Goal: Task Accomplishment & Management: Manage account settings

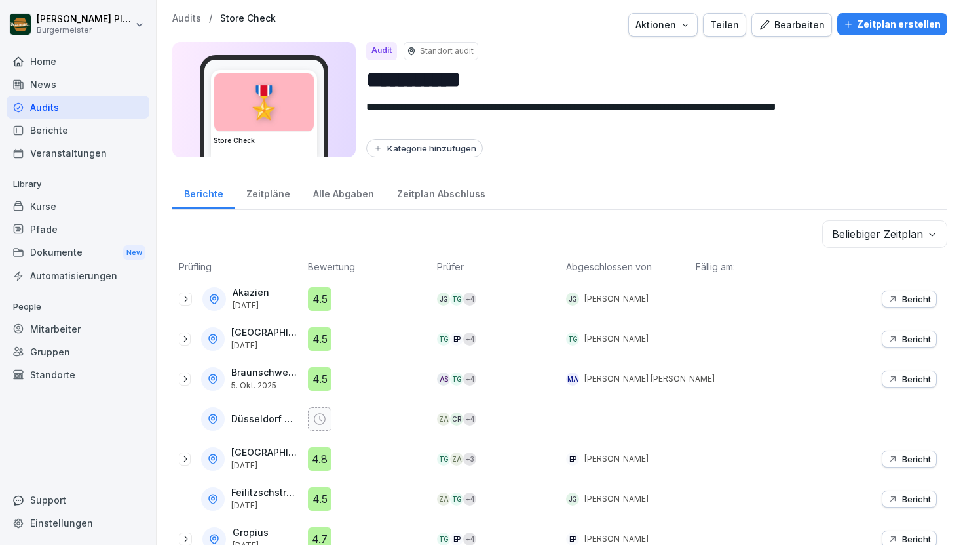
click at [36, 52] on div "Home" at bounding box center [78, 61] width 143 height 23
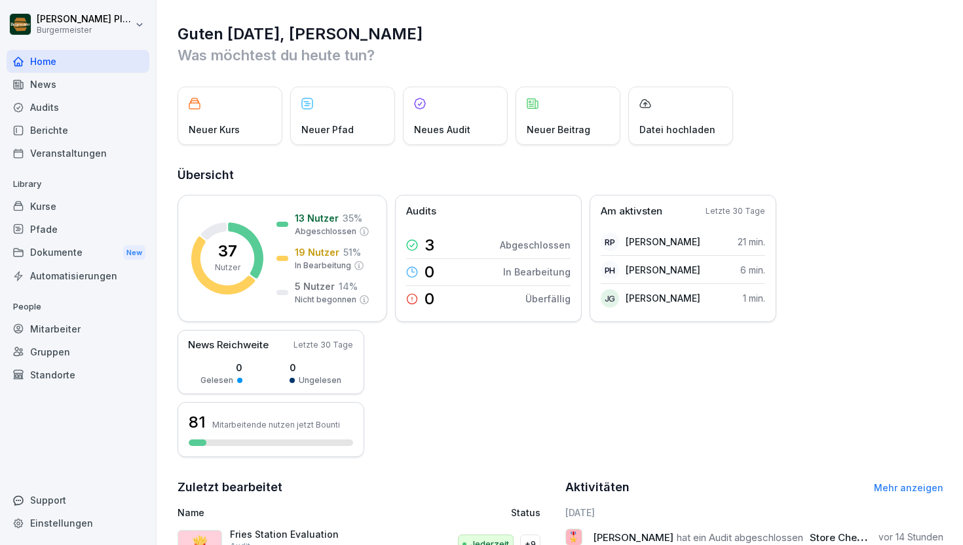
click at [451, 121] on div "Neues Audit" at bounding box center [455, 115] width 105 height 58
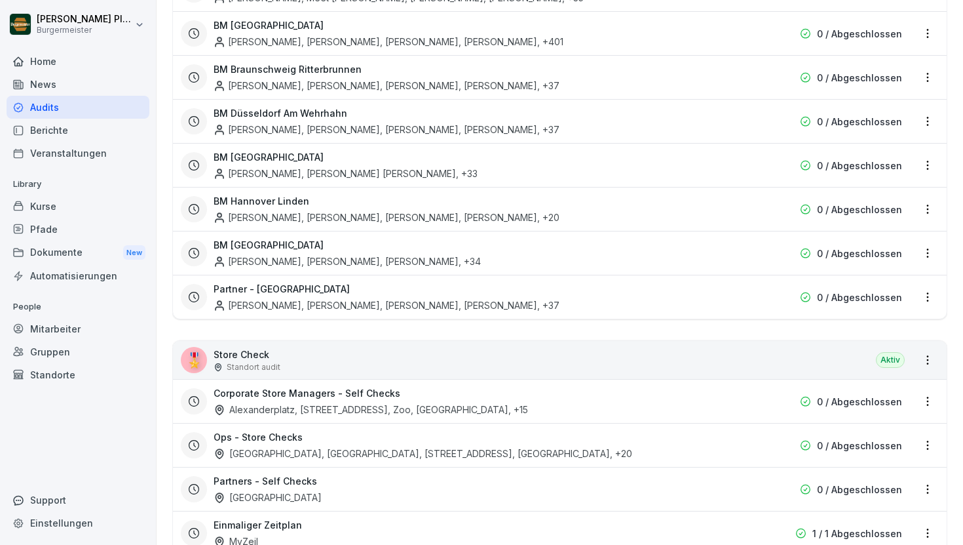
scroll to position [2456, 0]
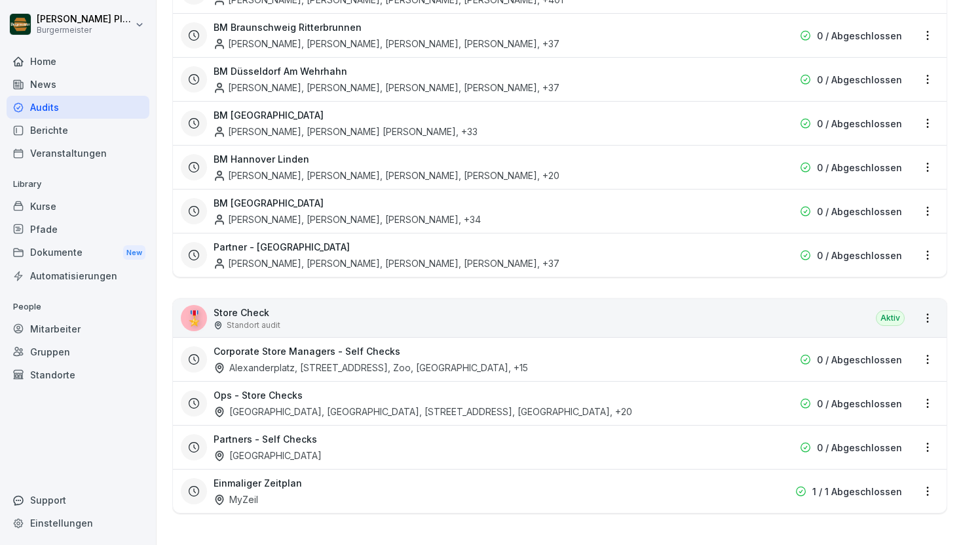
click at [932, 318] on html "Raphael Pleger Burgermeister Home News Audits Berichte Veranstaltungen Library …" at bounding box center [481, 272] width 963 height 545
click at [168, 271] on html "Raphael Pleger Burgermeister Home News Audits Berichte Veranstaltungen Library …" at bounding box center [481, 272] width 963 height 545
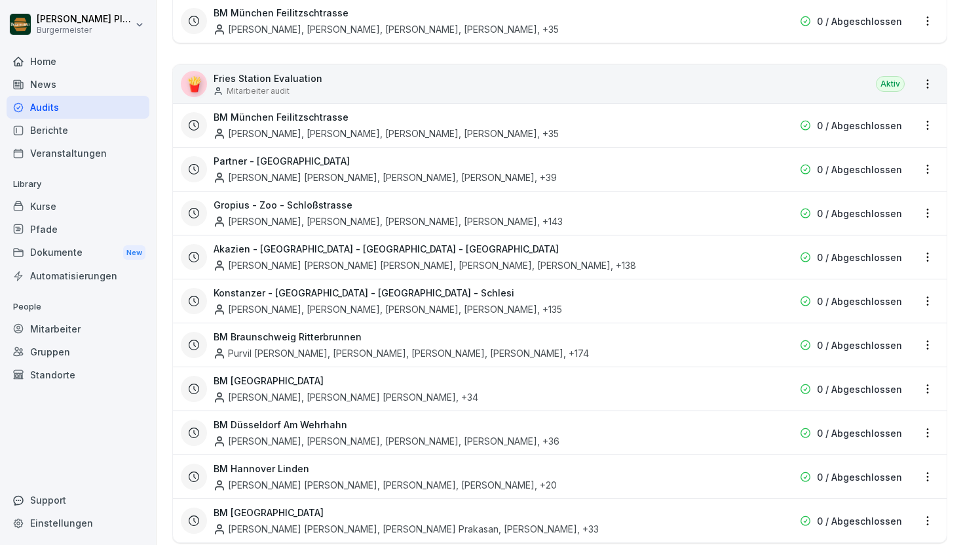
scroll to position [1010, 0]
click at [61, 67] on div "Home" at bounding box center [78, 61] width 143 height 23
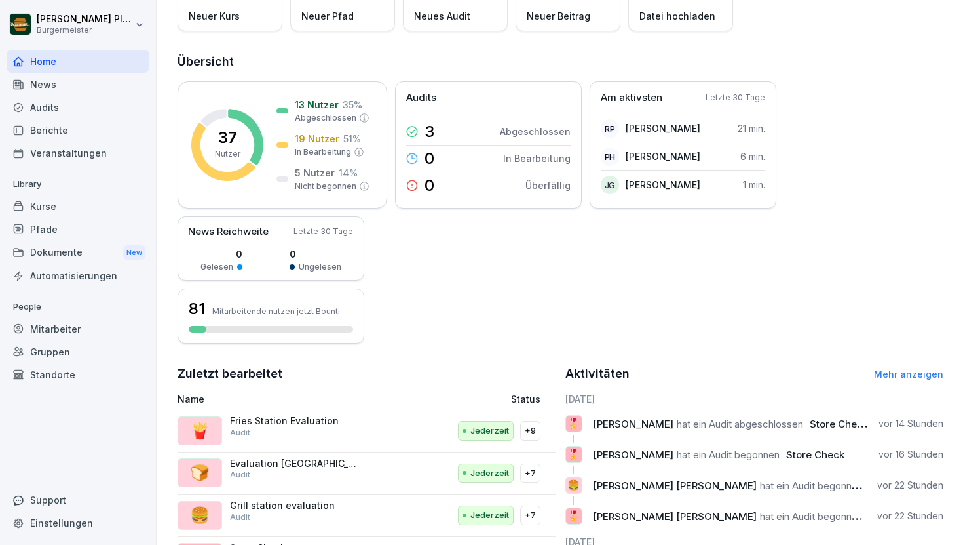
scroll to position [150, 0]
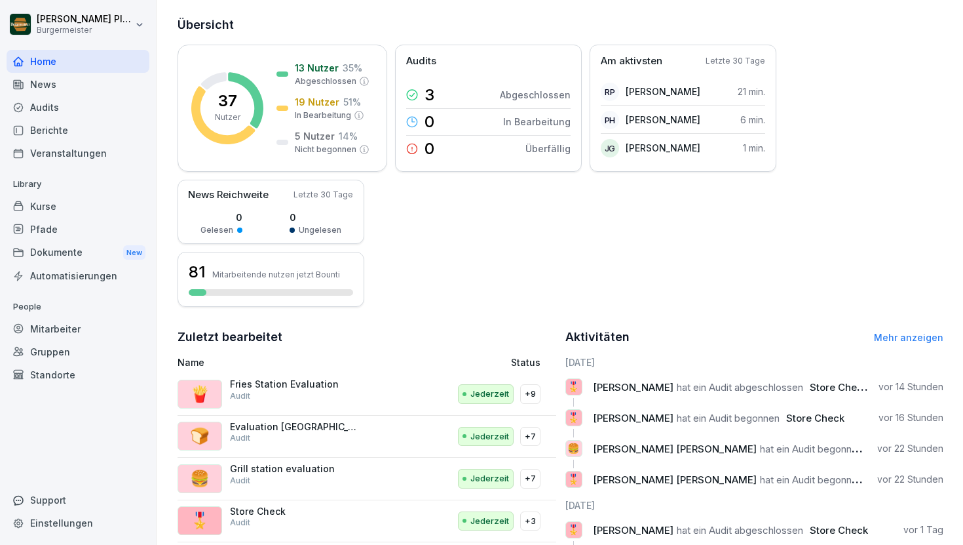
click at [53, 526] on div "Einstellungen" at bounding box center [78, 522] width 143 height 23
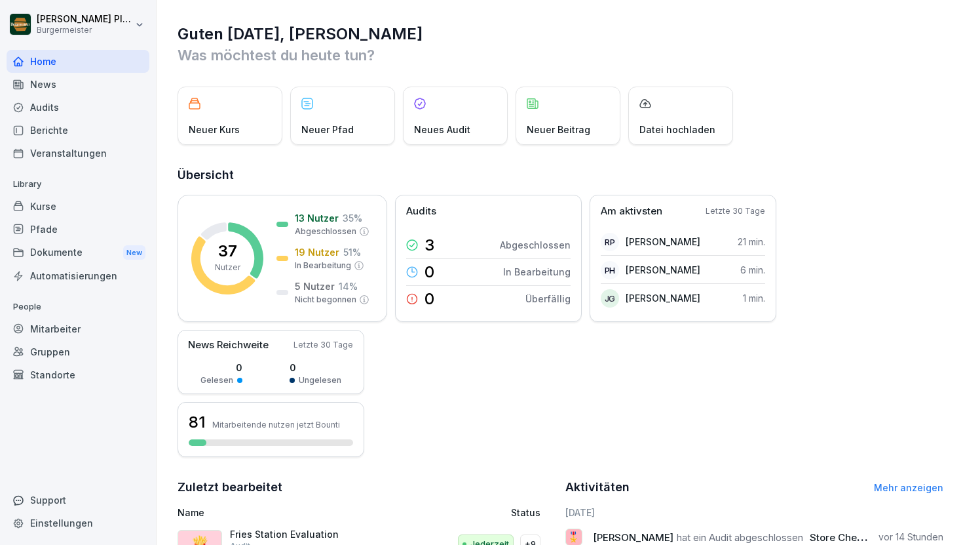
select select "**"
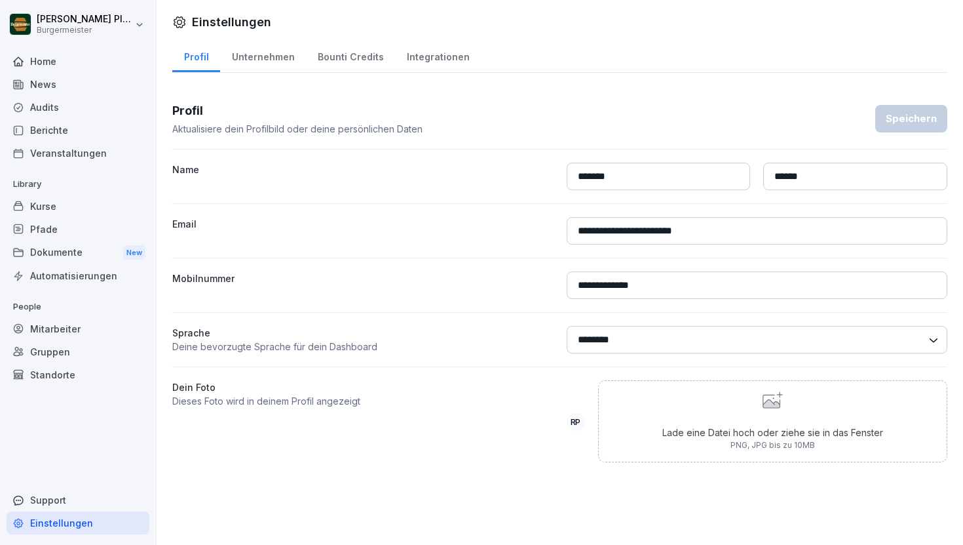
click at [60, 221] on div "Pfade" at bounding box center [78, 229] width 143 height 23
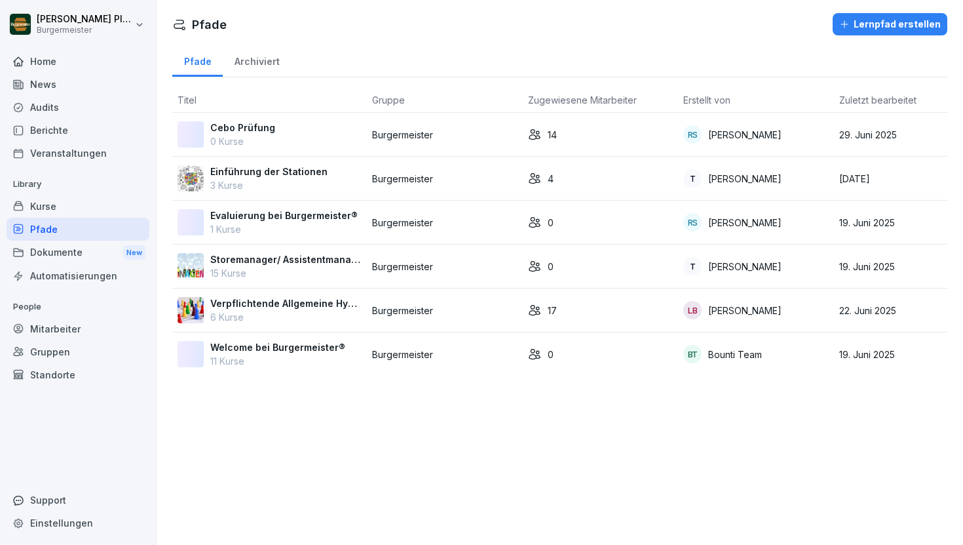
click at [53, 108] on div "Audits" at bounding box center [78, 107] width 143 height 23
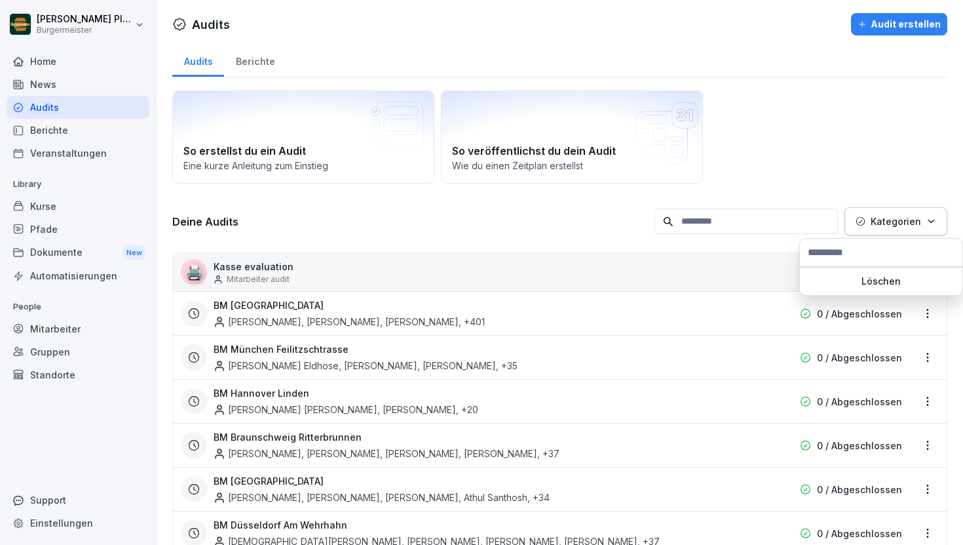
click at [939, 225] on button "Kategorien" at bounding box center [896, 221] width 103 height 28
click at [159, 292] on html "[PERSON_NAME] Burgermeister Home News Audits Berichte Veranstaltungen Library K…" at bounding box center [481, 272] width 963 height 545
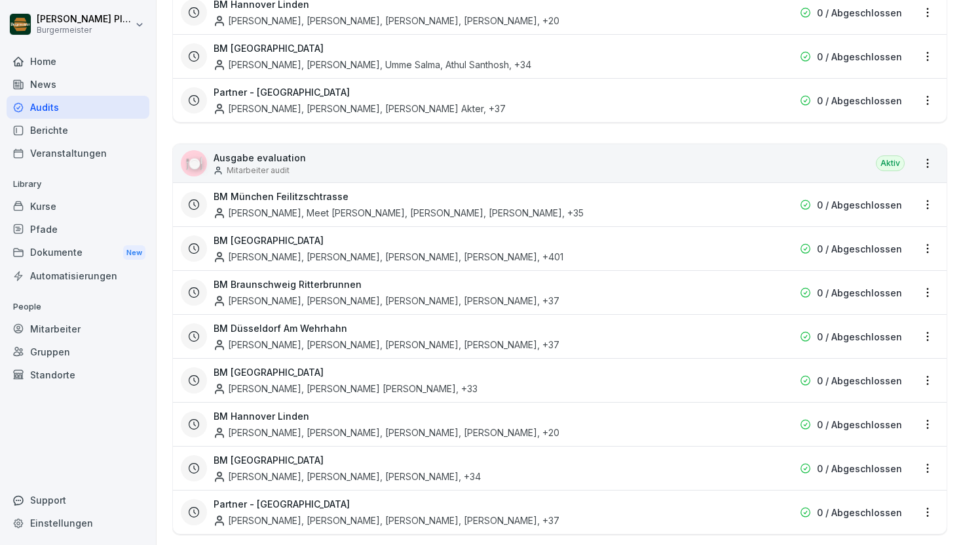
scroll to position [2195, 0]
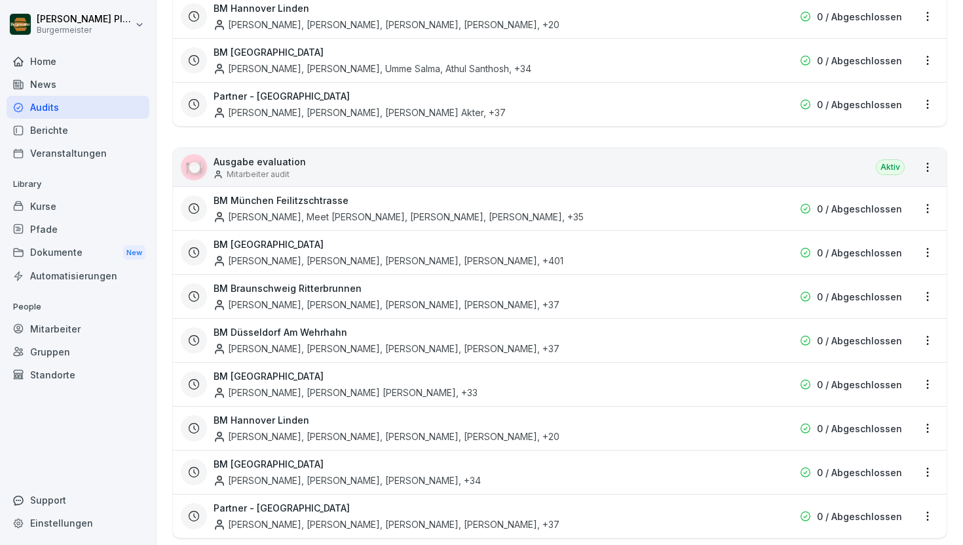
click at [82, 138] on div "Berichte" at bounding box center [78, 130] width 143 height 23
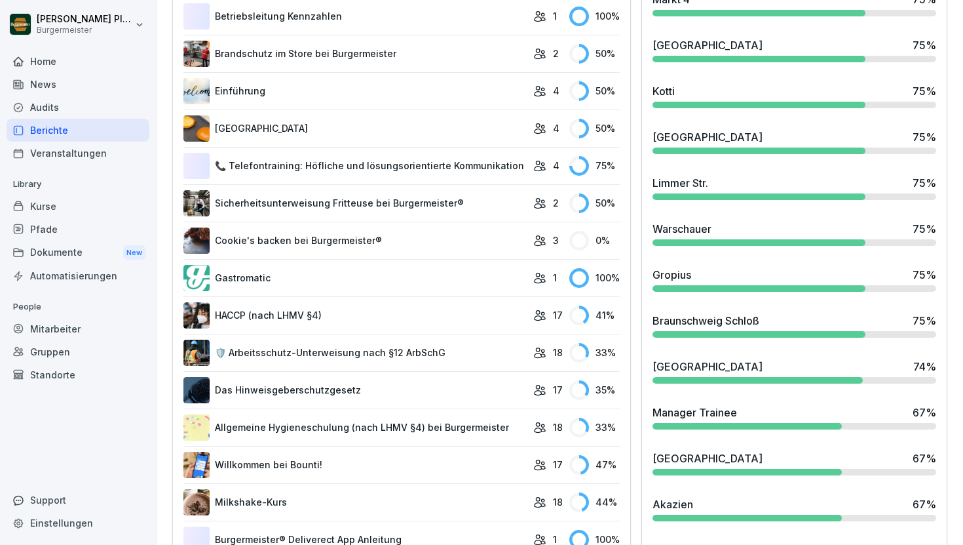
scroll to position [586, 0]
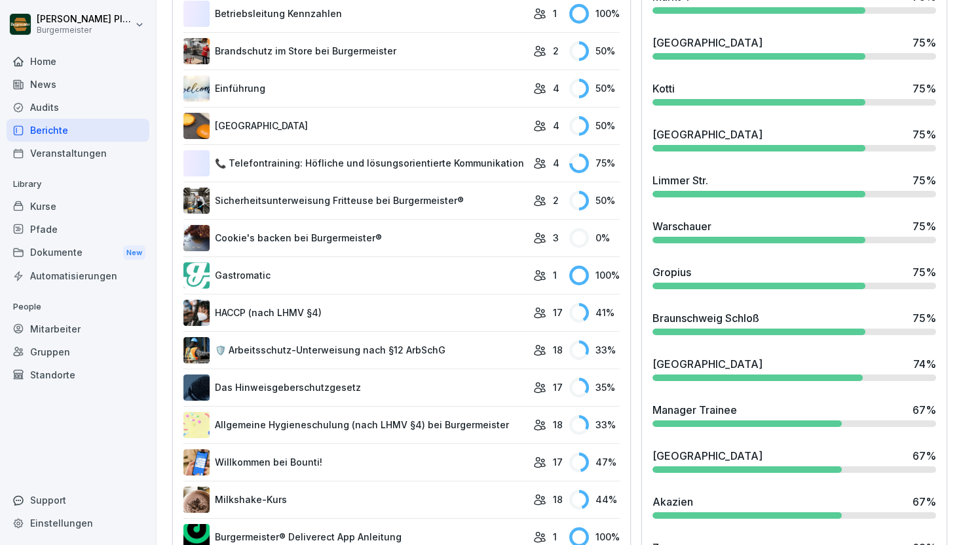
click at [68, 153] on div "Veranstaltungen" at bounding box center [78, 153] width 143 height 23
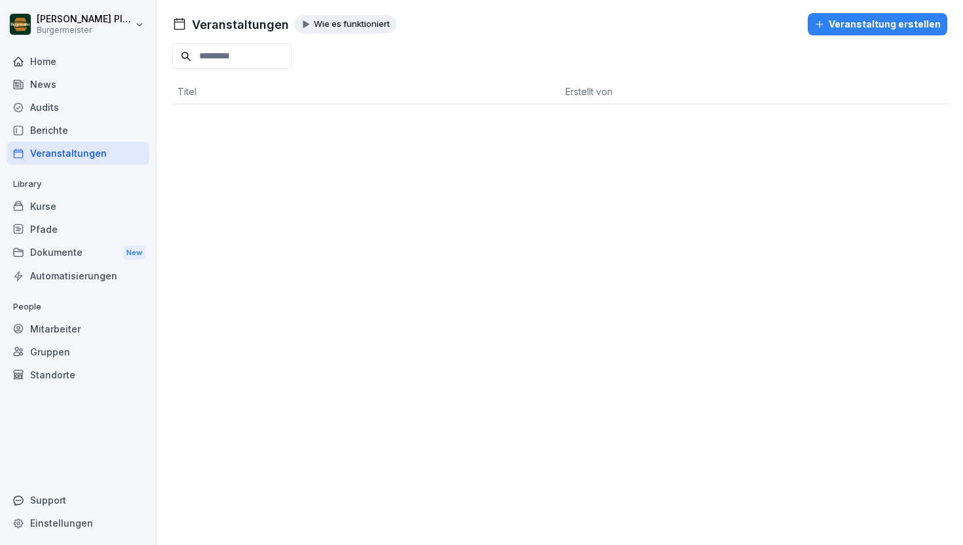
click at [65, 205] on div "Kurse" at bounding box center [78, 206] width 143 height 23
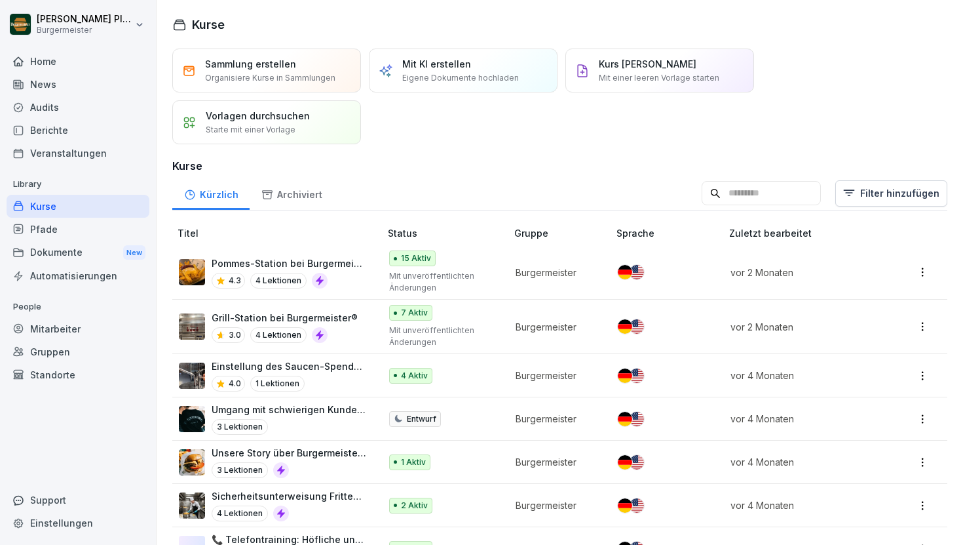
click at [64, 227] on div "Pfade" at bounding box center [78, 229] width 143 height 23
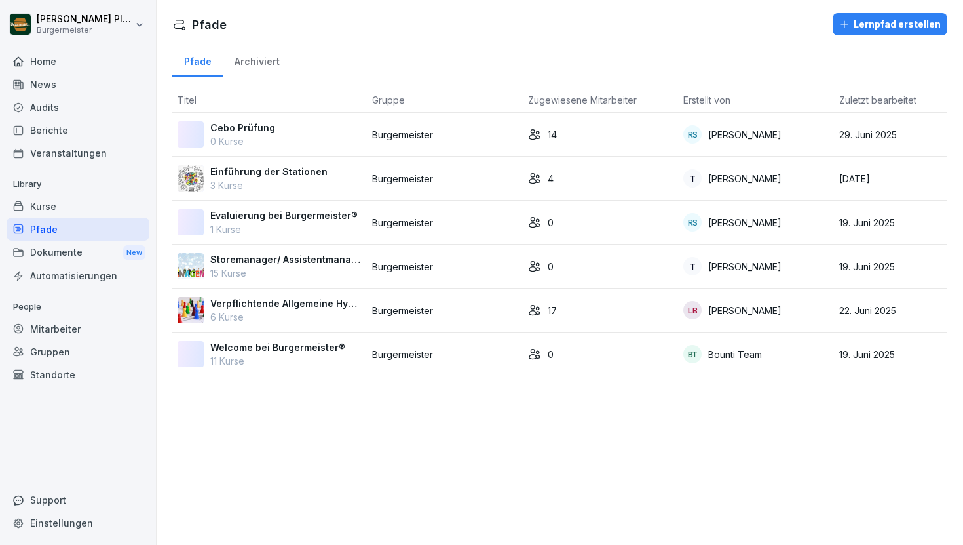
click at [80, 258] on div "Dokumente New" at bounding box center [78, 252] width 143 height 24
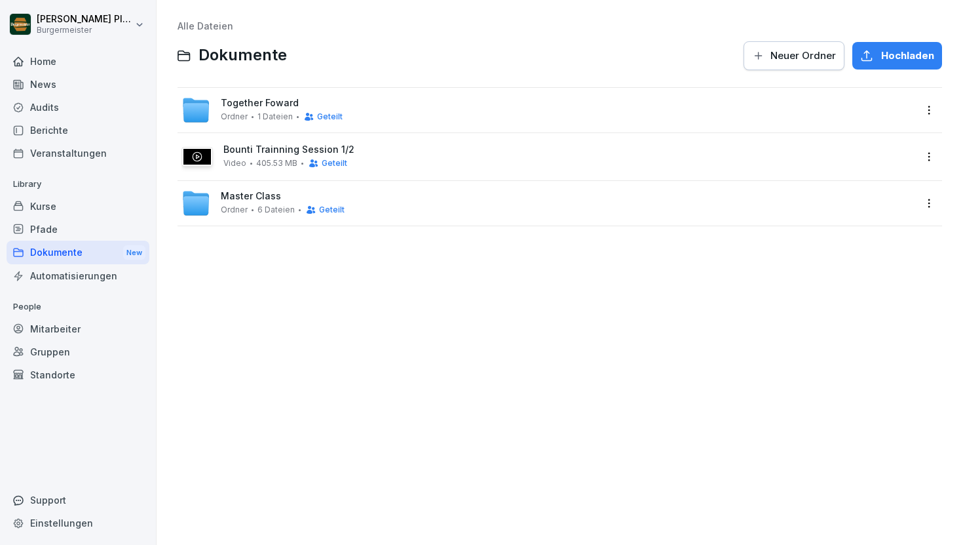
click at [78, 281] on div "Automatisierungen" at bounding box center [78, 275] width 143 height 23
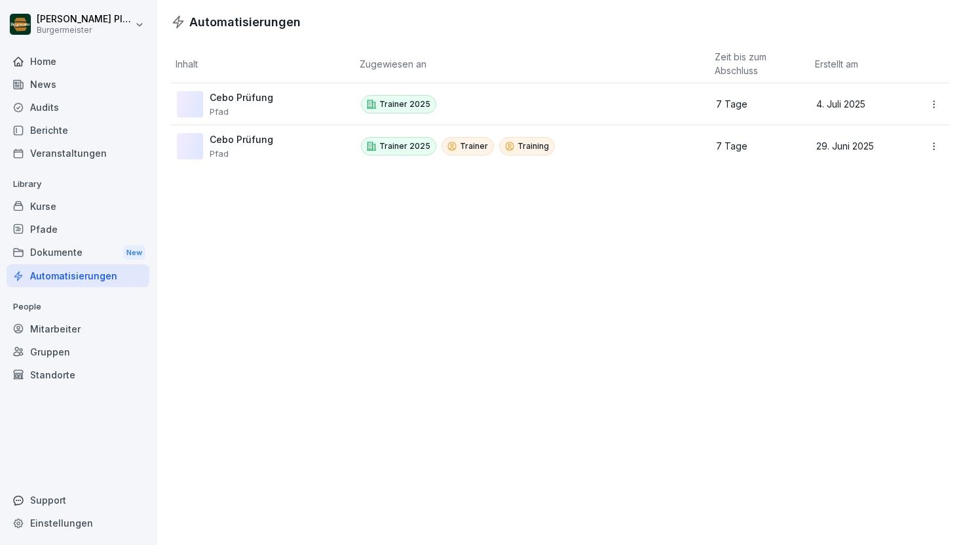
click at [113, 318] on div "Mitarbeiter" at bounding box center [78, 328] width 143 height 23
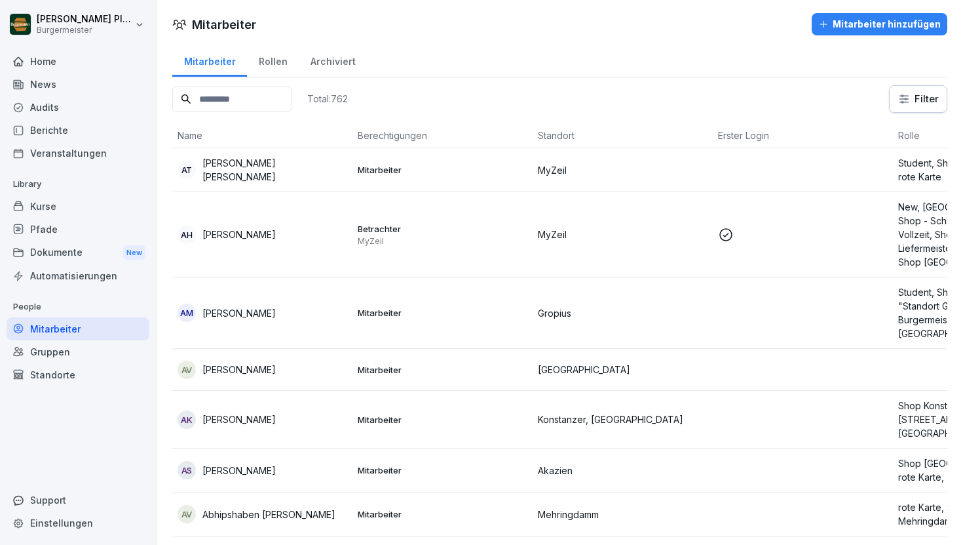
click at [233, 98] on input at bounding box center [231, 99] width 119 height 26
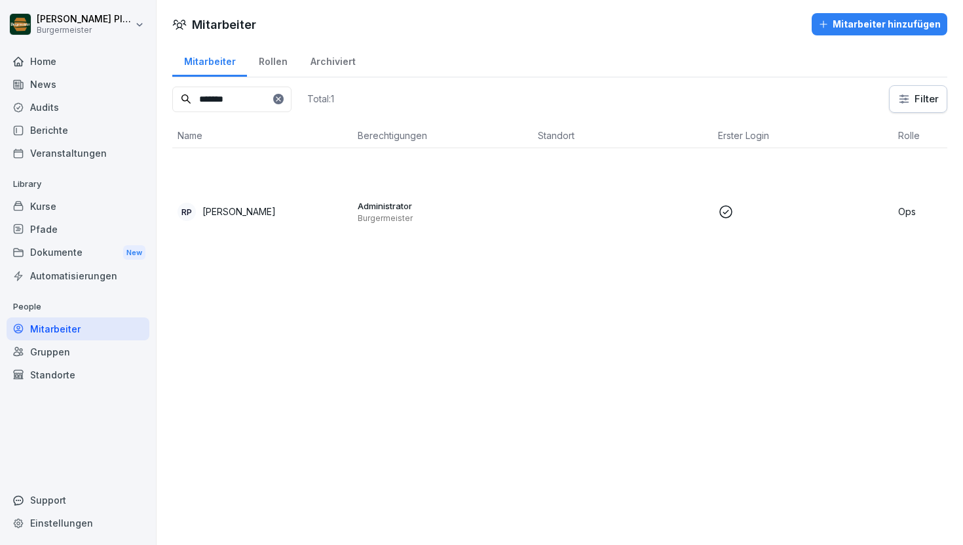
type input "*******"
click at [64, 115] on div "Audits" at bounding box center [78, 107] width 143 height 23
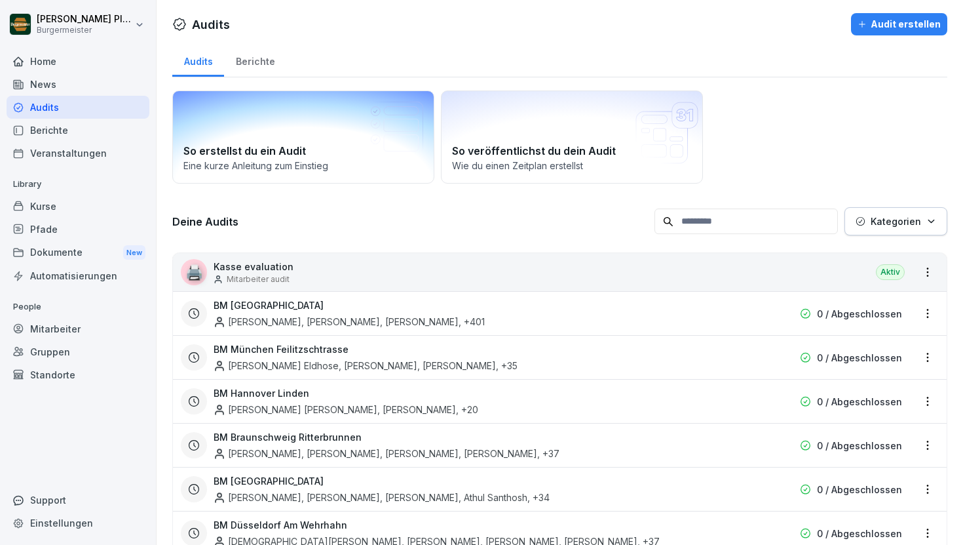
click at [254, 162] on p "Eine kurze Anleitung zum Einstieg" at bounding box center [303, 166] width 240 height 14
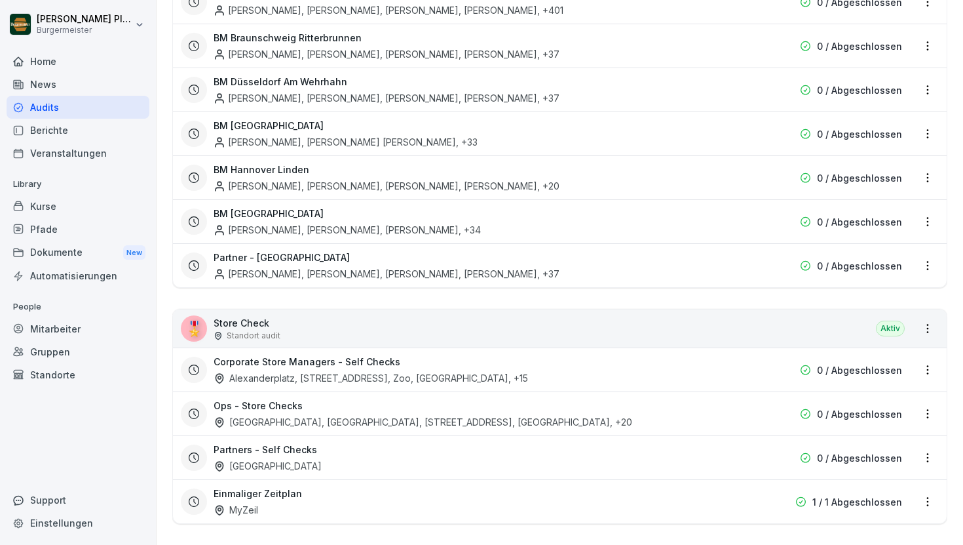
scroll to position [2456, 0]
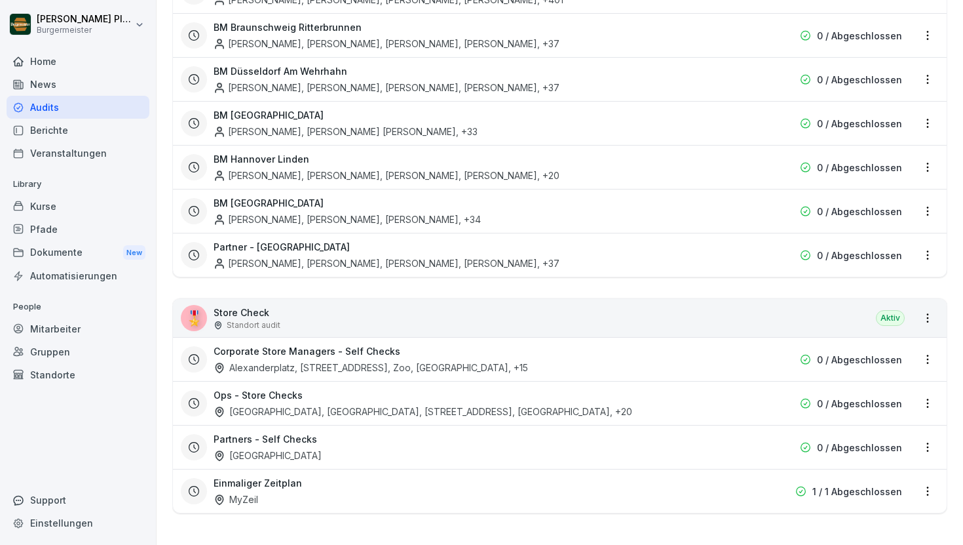
click at [932, 320] on html "[PERSON_NAME] Burgermeister Home News Audits Berichte Veranstaltungen Library K…" at bounding box center [481, 272] width 963 height 545
click at [398, 346] on html "[PERSON_NAME] Burgermeister Home News Audits Berichte Veranstaltungen Library K…" at bounding box center [481, 272] width 963 height 545
click at [360, 348] on h3 "Corporate Store Managers - Self Checks" at bounding box center [307, 351] width 187 height 14
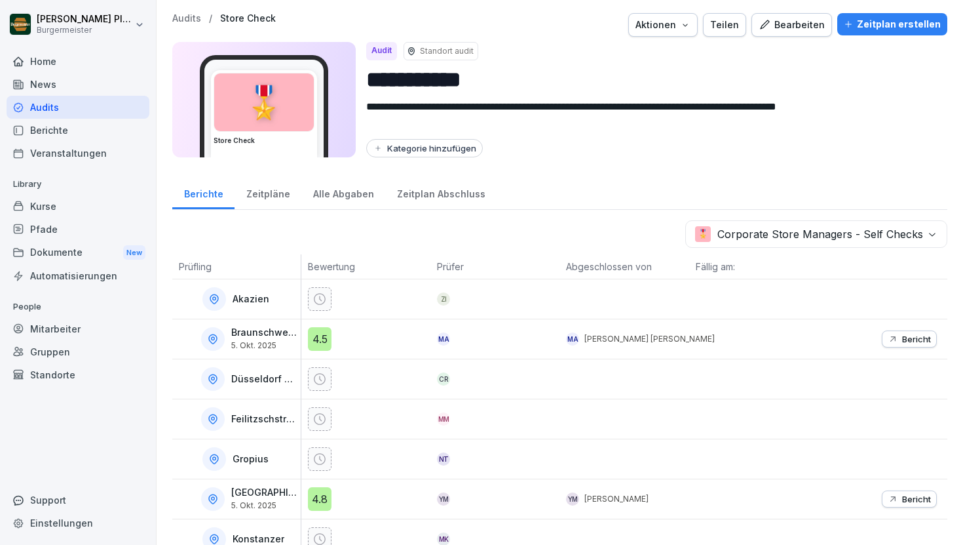
click at [804, 240] on body "**********" at bounding box center [481, 272] width 963 height 545
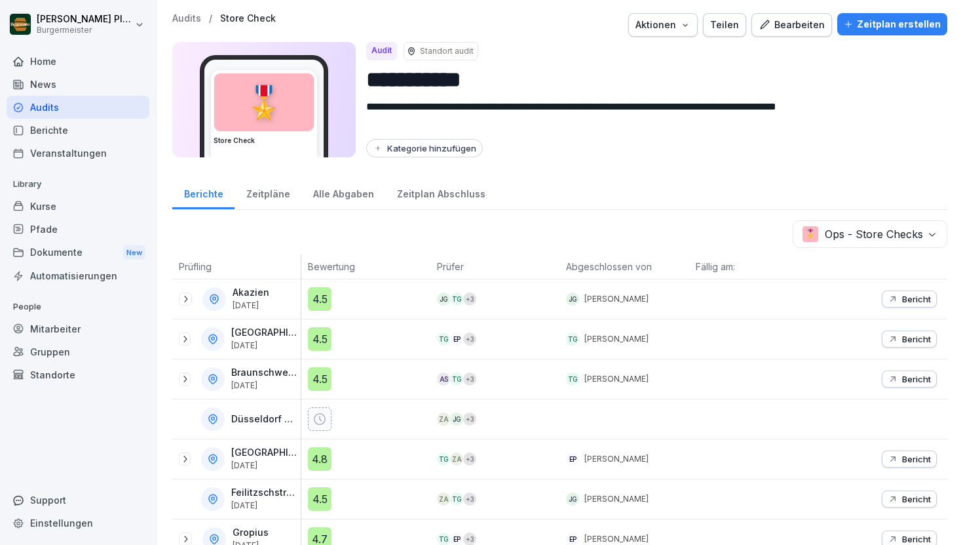
click at [185, 301] on icon at bounding box center [185, 299] width 3 height 7
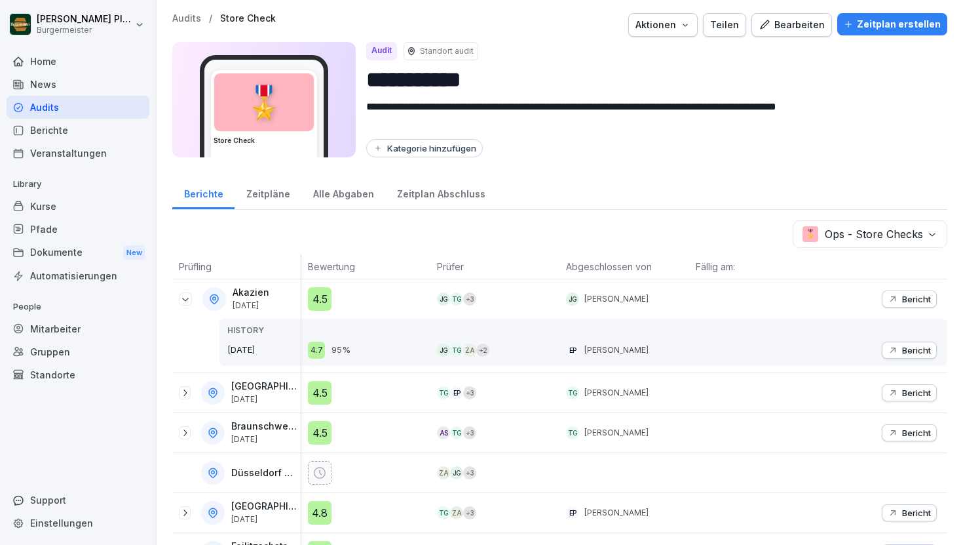
click at [190, 16] on p "Audits" at bounding box center [186, 18] width 29 height 11
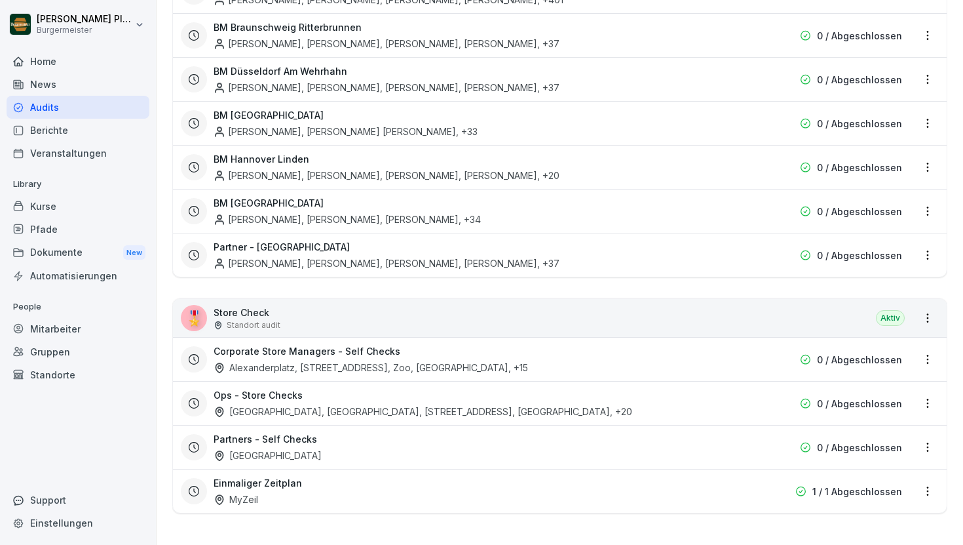
scroll to position [2455, 0]
click at [930, 318] on html "[PERSON_NAME] Burgermeister Home News Audits Berichte Veranstaltungen Library K…" at bounding box center [481, 272] width 963 height 545
click at [0, 0] on link "Alle Berichte ansehen" at bounding box center [0, 0] width 0 height 0
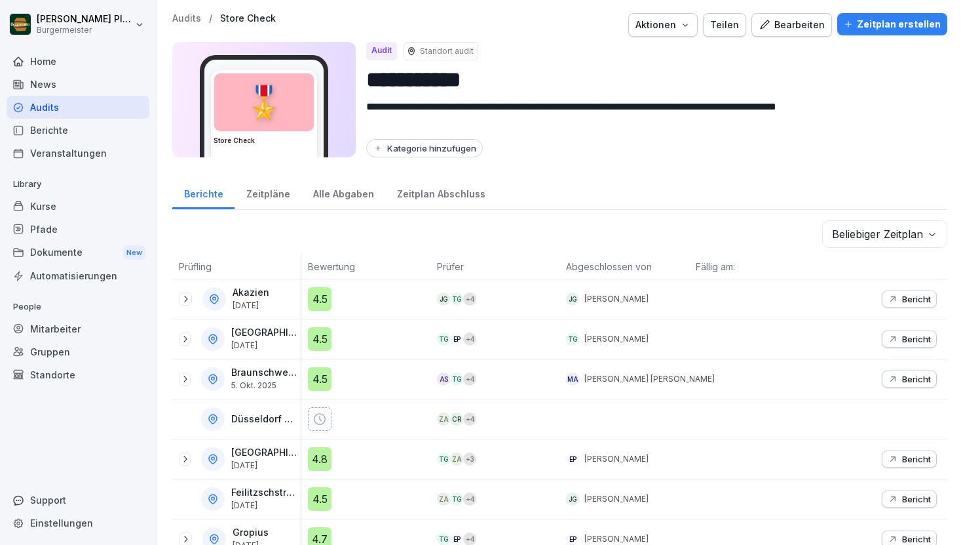
click at [689, 23] on div "Aktionen" at bounding box center [663, 25] width 55 height 14
click at [730, 29] on div "Teilen" at bounding box center [724, 25] width 29 height 14
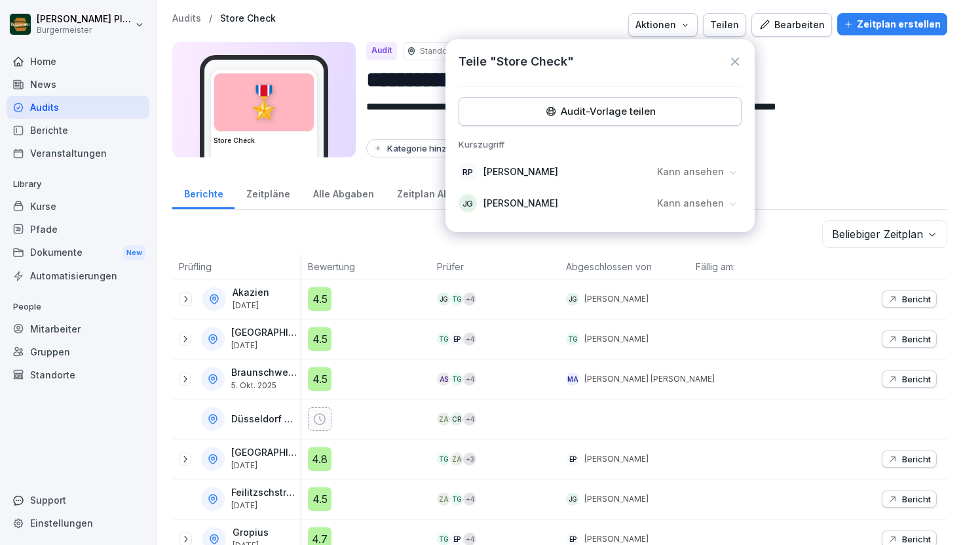
click at [725, 174] on div "Kann ansehen" at bounding box center [697, 171] width 88 height 21
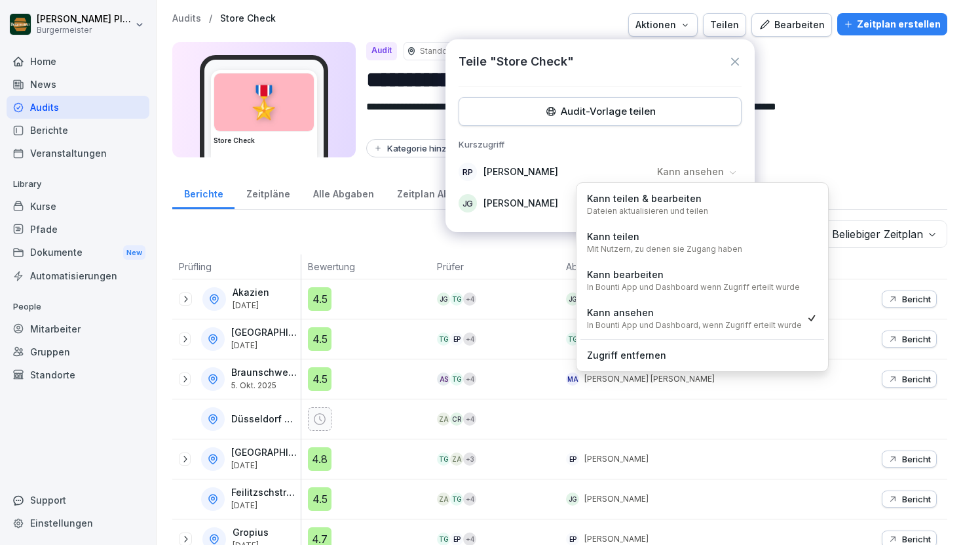
click at [716, 277] on div "Kann bearbeiten In Bounti App und Dashboard wenn Zugriff erteilt wurde" at bounding box center [693, 279] width 213 height 25
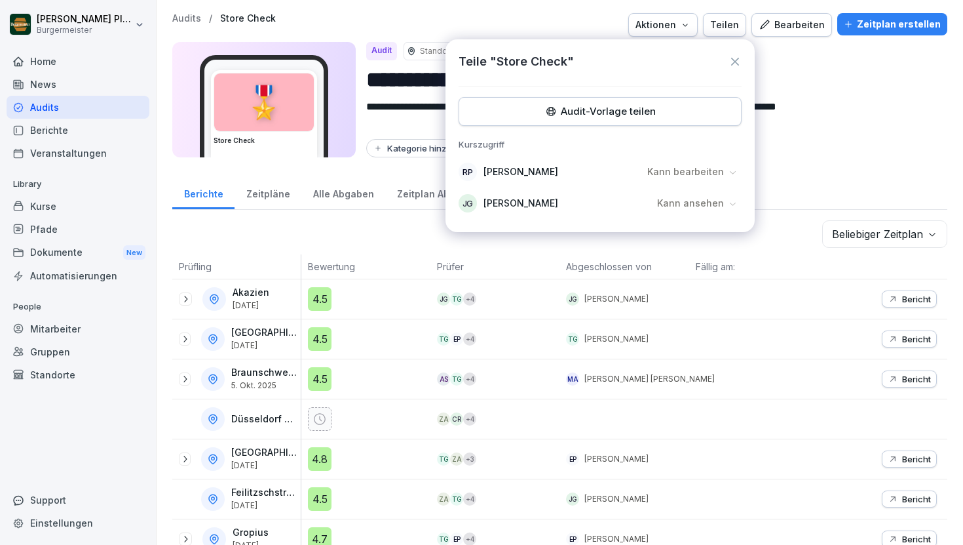
click at [632, 113] on div "Audit-Vorlage teilen" at bounding box center [600, 111] width 261 height 14
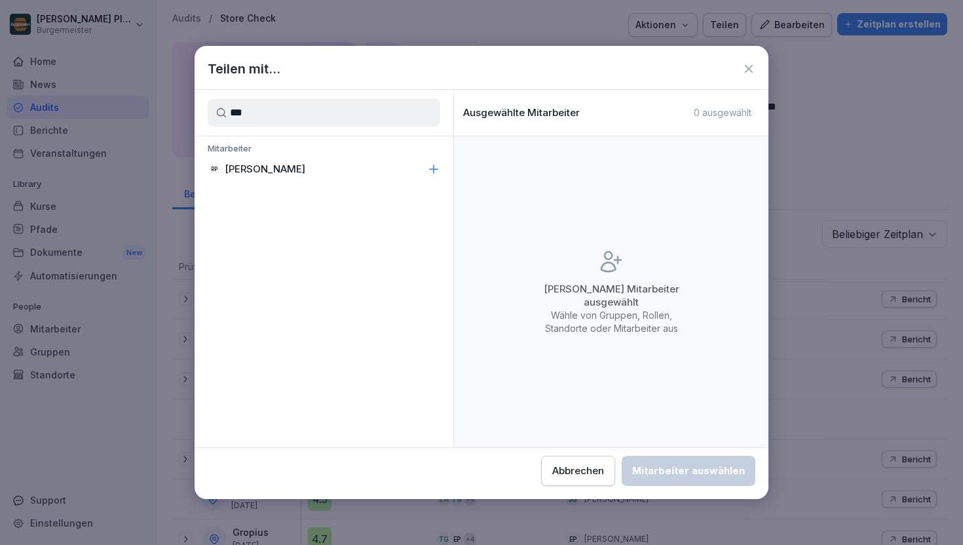
type input "***"
click at [434, 165] on icon at bounding box center [433, 169] width 13 height 13
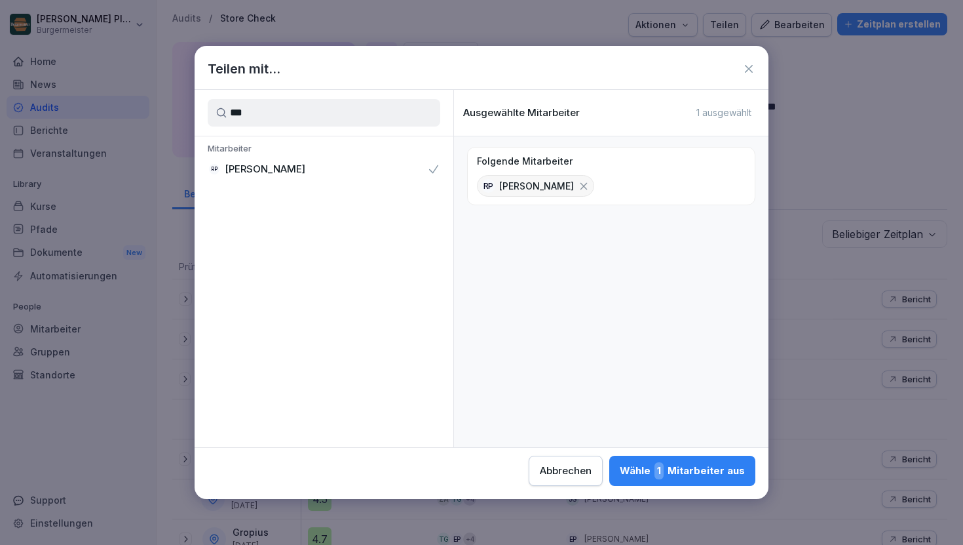
click at [703, 472] on div "Wähle 1 Mitarbeiter aus" at bounding box center [682, 470] width 125 height 17
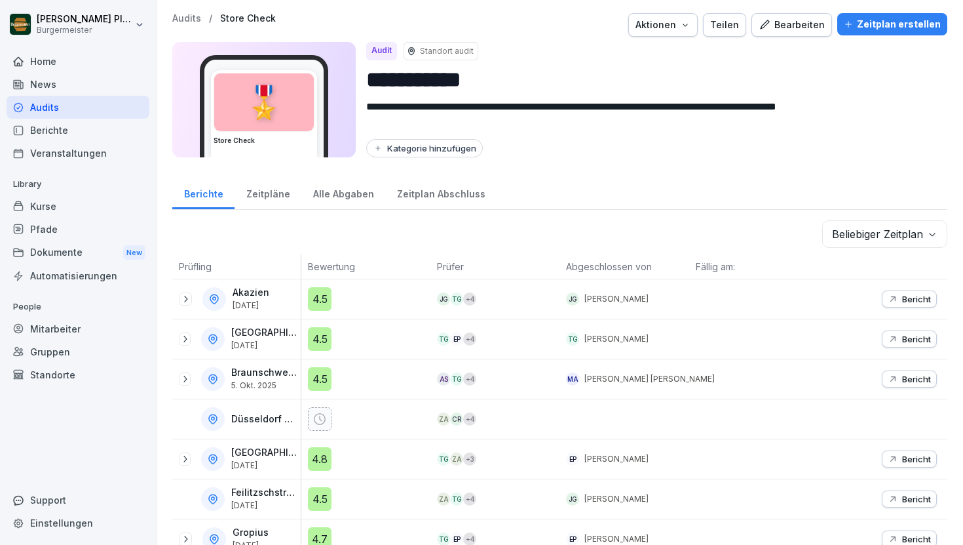
click at [73, 102] on div "Audits" at bounding box center [78, 107] width 143 height 23
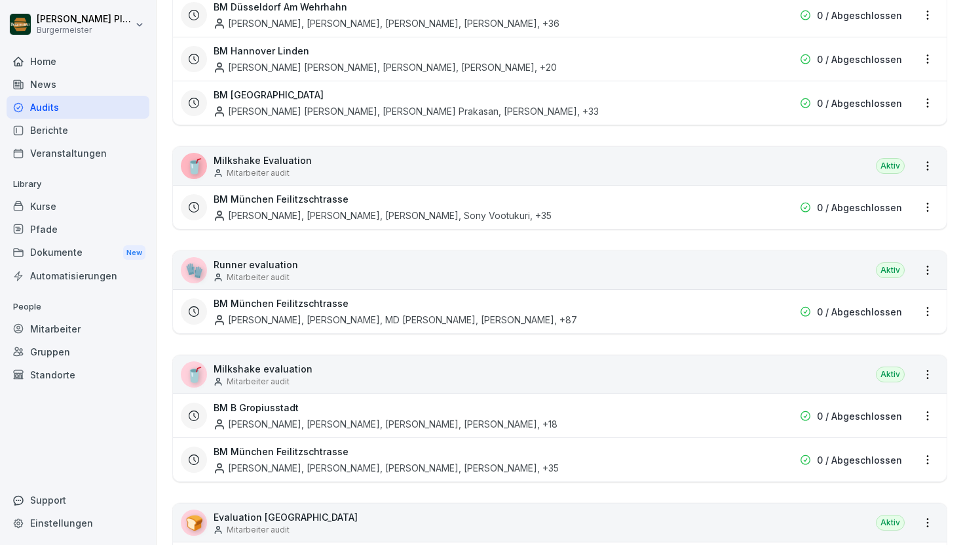
scroll to position [2456, 0]
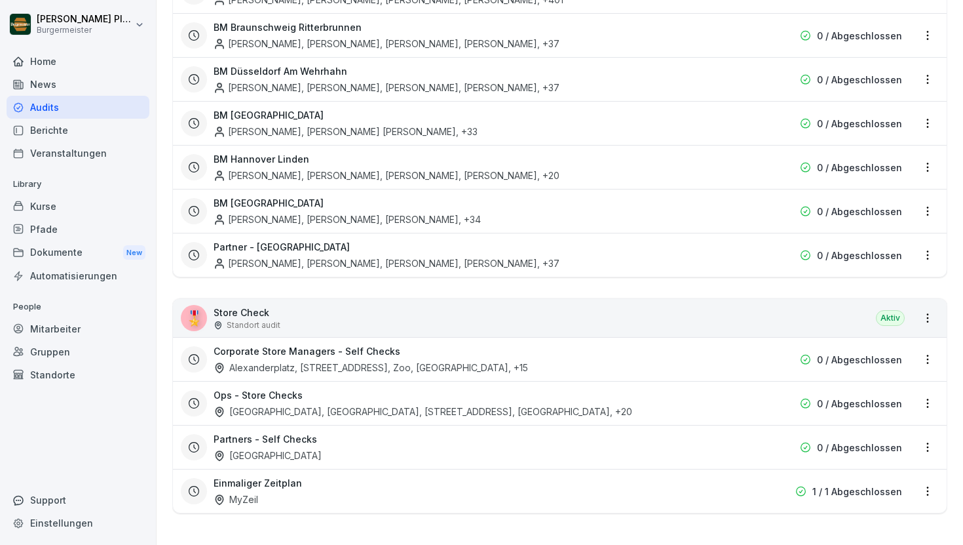
click at [243, 313] on p "Store Check" at bounding box center [247, 312] width 67 height 14
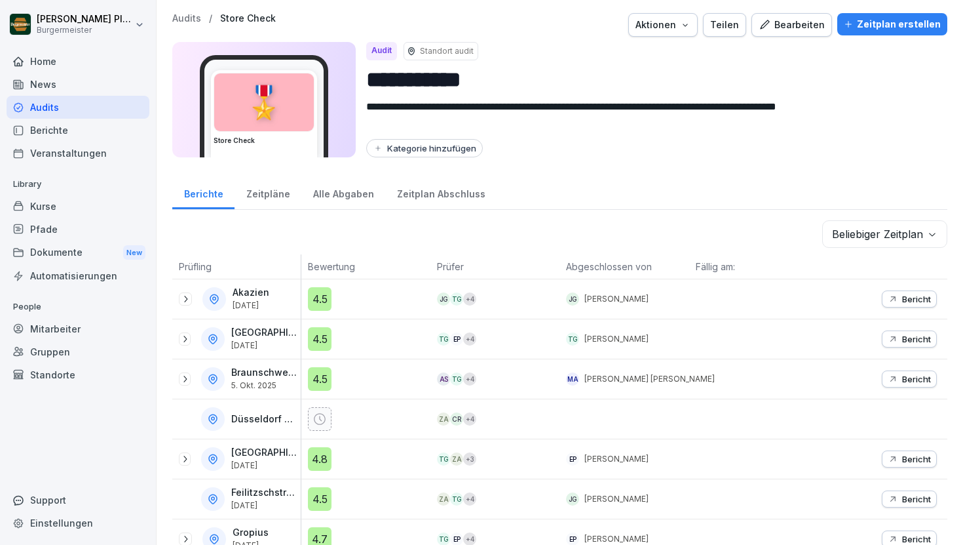
click at [425, 189] on div "Zeitplan Abschluss" at bounding box center [440, 192] width 111 height 33
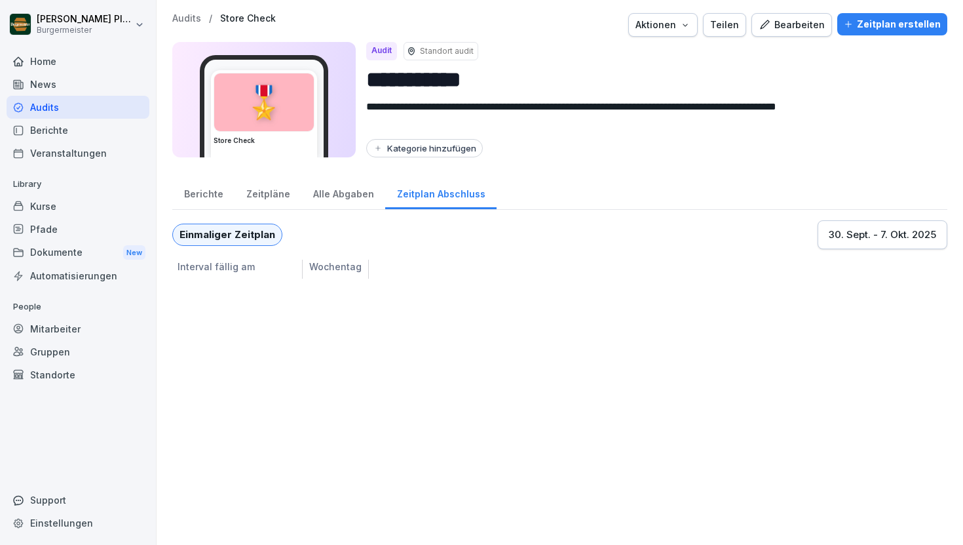
click at [324, 195] on div "Alle Abgaben" at bounding box center [343, 192] width 84 height 33
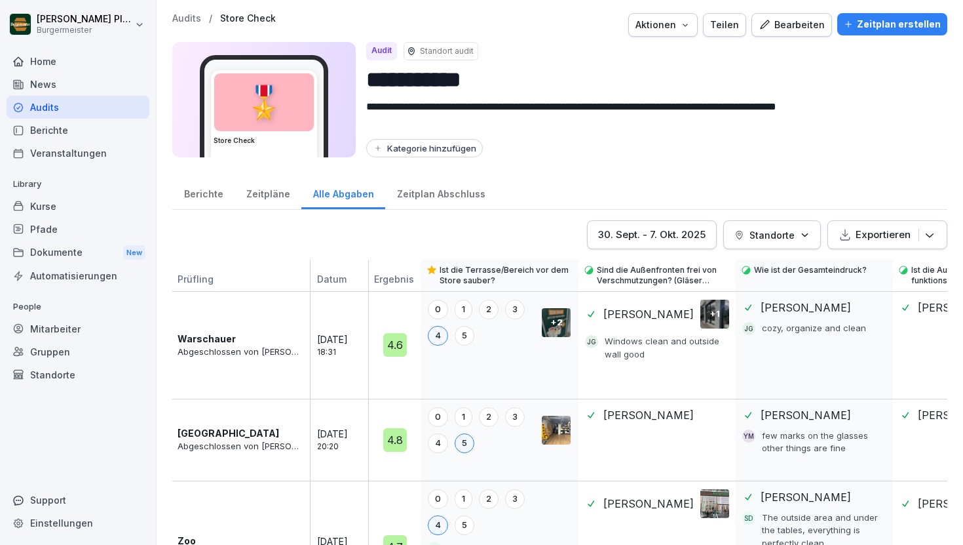
click at [216, 194] on div "Berichte" at bounding box center [203, 192] width 62 height 33
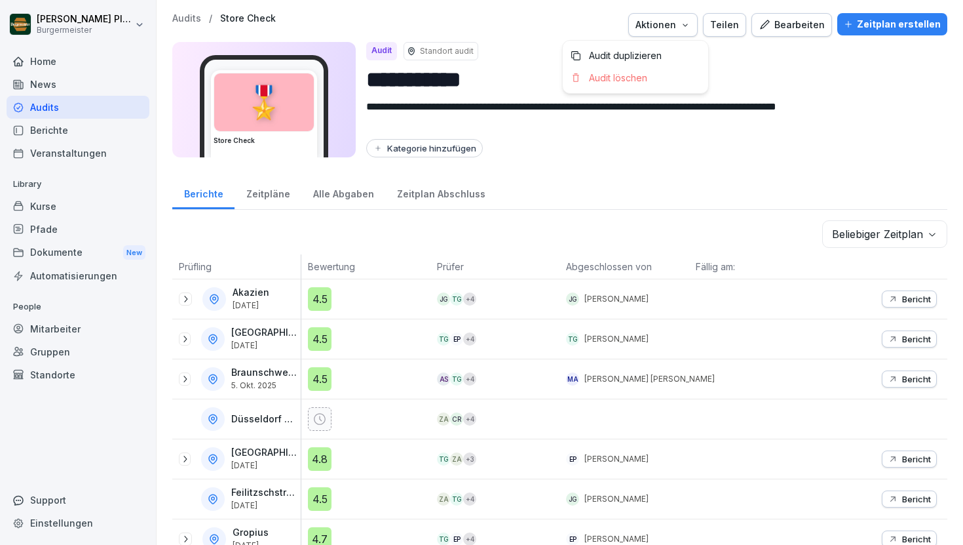
click at [691, 26] on icon "button" at bounding box center [685, 25] width 10 height 10
click at [807, 24] on div "Bearbeiten" at bounding box center [792, 25] width 66 height 14
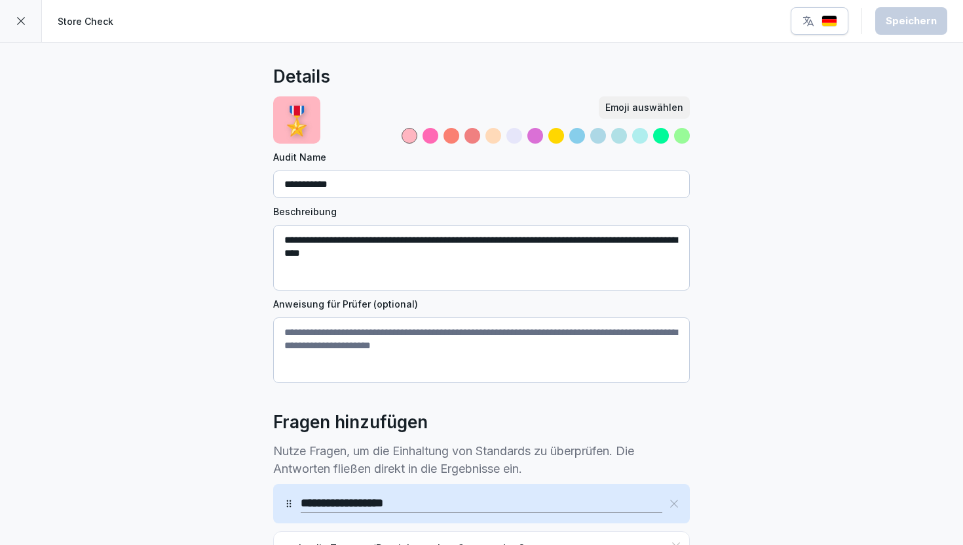
click at [17, 33] on div at bounding box center [21, 21] width 42 height 42
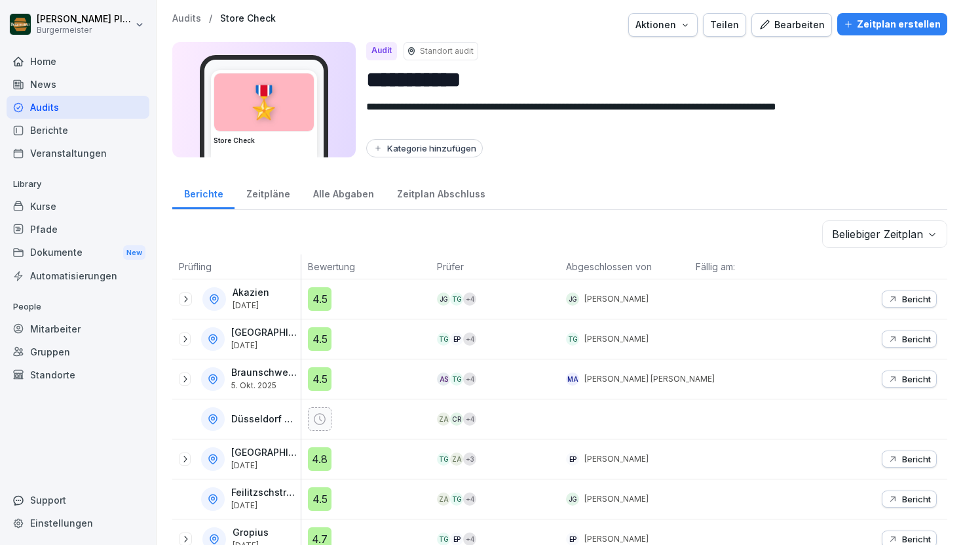
click at [731, 29] on div "Teilen" at bounding box center [724, 25] width 29 height 14
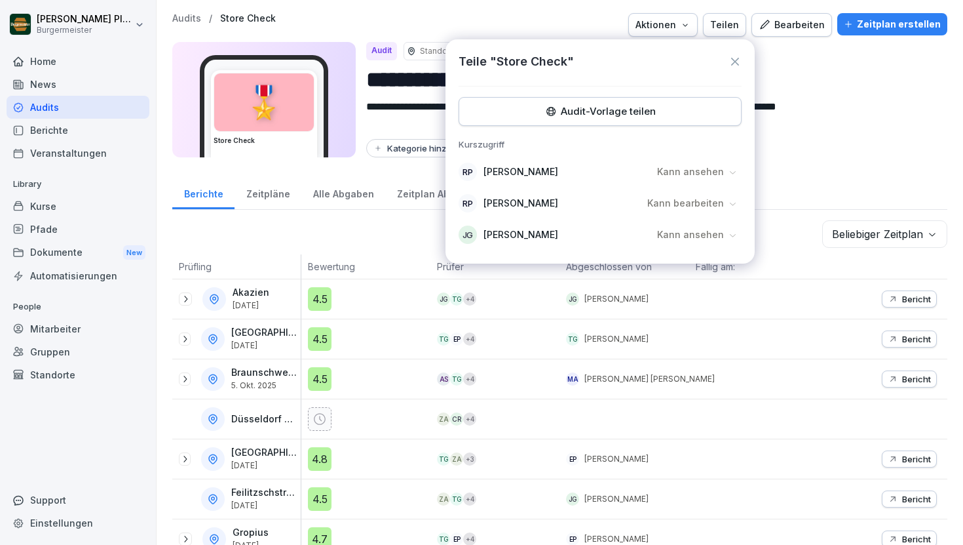
click at [721, 206] on p "Kann bearbeiten" at bounding box center [685, 203] width 77 height 13
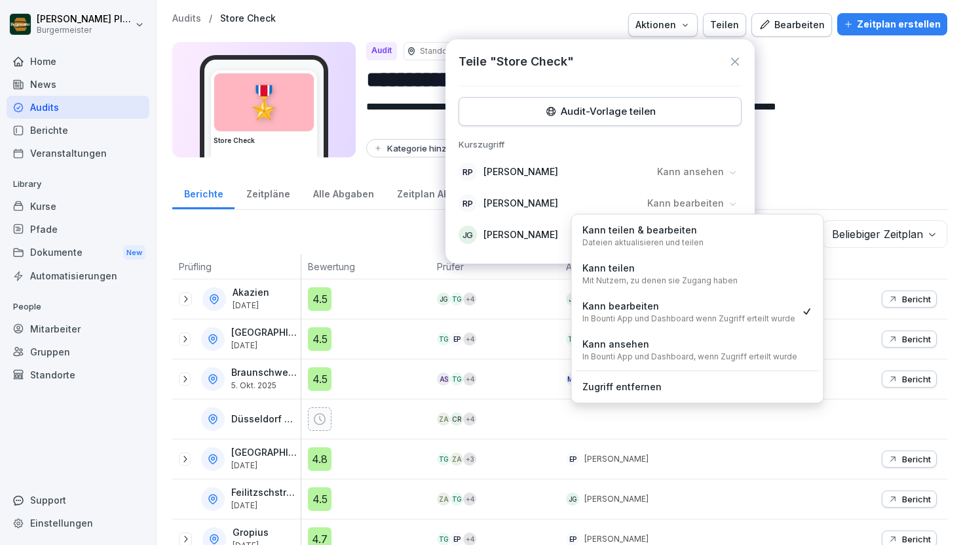
click at [700, 241] on div "Kann teilen & bearbeiten Dateien aktualisieren und teilen" at bounding box center [698, 235] width 244 height 34
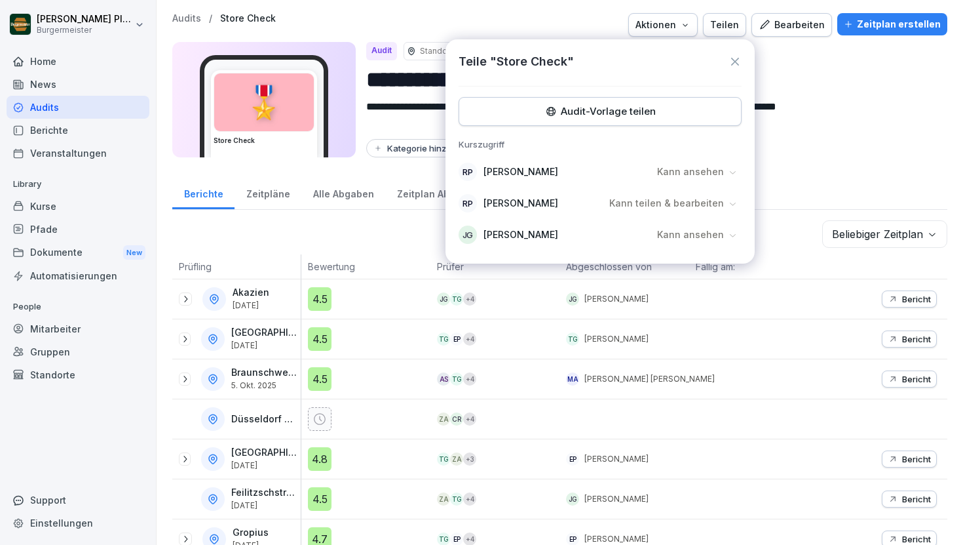
click at [728, 167] on icon at bounding box center [733, 172] width 10 height 10
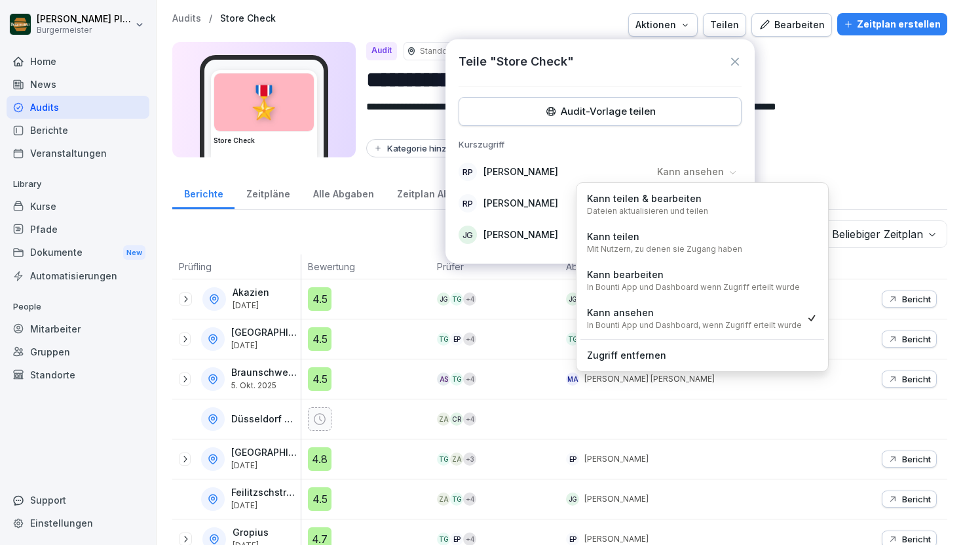
click at [586, 111] on div "Audit-Vorlage teilen" at bounding box center [600, 111] width 261 height 14
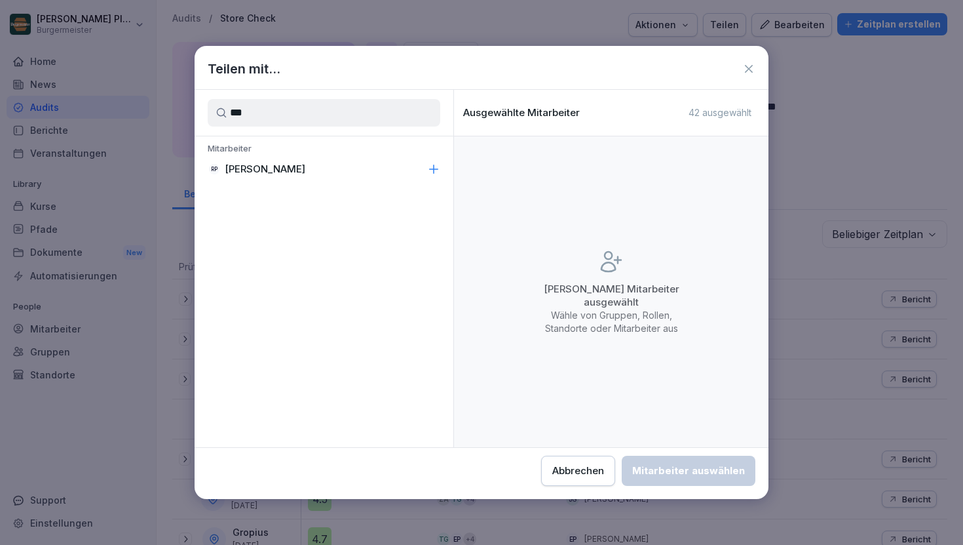
type input "***"
click at [434, 169] on icon at bounding box center [433, 169] width 13 height 13
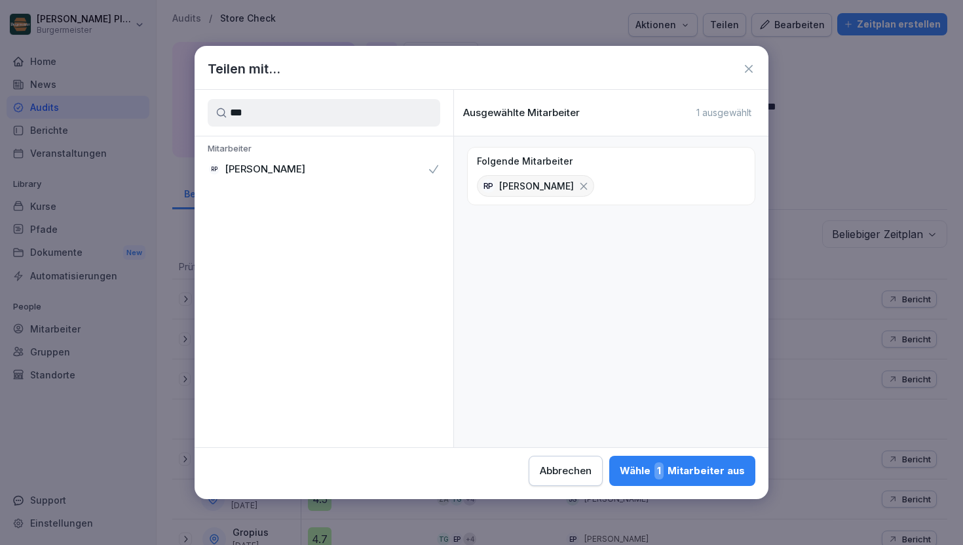
click at [645, 470] on div "Wähle 1 Mitarbeiter aus" at bounding box center [682, 470] width 125 height 17
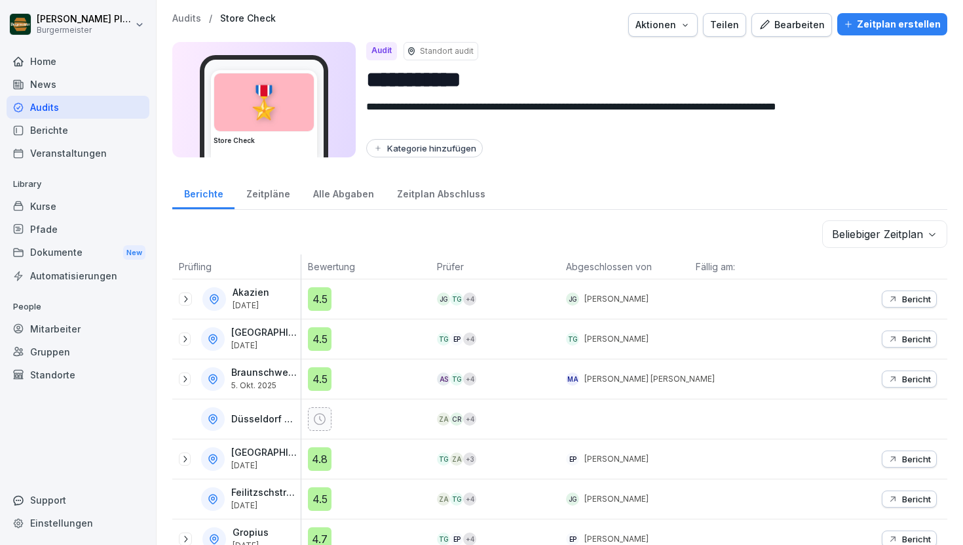
click at [62, 214] on div "Kurse" at bounding box center [78, 206] width 143 height 23
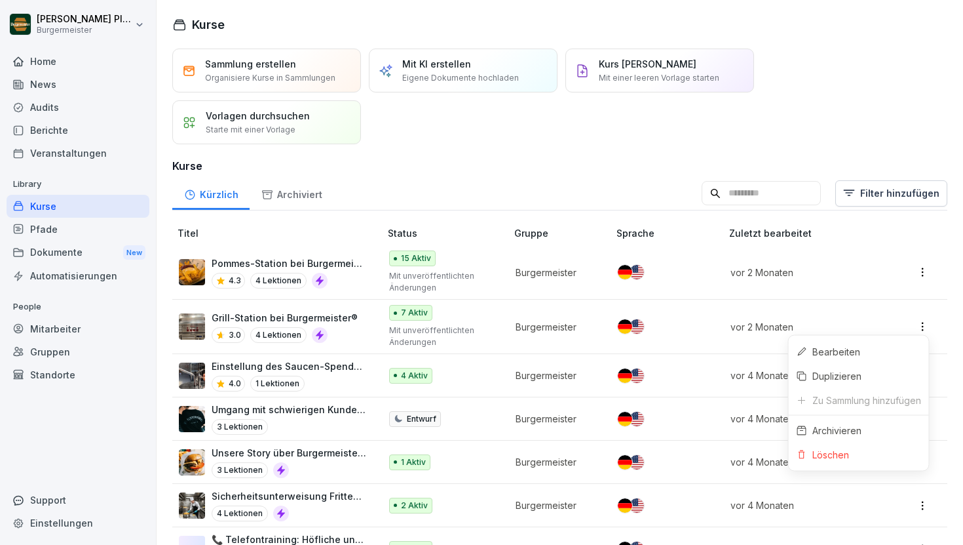
click at [921, 321] on html "Raphael Pleger Burgermeister Home News Audits Berichte Veranstaltungen Library …" at bounding box center [481, 272] width 963 height 545
click at [155, 277] on html "Raphael Pleger Burgermeister Home News Audits Berichte Veranstaltungen Library …" at bounding box center [481, 272] width 963 height 545
click at [278, 316] on p "Grill-Station bei Burgermeister®" at bounding box center [285, 318] width 146 height 14
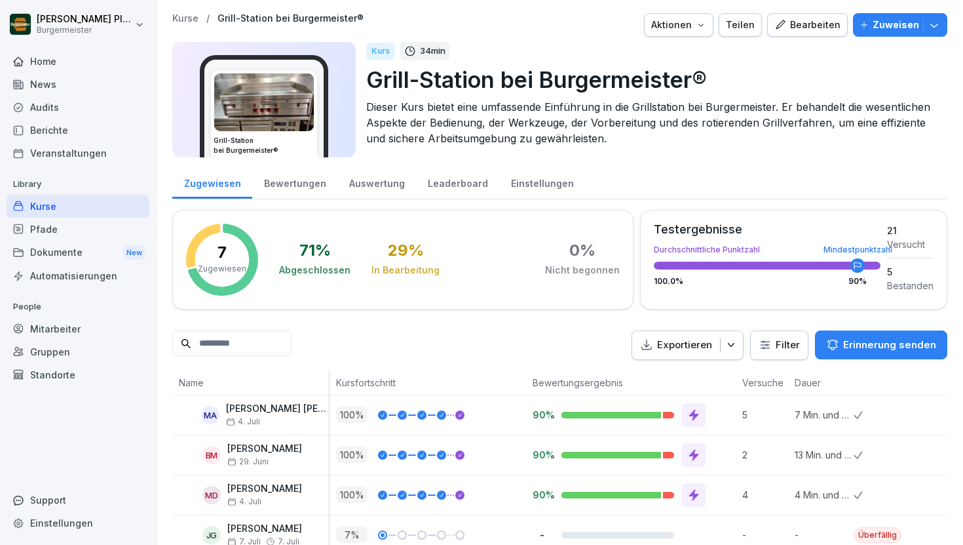
click at [754, 19] on div "Teilen" at bounding box center [740, 25] width 29 height 14
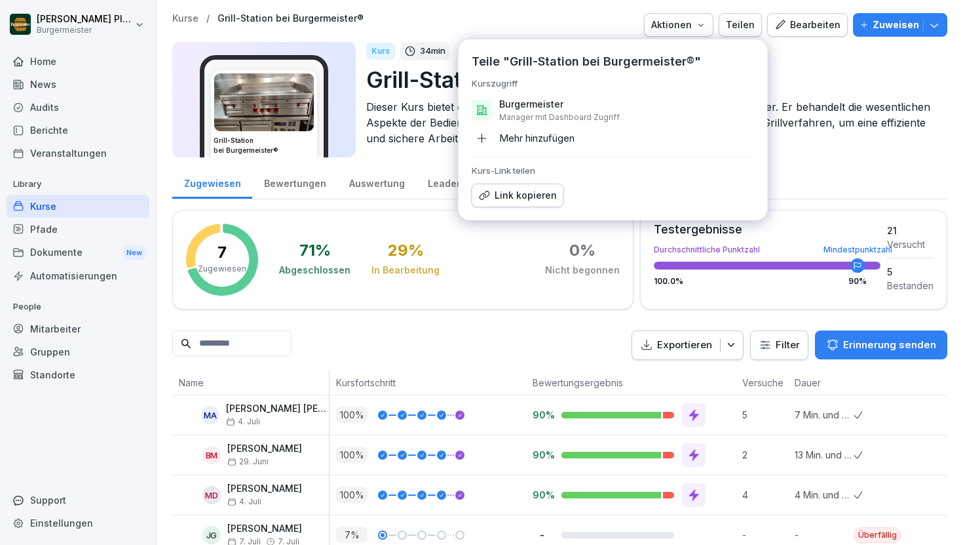
click at [294, 178] on div "Bewertungen" at bounding box center [294, 181] width 85 height 33
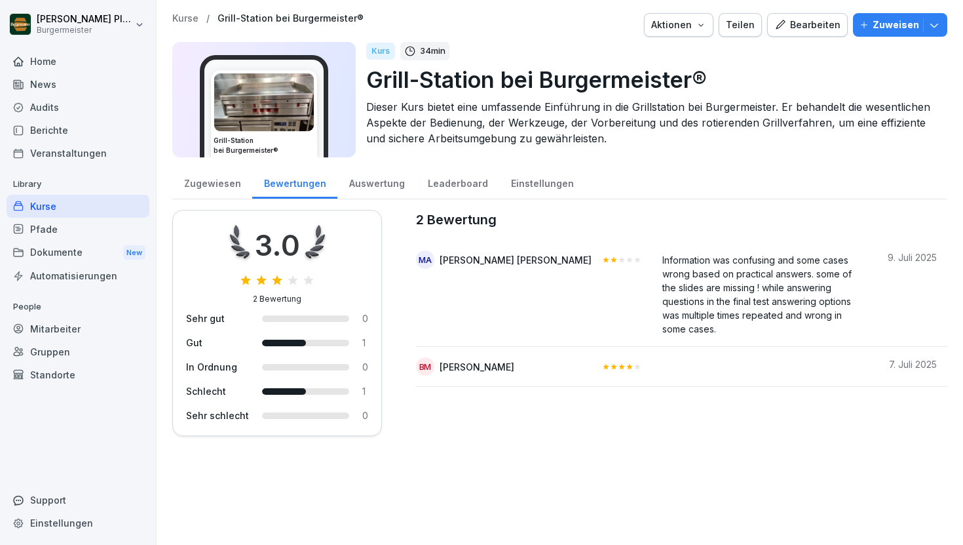
click at [294, 179] on div "Bewertungen" at bounding box center [294, 181] width 85 height 33
click at [352, 180] on div "Auswertung" at bounding box center [376, 181] width 79 height 33
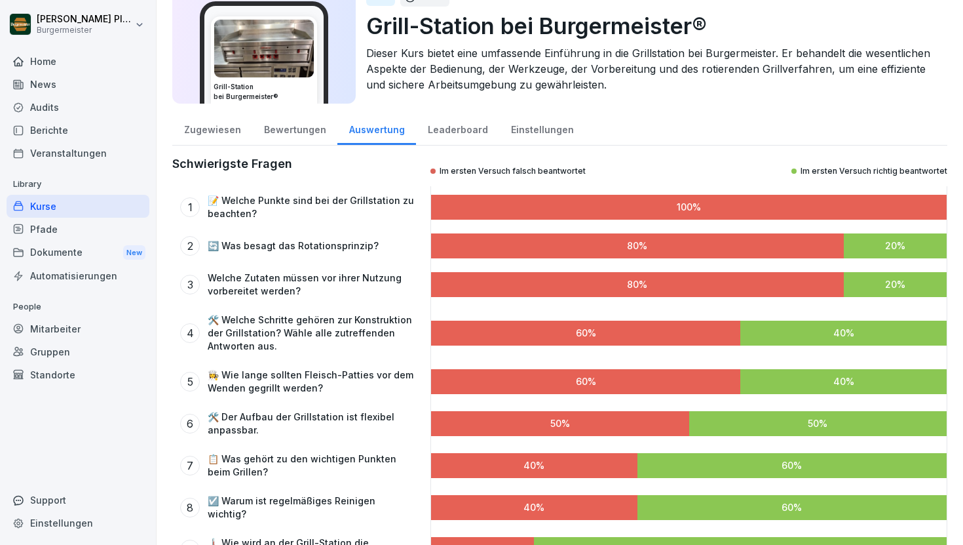
scroll to position [43, 0]
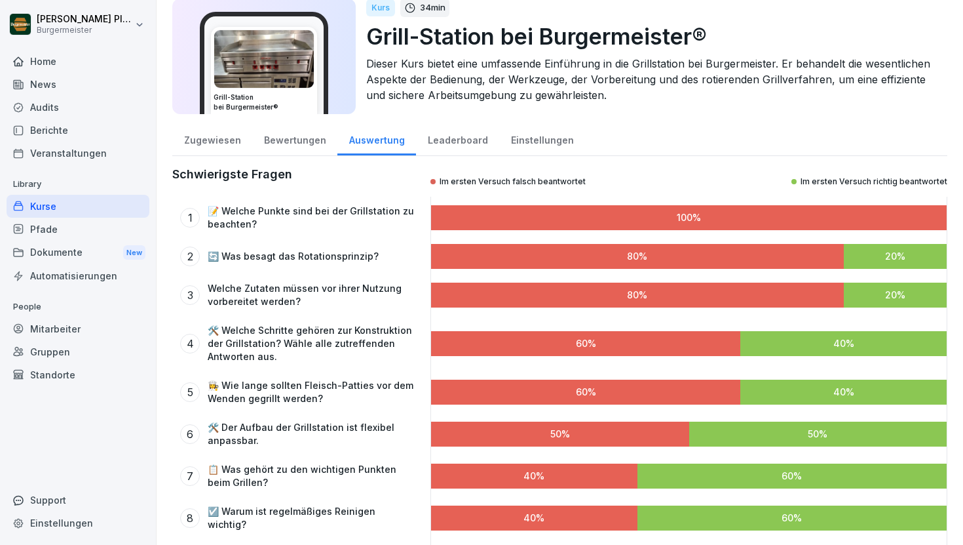
click at [459, 140] on div "Leaderboard" at bounding box center [457, 138] width 83 height 33
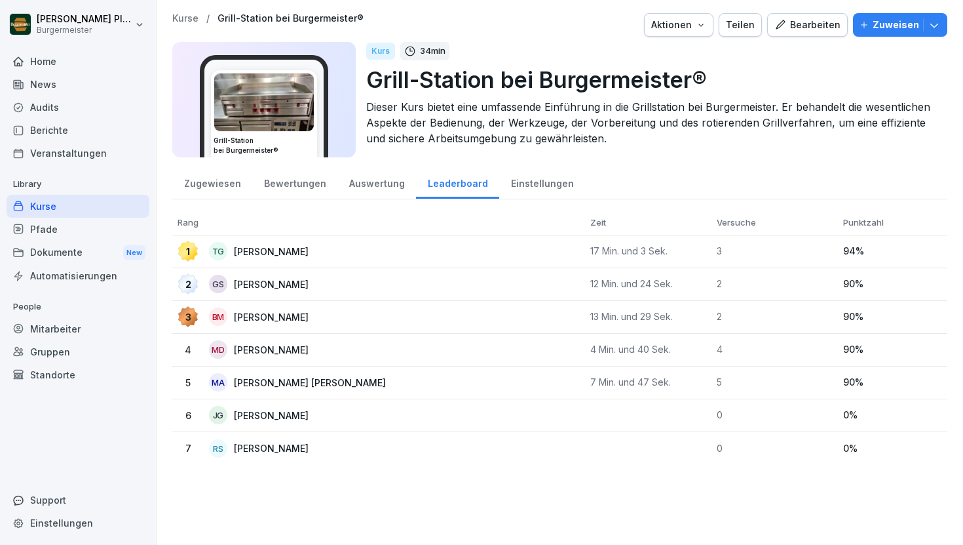
click at [182, 16] on p "Kurse" at bounding box center [185, 18] width 26 height 11
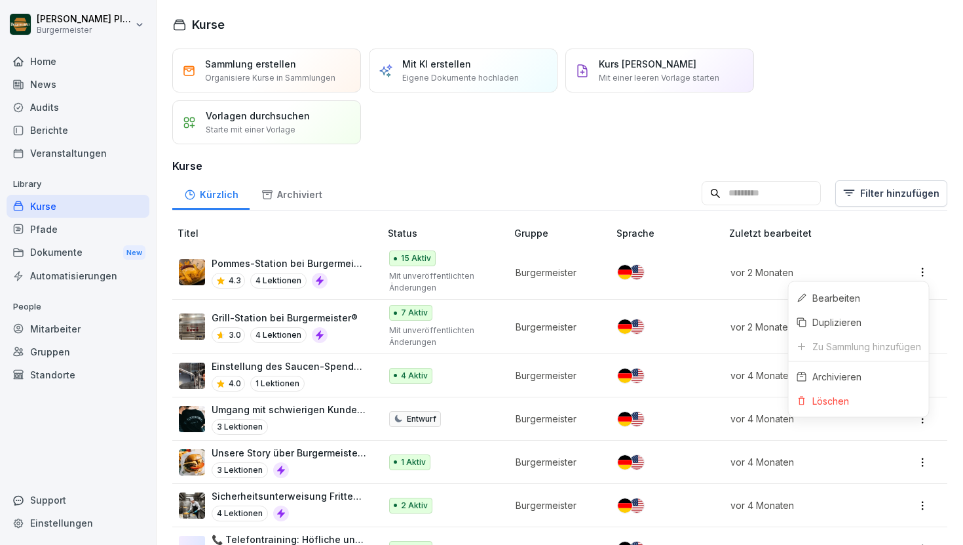
click at [925, 266] on html "Raphael Pleger Burgermeister Home News Audits Berichte Veranstaltungen Library …" at bounding box center [481, 272] width 963 height 545
click at [533, 273] on html "Raphael Pleger Burgermeister Home News Audits Berichte Veranstaltungen Library …" at bounding box center [481, 272] width 963 height 545
click at [533, 273] on p "Burgermeister" at bounding box center [556, 272] width 80 height 14
click at [312, 311] on p "Grill-Station bei Burgermeister®" at bounding box center [285, 318] width 146 height 14
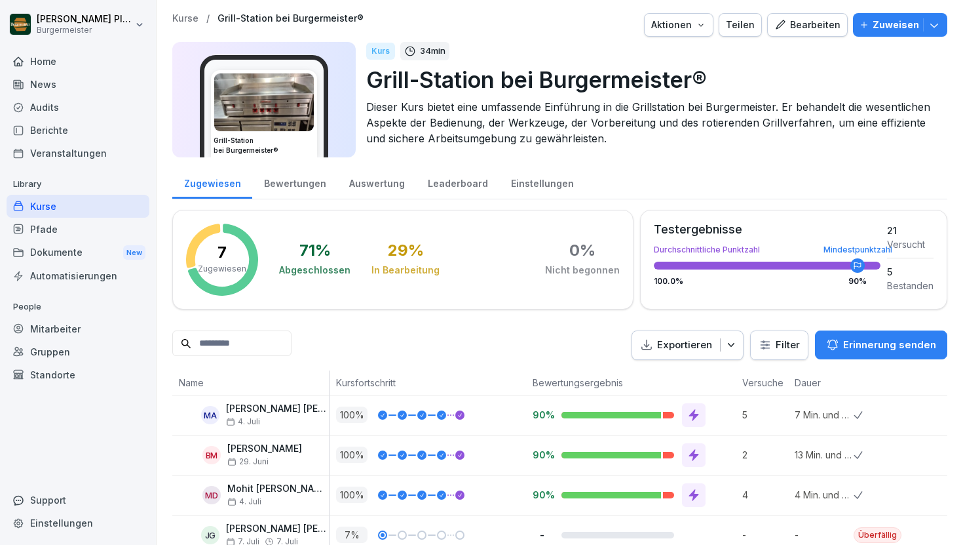
click at [928, 27] on icon "button" at bounding box center [934, 24] width 13 height 13
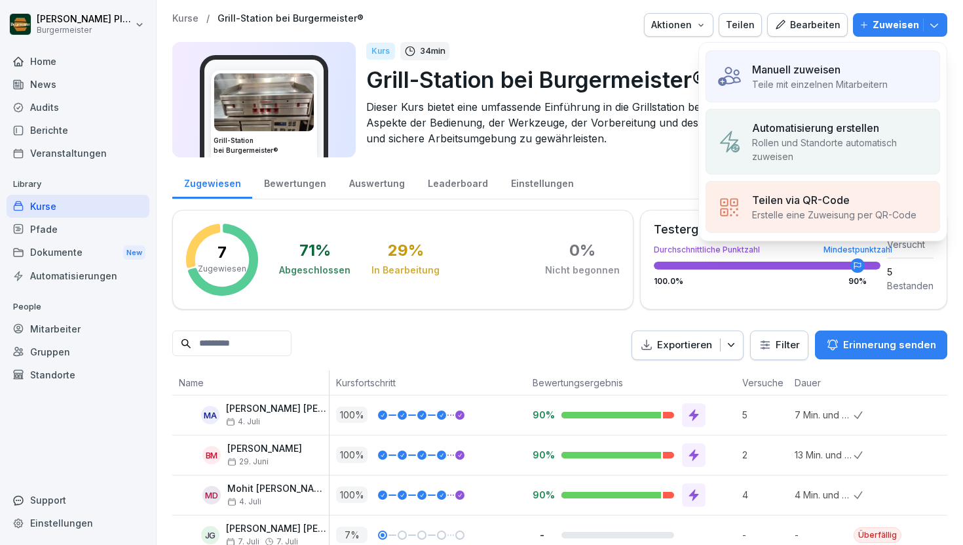
click at [829, 65] on p "Manuell zuweisen" at bounding box center [796, 70] width 88 height 16
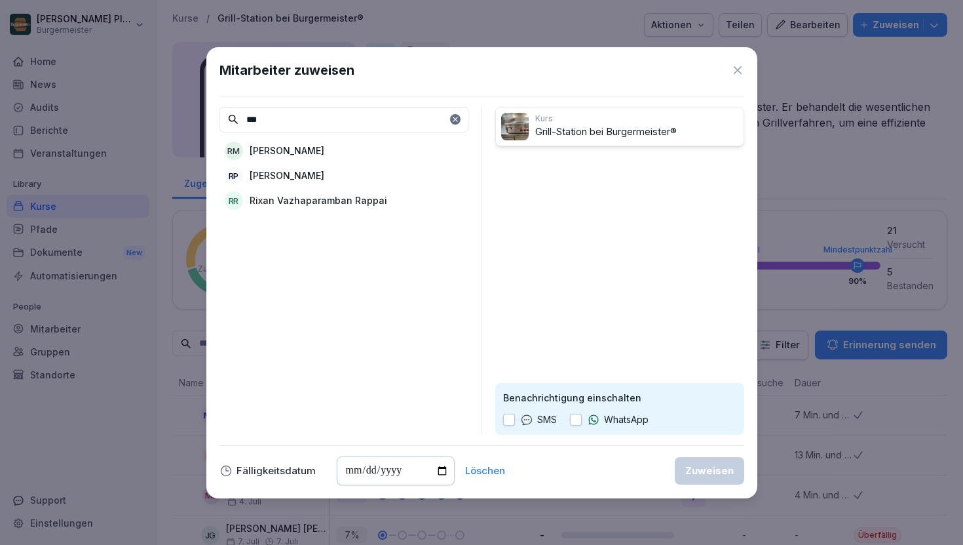
type input "***"
click at [257, 177] on p "[PERSON_NAME]" at bounding box center [287, 175] width 75 height 14
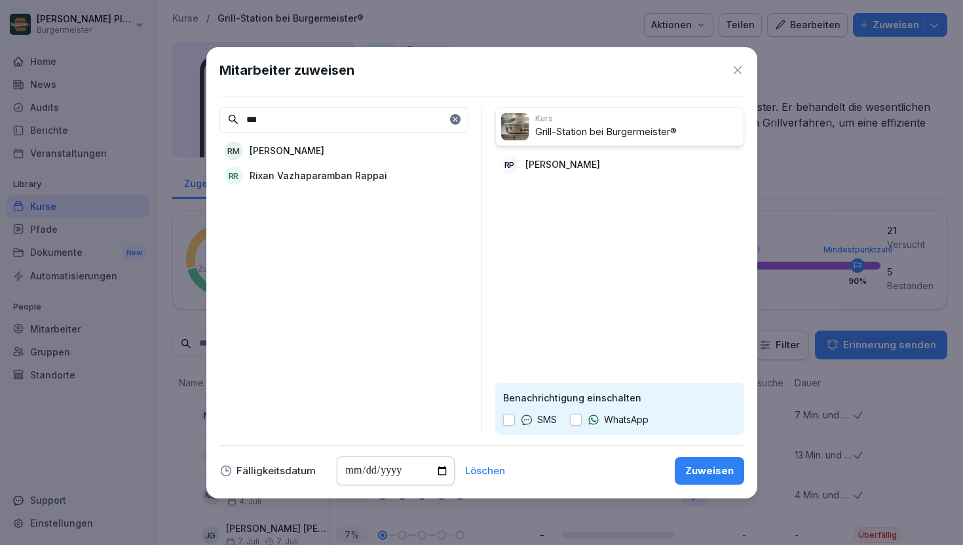
click at [619, 124] on p "Grill-Station bei Burgermeister®" at bounding box center [636, 131] width 203 height 15
click at [600, 163] on div "RP Raphael Pleger" at bounding box center [619, 165] width 249 height 24
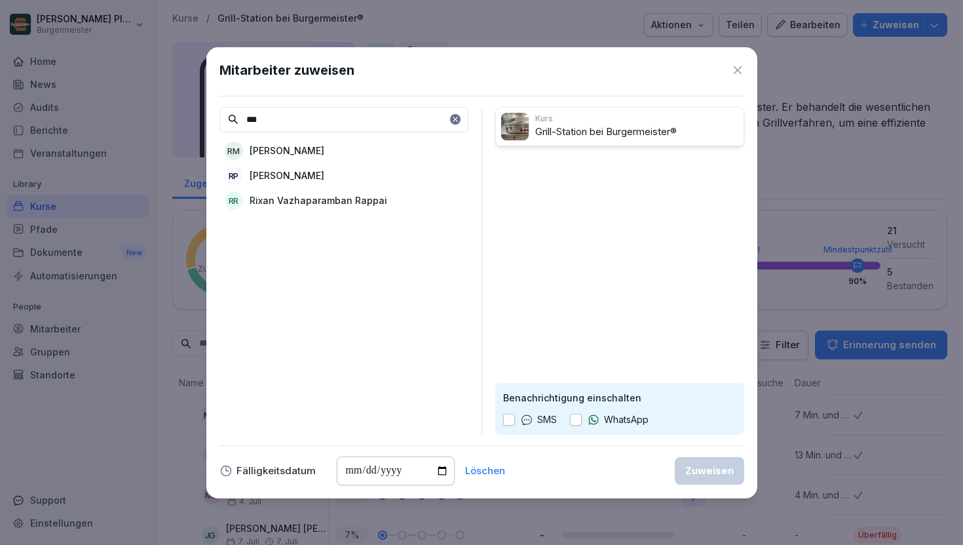
click at [308, 178] on p "[PERSON_NAME]" at bounding box center [287, 175] width 75 height 14
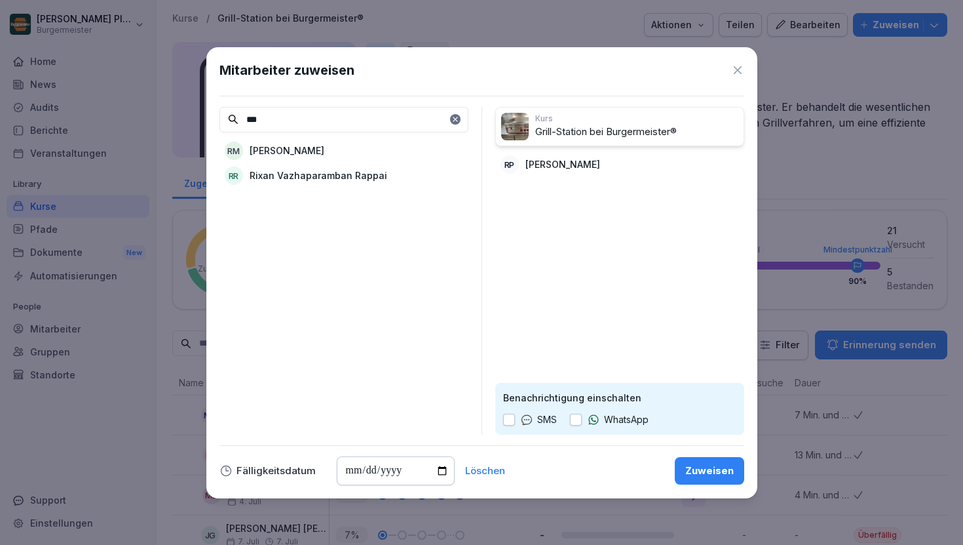
click at [695, 469] on div "Zuweisen" at bounding box center [709, 470] width 48 height 14
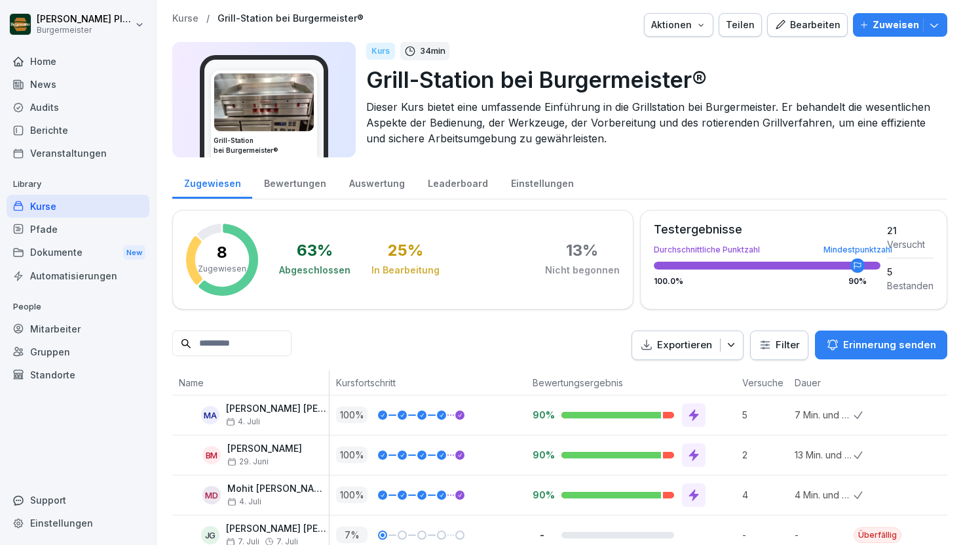
click at [185, 19] on p "Kurse" at bounding box center [185, 18] width 26 height 11
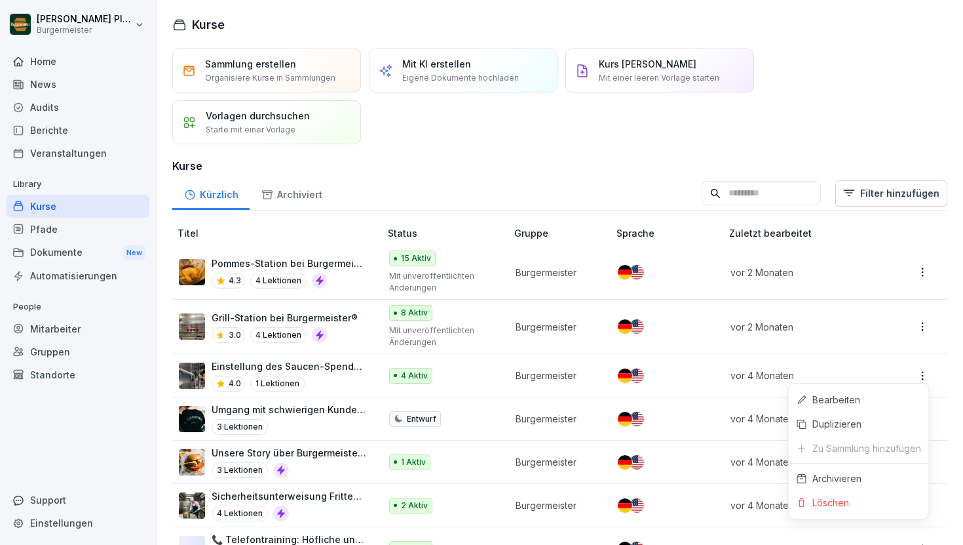
click at [926, 373] on html "Raphael Pleger Burgermeister Home News Audits Berichte Veranstaltungen Library …" at bounding box center [481, 272] width 963 height 545
click at [337, 362] on html "Raphael Pleger Burgermeister Home News Audits Berichte Veranstaltungen Library …" at bounding box center [481, 272] width 963 height 545
click at [337, 362] on p "Einstellung des Saucen-Spenders bei Burgermeister®" at bounding box center [289, 366] width 155 height 14
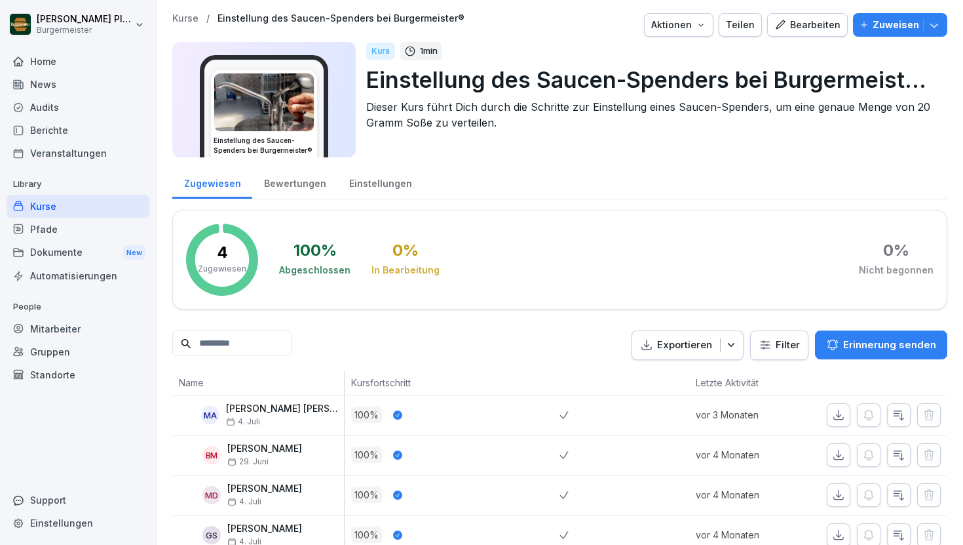
click at [935, 25] on icon "button" at bounding box center [934, 24] width 13 height 13
click at [71, 321] on div "Mitarbeiter" at bounding box center [78, 328] width 143 height 23
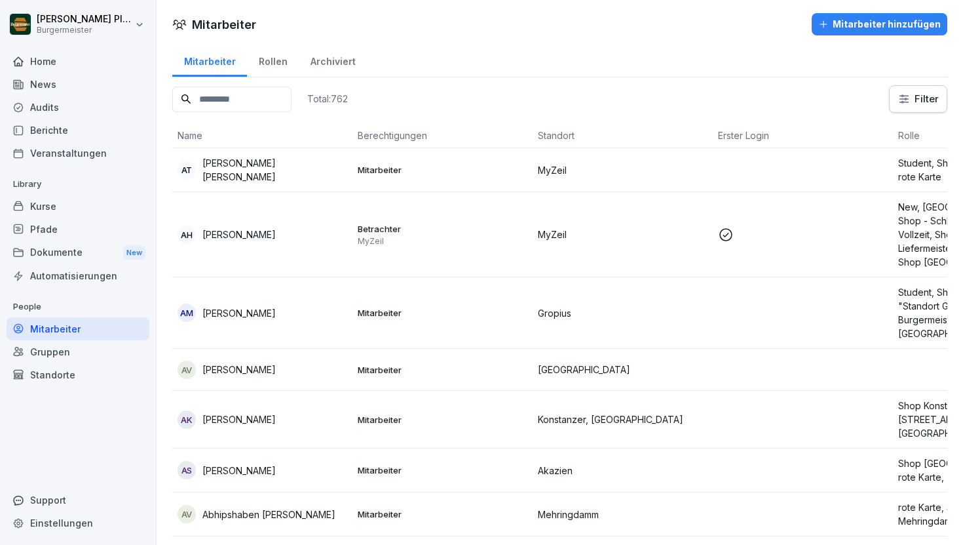
click at [276, 92] on input at bounding box center [231, 99] width 119 height 26
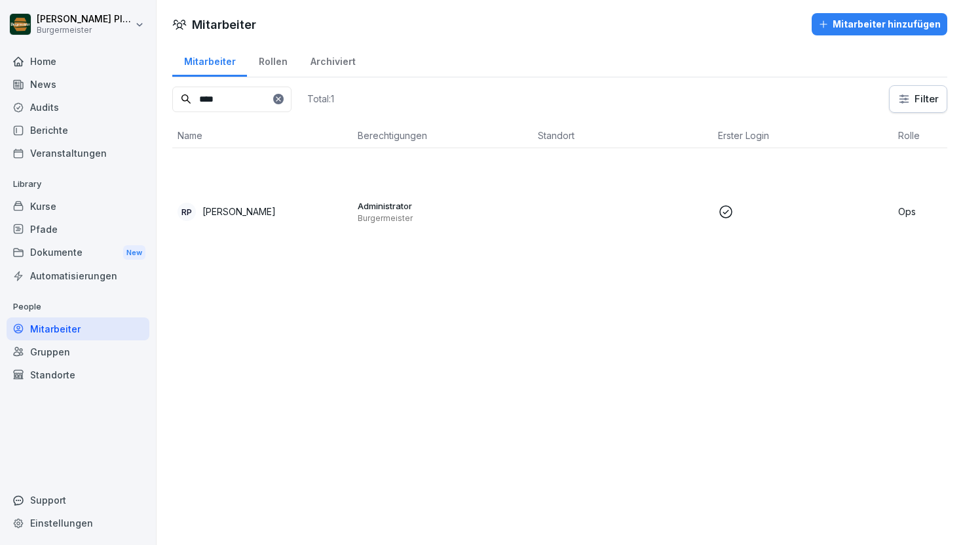
type input "****"
click at [256, 214] on p "[PERSON_NAME]" at bounding box center [238, 211] width 73 height 14
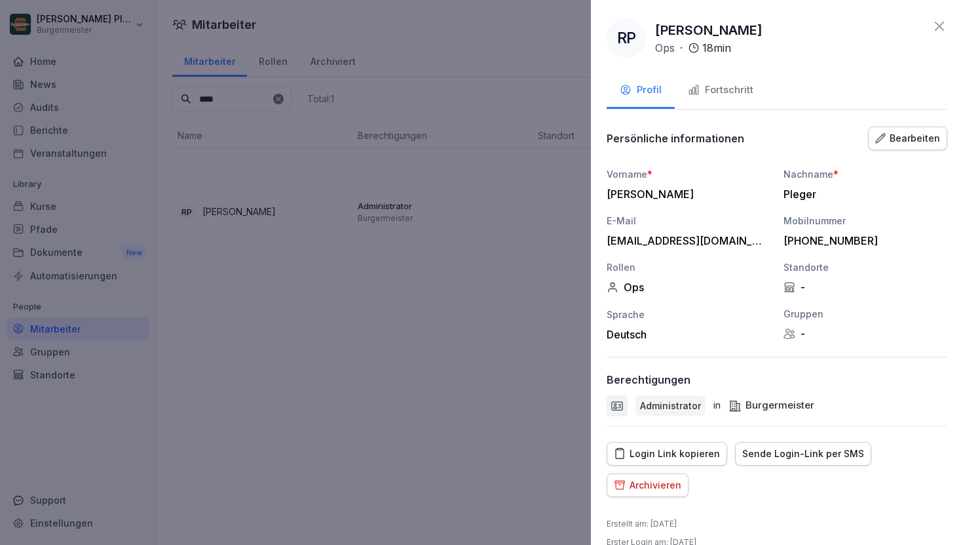
scroll to position [21, 0]
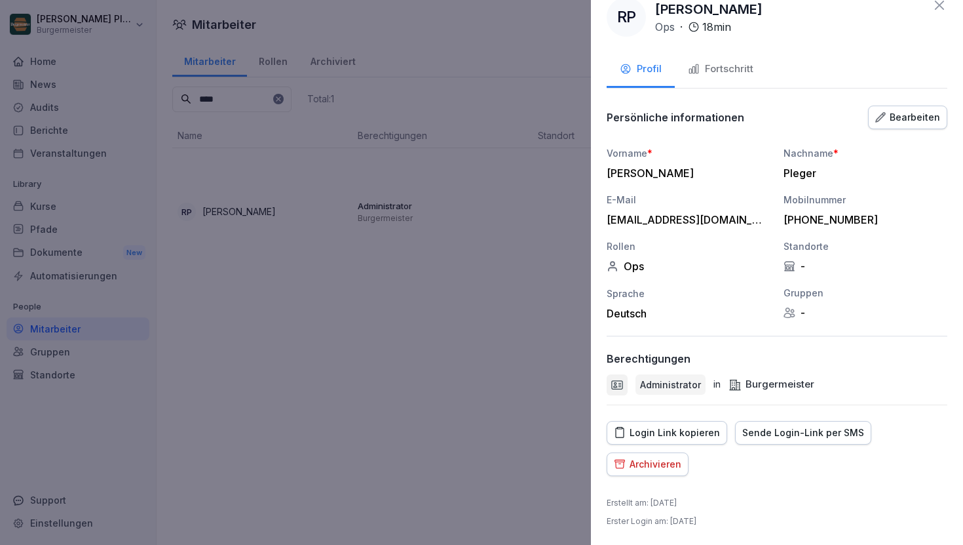
click at [924, 111] on div "Bearbeiten" at bounding box center [907, 117] width 65 height 14
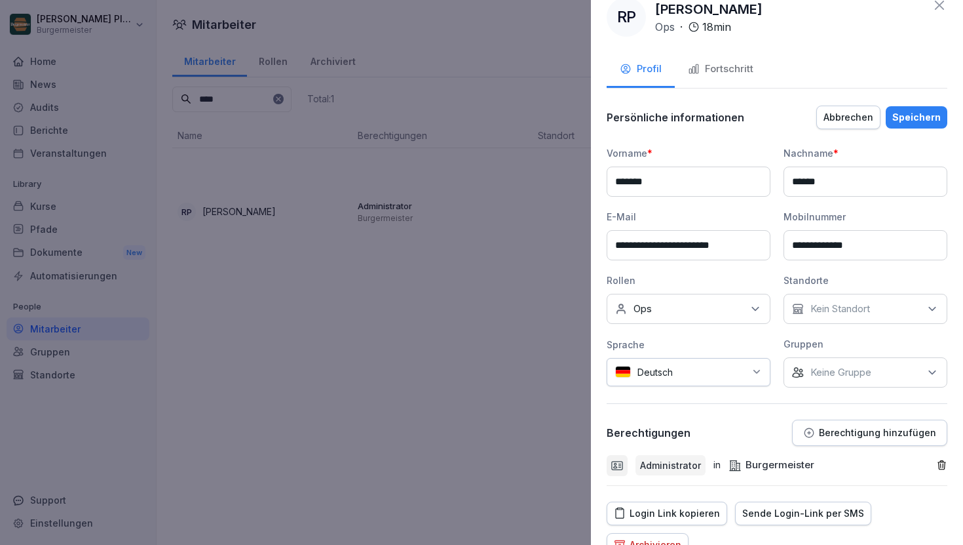
drag, startPoint x: 868, startPoint y: 246, endPoint x: 809, endPoint y: 246, distance: 59.6
click at [809, 246] on input "**********" at bounding box center [866, 245] width 164 height 30
type input "**********"
click at [911, 116] on div "Speichern" at bounding box center [916, 117] width 48 height 14
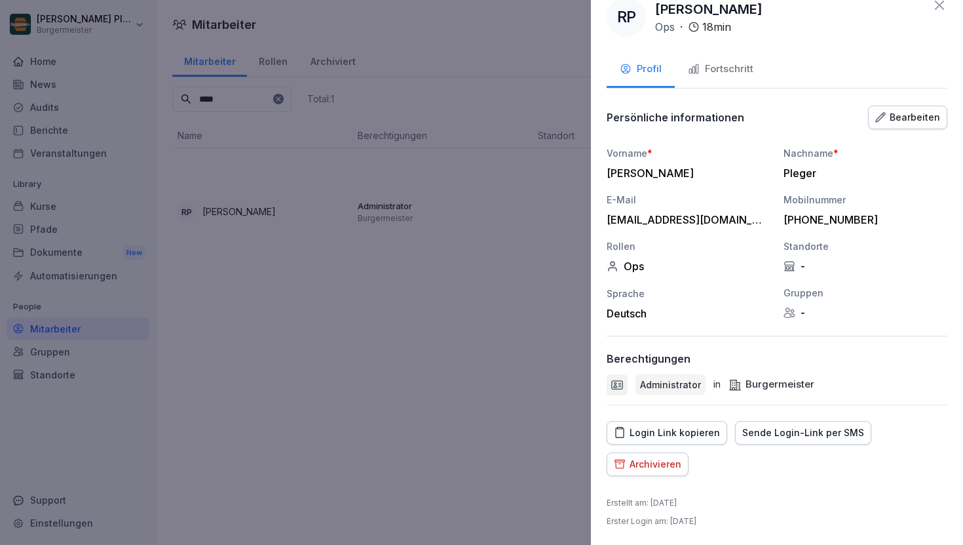
click at [802, 435] on div "Sende Login-Link per SMS" at bounding box center [803, 432] width 122 height 14
click at [662, 429] on div "Login Link kopieren" at bounding box center [667, 432] width 106 height 14
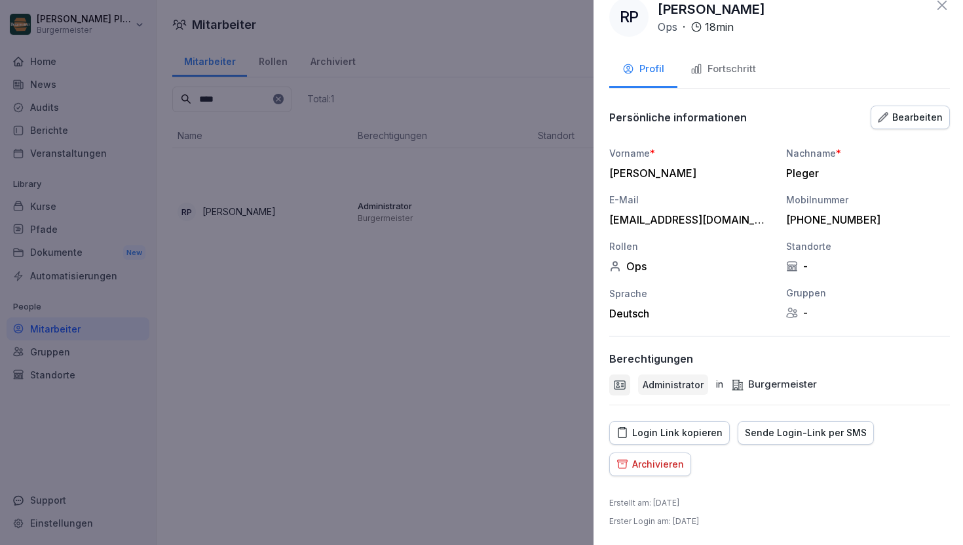
click at [344, 288] on div at bounding box center [481, 272] width 963 height 545
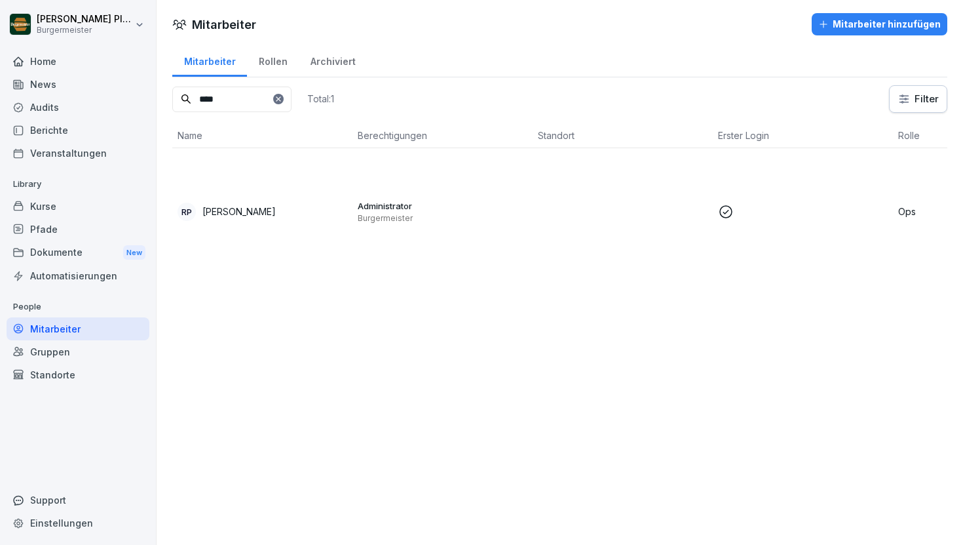
click at [71, 106] on div "Audits" at bounding box center [78, 107] width 143 height 23
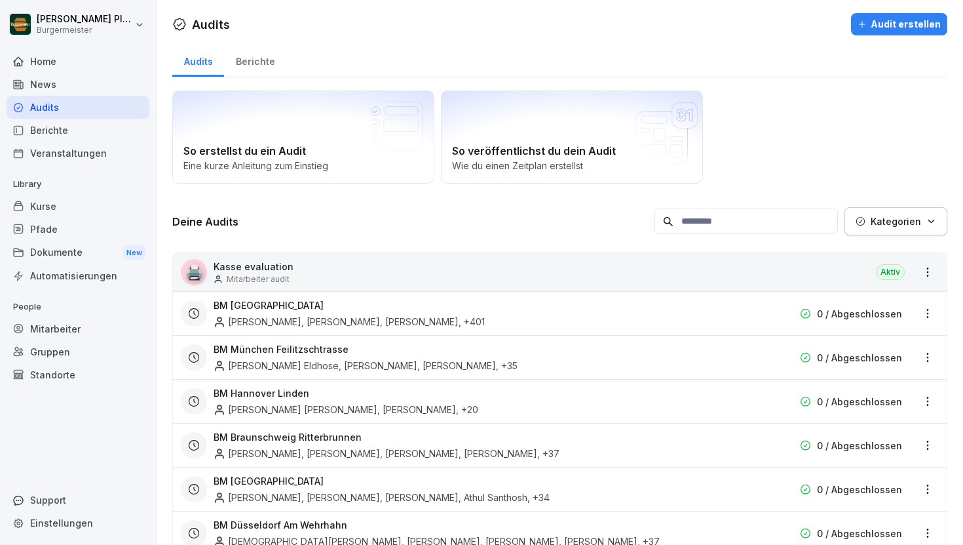
click at [70, 339] on div "Mitarbeiter" at bounding box center [78, 328] width 143 height 23
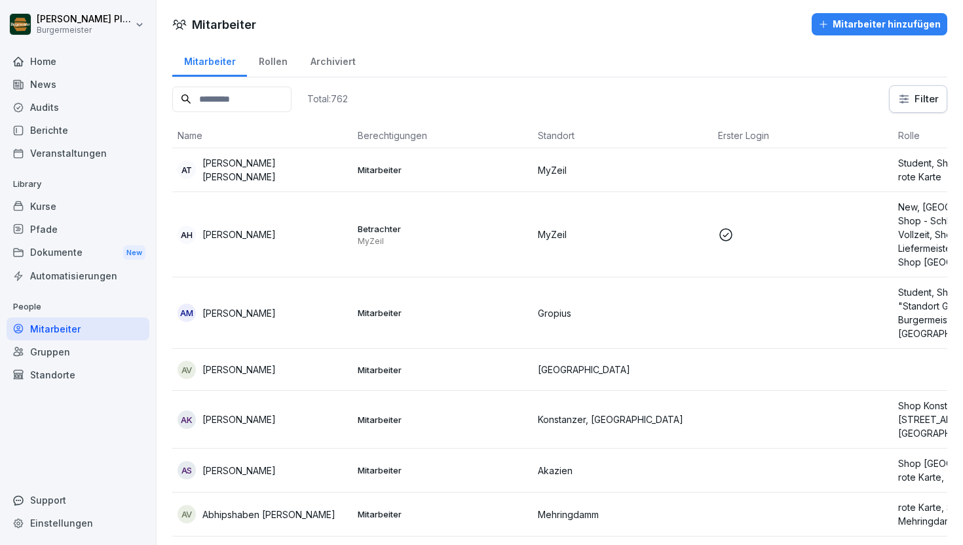
click at [266, 94] on input at bounding box center [231, 99] width 119 height 26
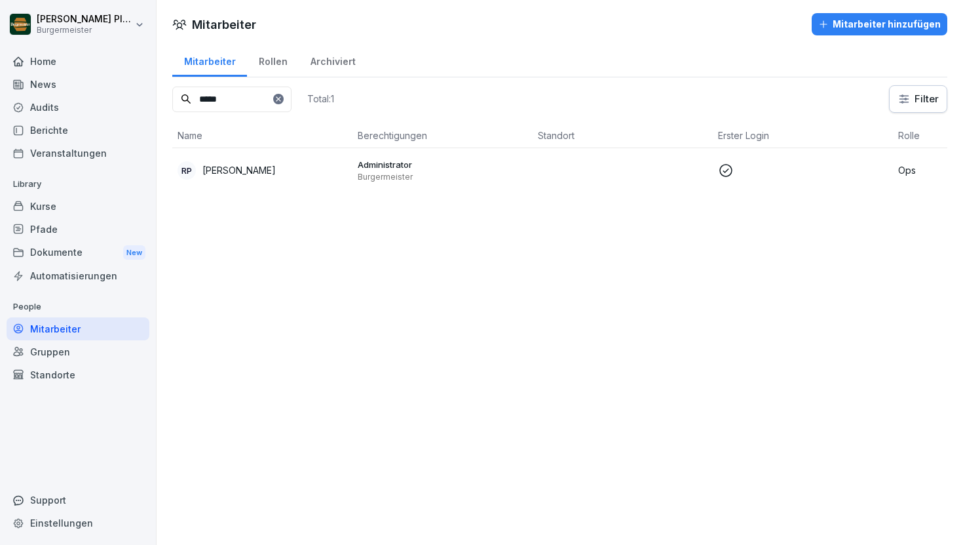
type input "*****"
click at [248, 170] on p "[PERSON_NAME]" at bounding box center [238, 170] width 73 height 14
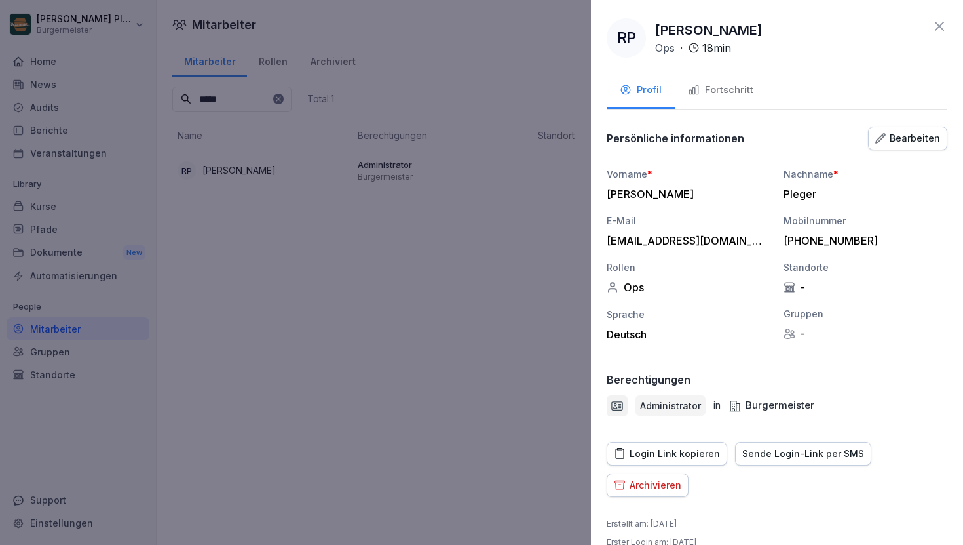
click at [737, 86] on div "Fortschritt" at bounding box center [721, 90] width 66 height 15
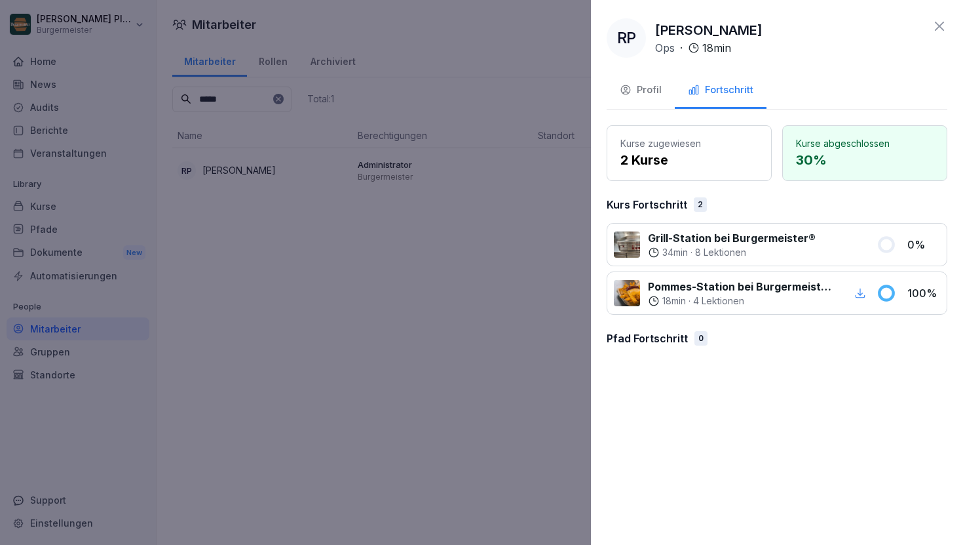
click at [649, 89] on div "Profil" at bounding box center [641, 90] width 42 height 15
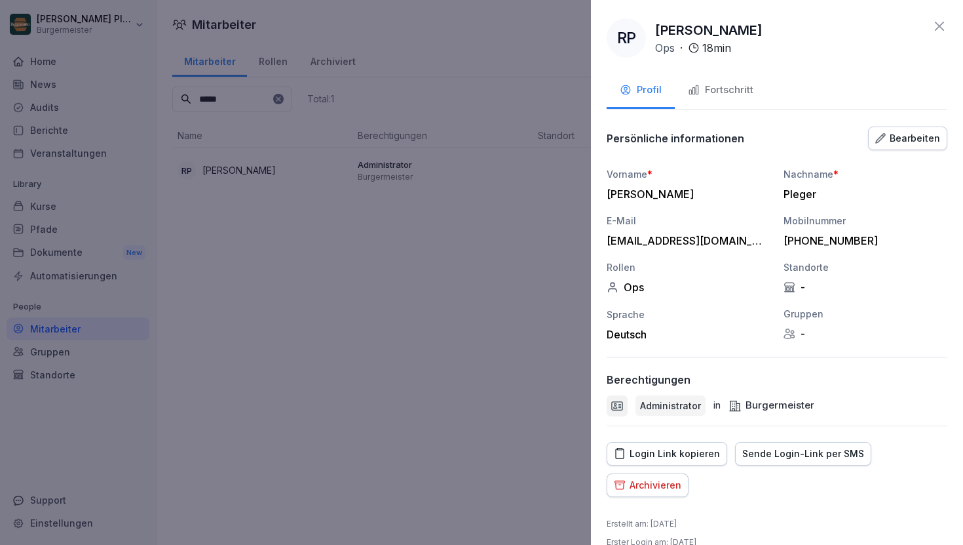
click at [453, 241] on div at bounding box center [481, 272] width 963 height 545
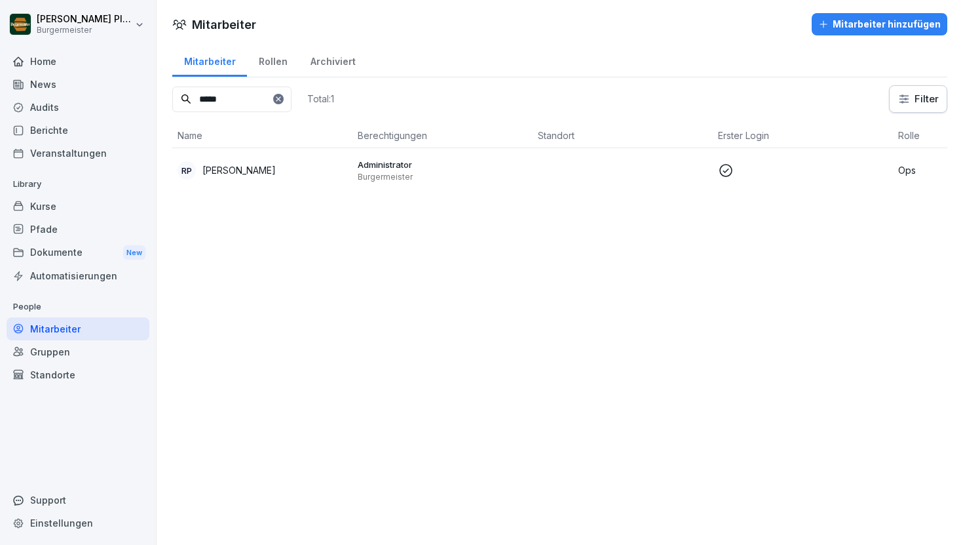
click at [61, 112] on div "Audits" at bounding box center [78, 107] width 143 height 23
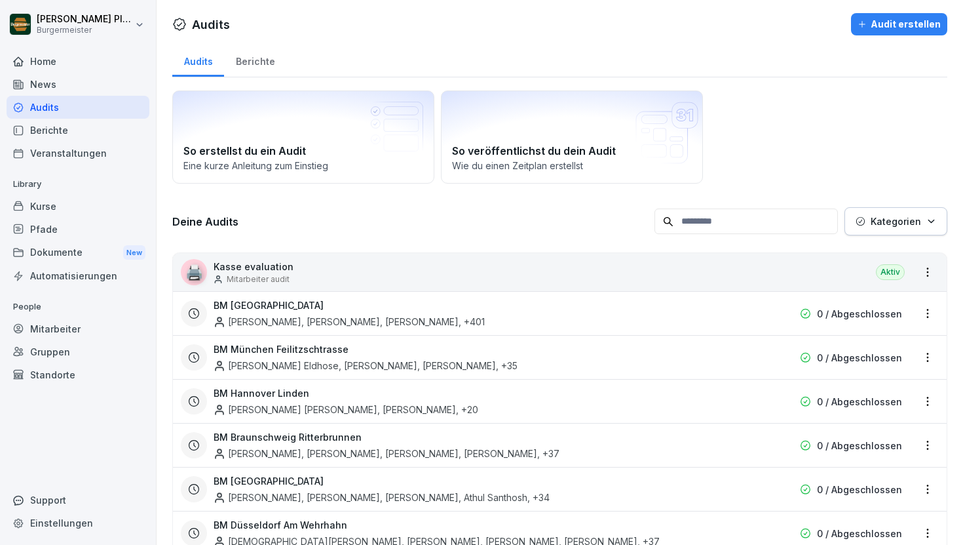
click at [141, 27] on html "Raphael Pleger Burgermeister Home News Audits Berichte Veranstaltungen Library …" at bounding box center [481, 272] width 963 height 545
click at [112, 52] on div "Einstellungen" at bounding box center [84, 59] width 130 height 24
select select "**"
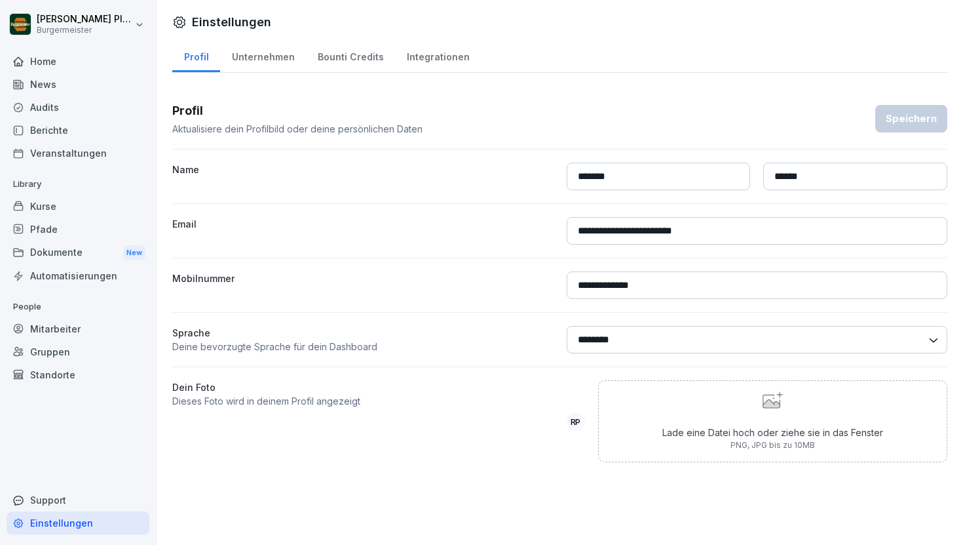
click at [351, 56] on div "Bounti Credits" at bounding box center [350, 55] width 89 height 33
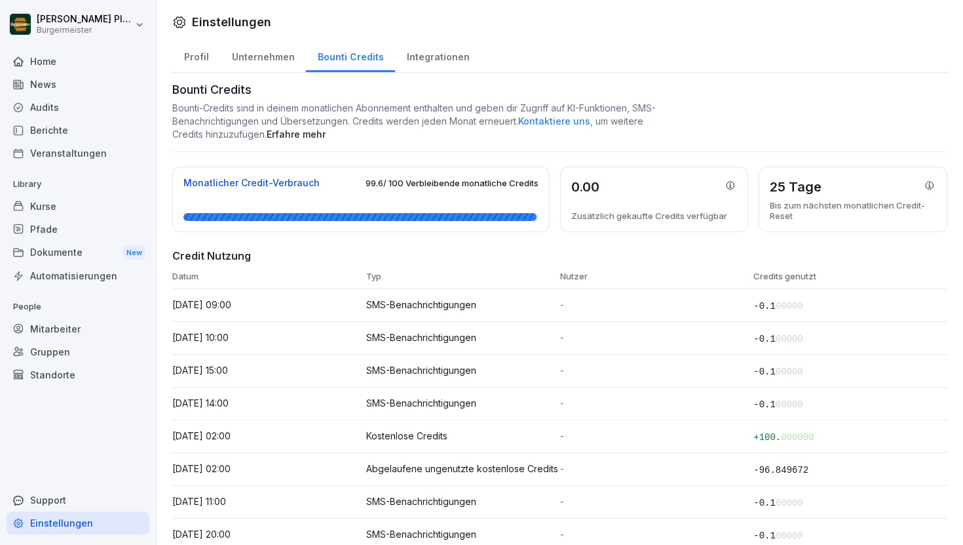
click at [431, 60] on div "Integrationen" at bounding box center [438, 55] width 86 height 33
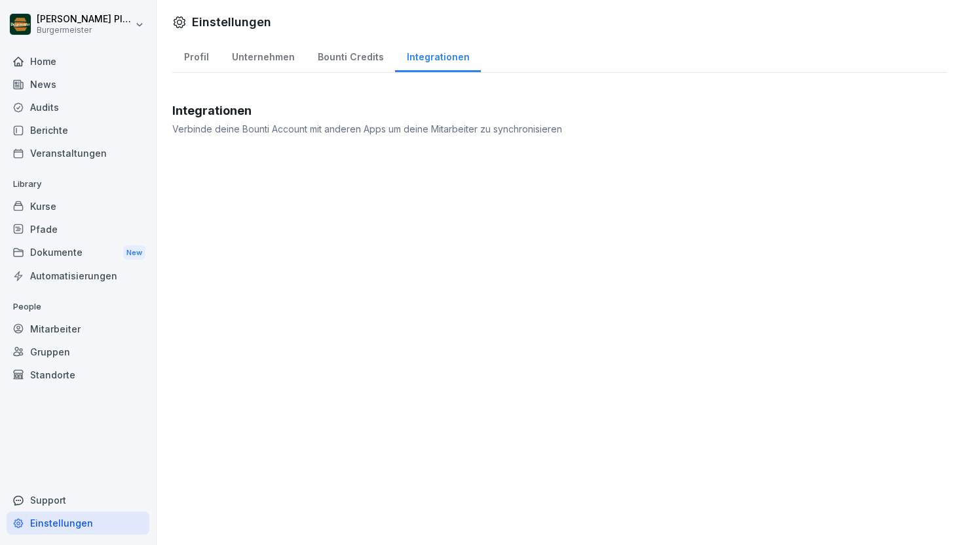
click at [286, 53] on div "Unternehmen" at bounding box center [263, 55] width 86 height 33
select select "**"
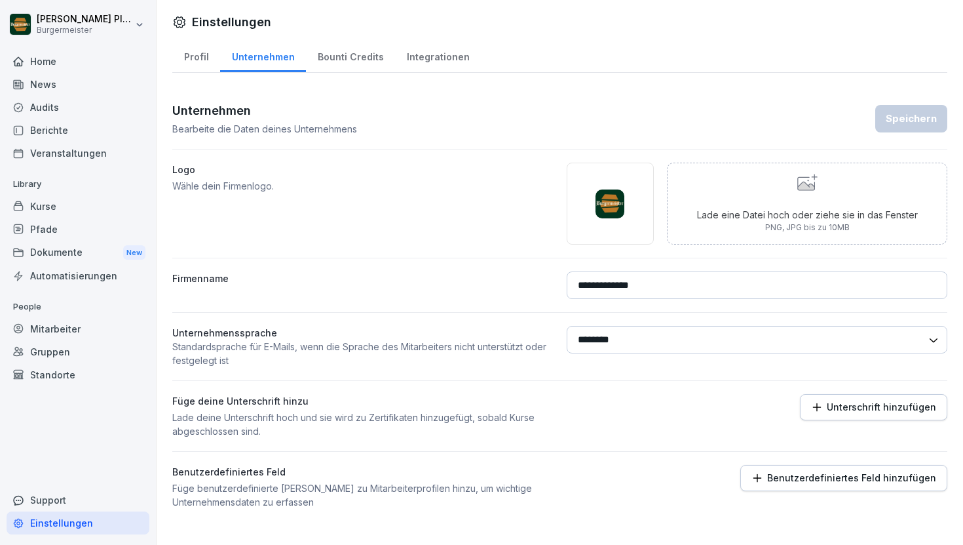
click at [329, 58] on div "Bounti Credits" at bounding box center [350, 55] width 89 height 33
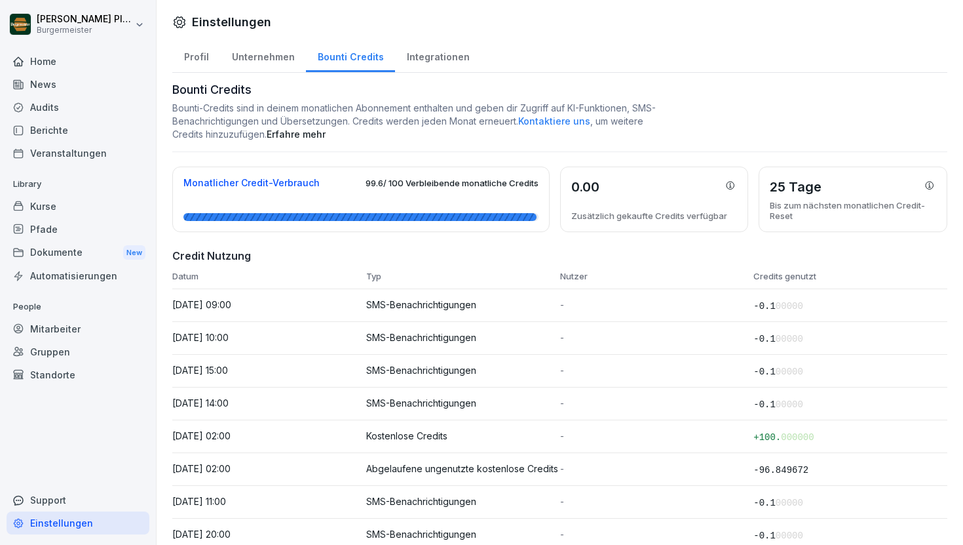
click at [201, 53] on div "Profil" at bounding box center [196, 55] width 48 height 33
select select "**"
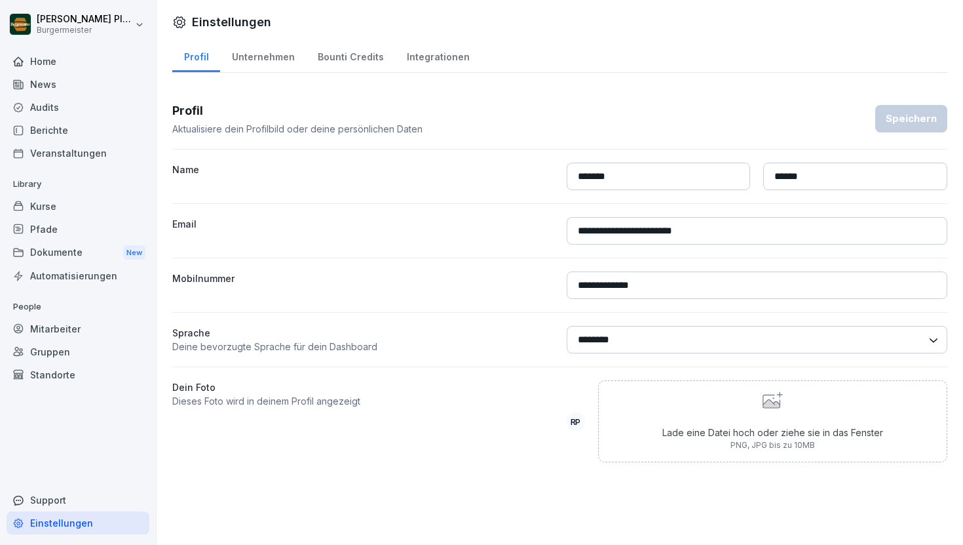
click at [65, 351] on div "Gruppen" at bounding box center [78, 351] width 143 height 23
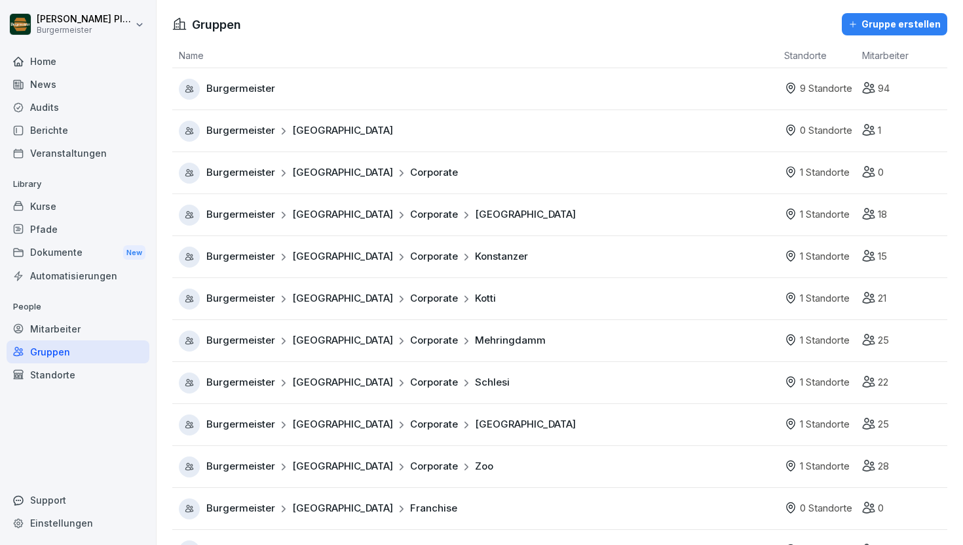
click at [50, 378] on div "Standorte" at bounding box center [78, 374] width 143 height 23
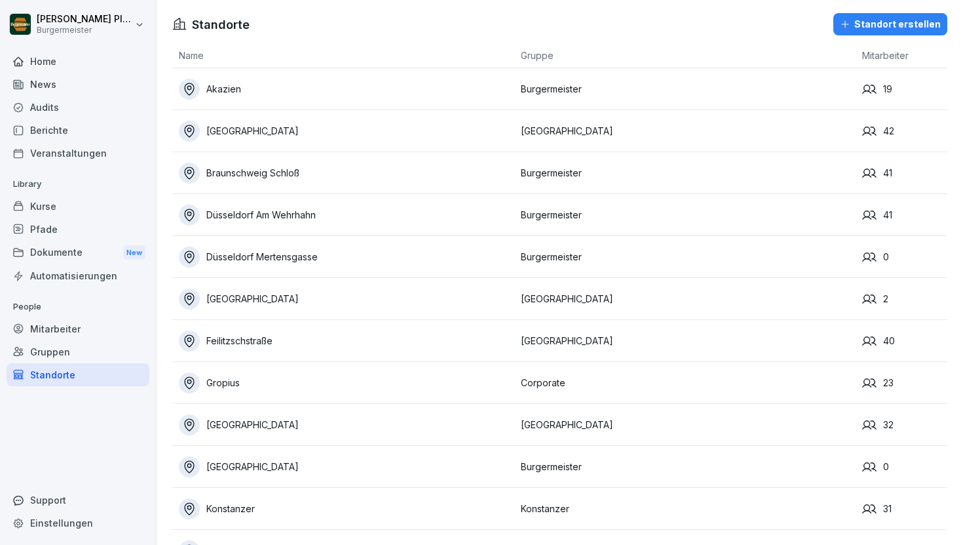
click at [102, 278] on div "Automatisierungen" at bounding box center [78, 275] width 143 height 23
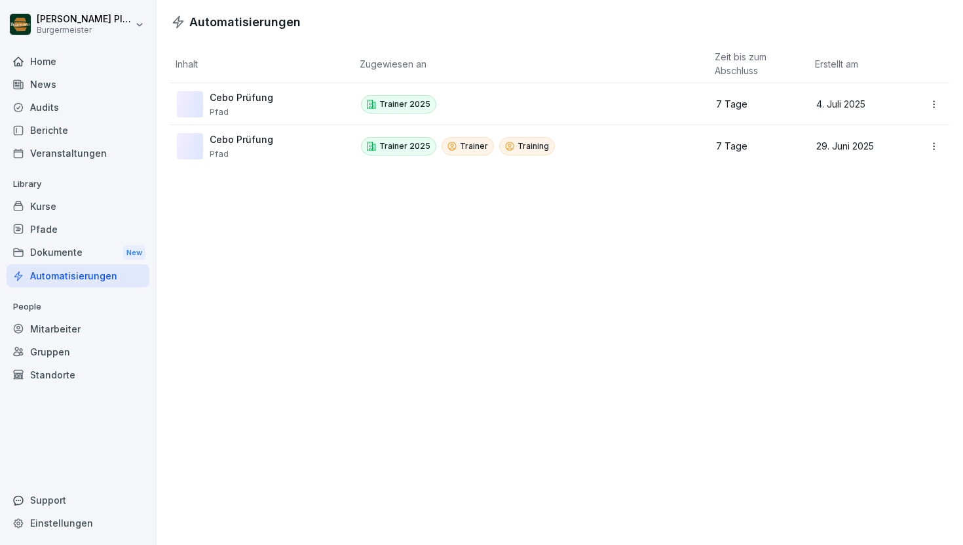
click at [67, 248] on div "Dokumente New" at bounding box center [78, 252] width 143 height 24
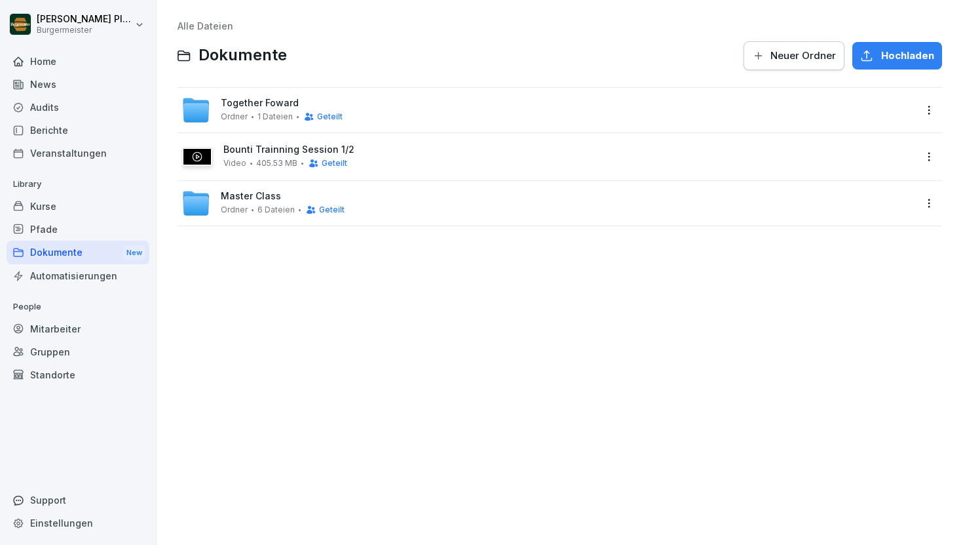
click at [69, 231] on div "Pfade" at bounding box center [78, 229] width 143 height 23
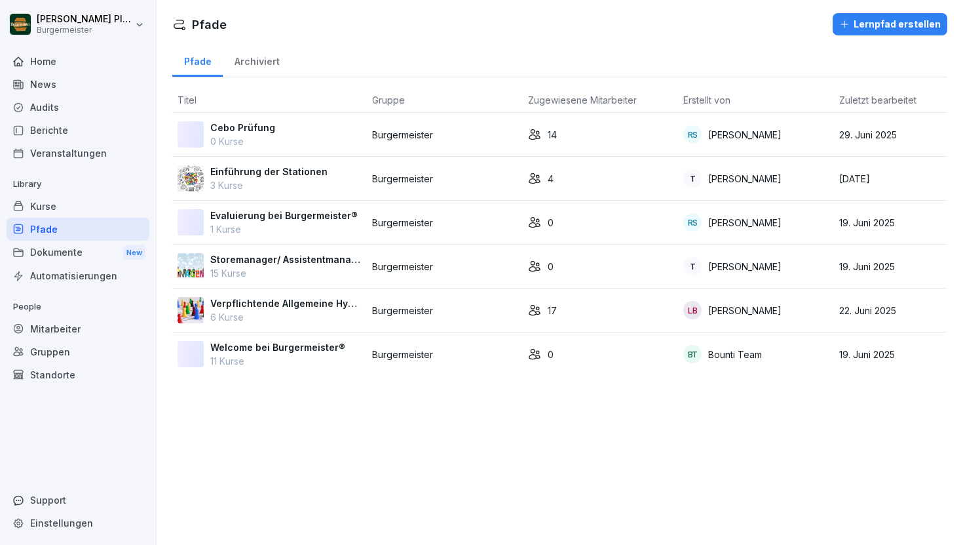
click at [67, 214] on div "Kurse" at bounding box center [78, 206] width 143 height 23
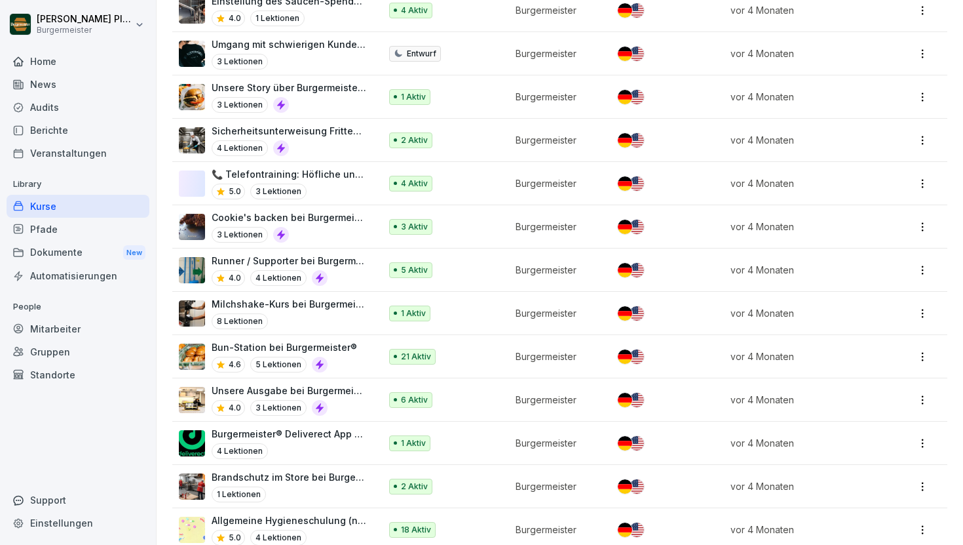
scroll to position [309, 0]
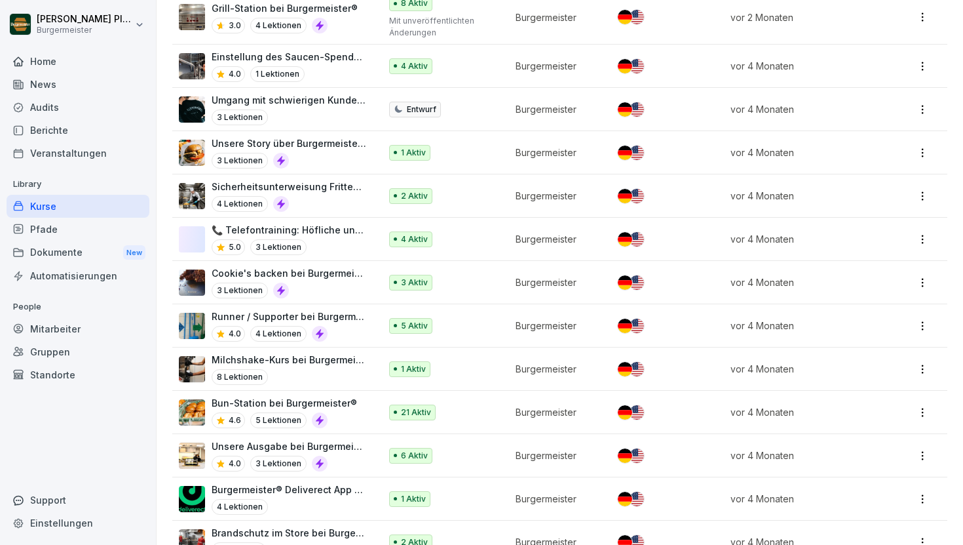
click at [56, 102] on div "Audits" at bounding box center [78, 107] width 143 height 23
click at [66, 110] on div "Audits" at bounding box center [78, 107] width 143 height 23
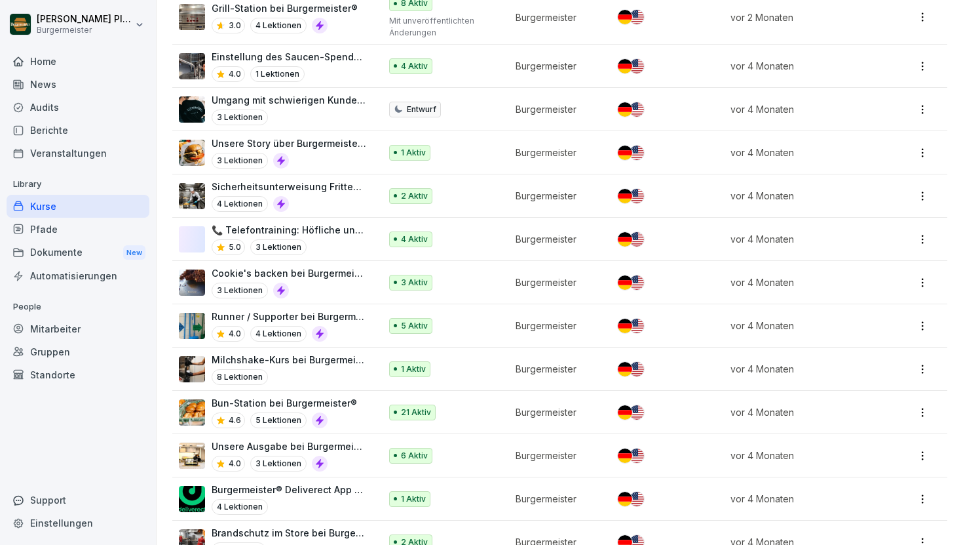
click at [53, 224] on div "Pfade" at bounding box center [78, 229] width 143 height 23
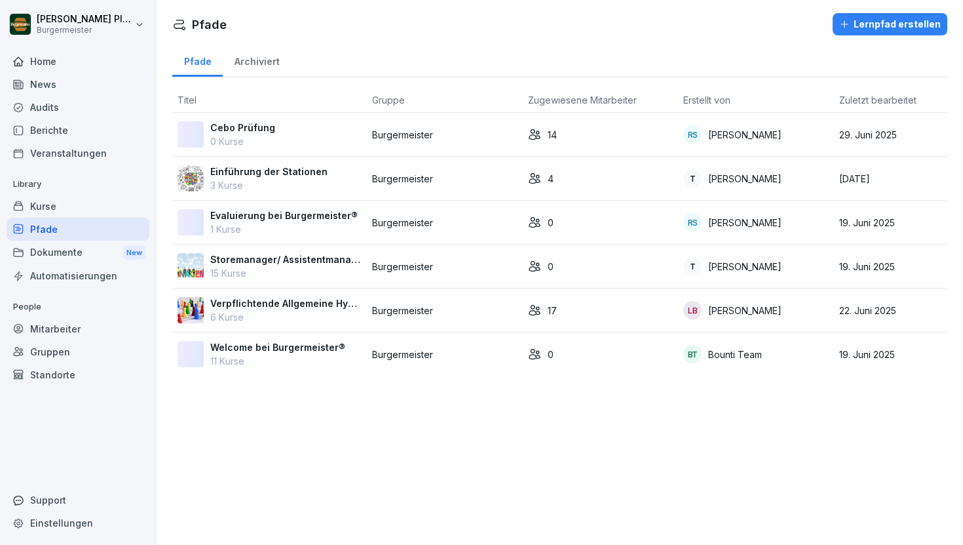
click at [54, 104] on div "Audits" at bounding box center [78, 107] width 143 height 23
click at [56, 83] on div "News" at bounding box center [78, 84] width 143 height 23
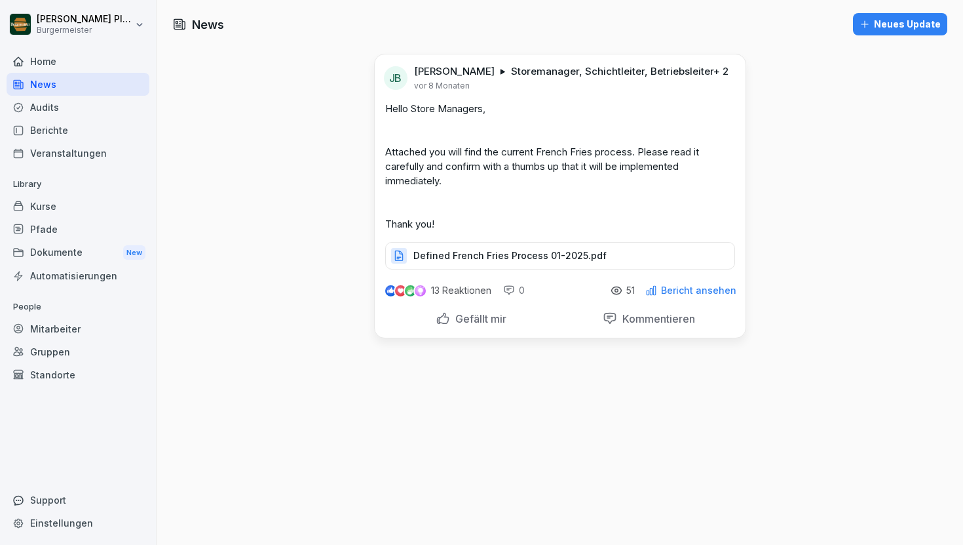
click at [60, 102] on div "Audits" at bounding box center [78, 107] width 143 height 23
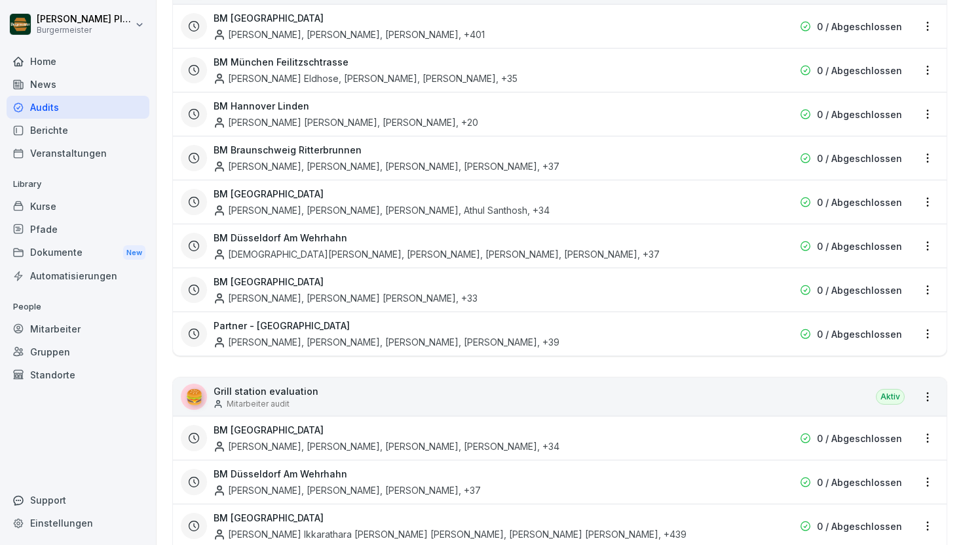
scroll to position [292, 0]
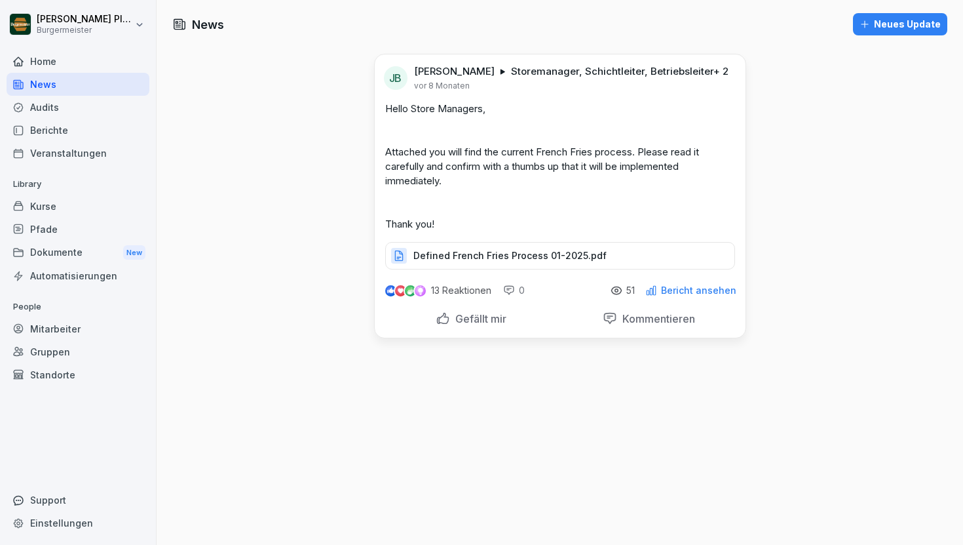
click at [69, 111] on div "Audits" at bounding box center [78, 107] width 143 height 23
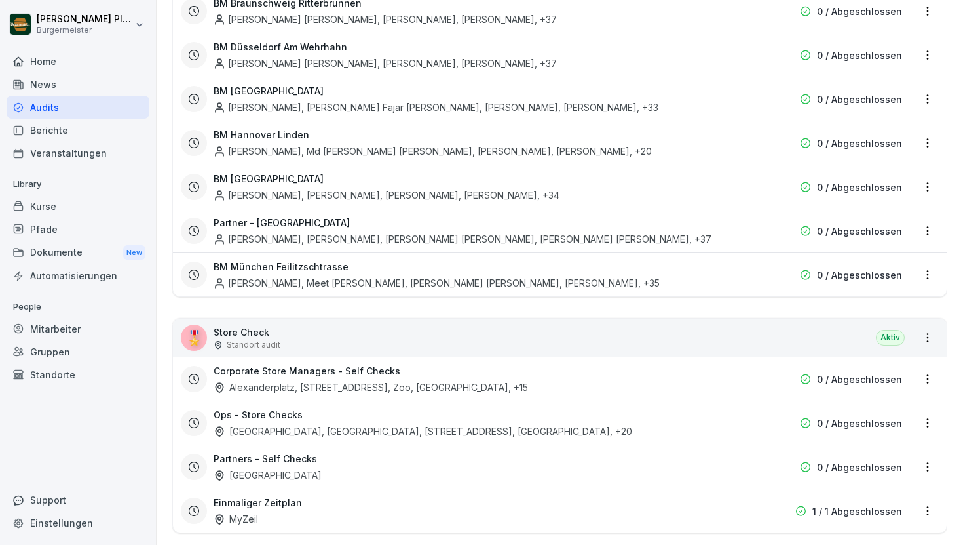
scroll to position [2456, 0]
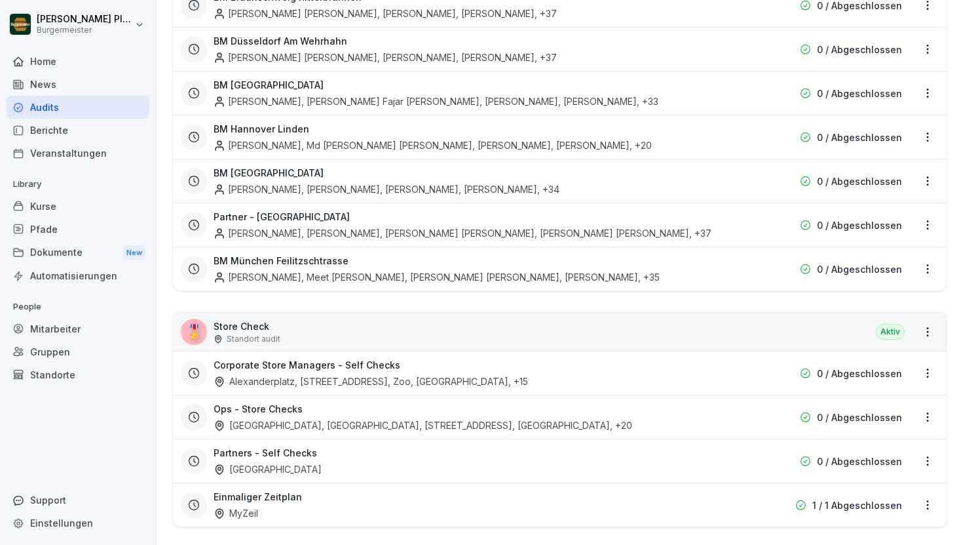
click at [893, 324] on div "Aktiv" at bounding box center [890, 332] width 29 height 16
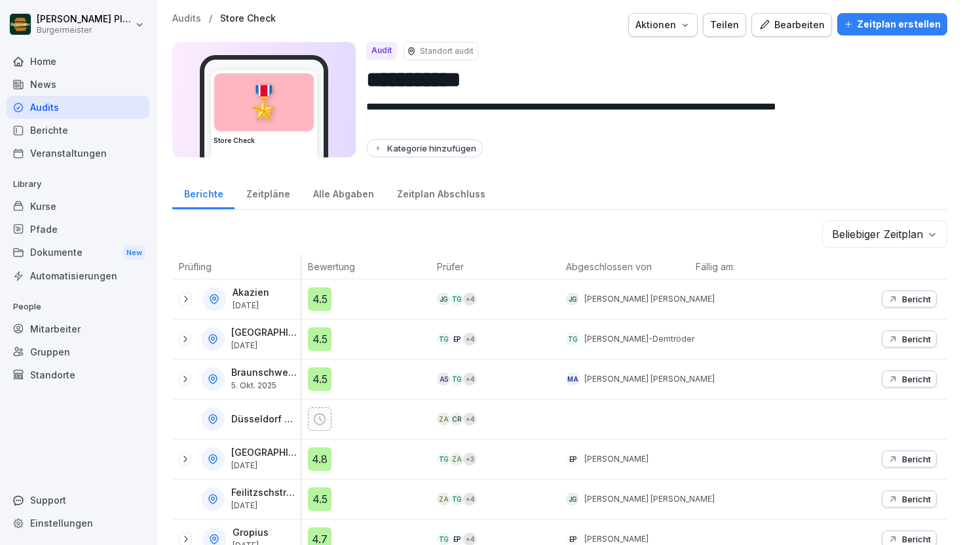
click at [440, 79] on input "**********" at bounding box center [651, 79] width 571 height 33
click at [691, 26] on icon "button" at bounding box center [685, 25] width 10 height 10
click at [905, 15] on button "Zeitplan erstellen" at bounding box center [892, 24] width 110 height 22
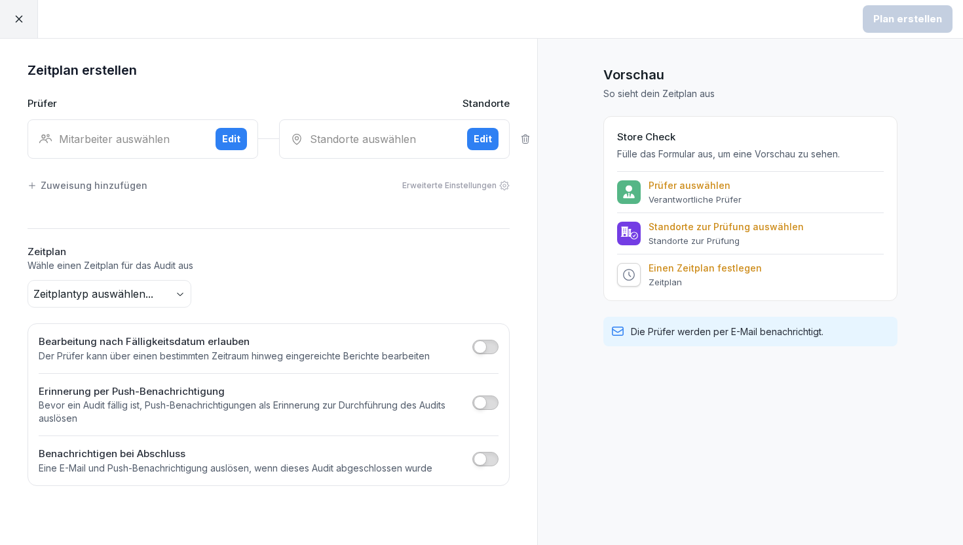
click at [116, 130] on div "Mitarbeiter auswählen Edit" at bounding box center [143, 138] width 231 height 39
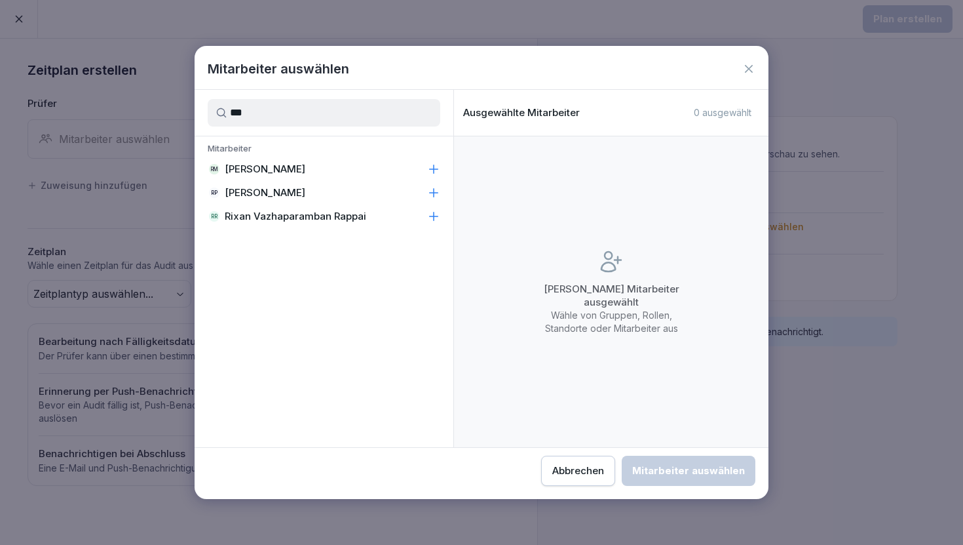
type input "***"
click at [435, 189] on icon at bounding box center [433, 192] width 13 height 13
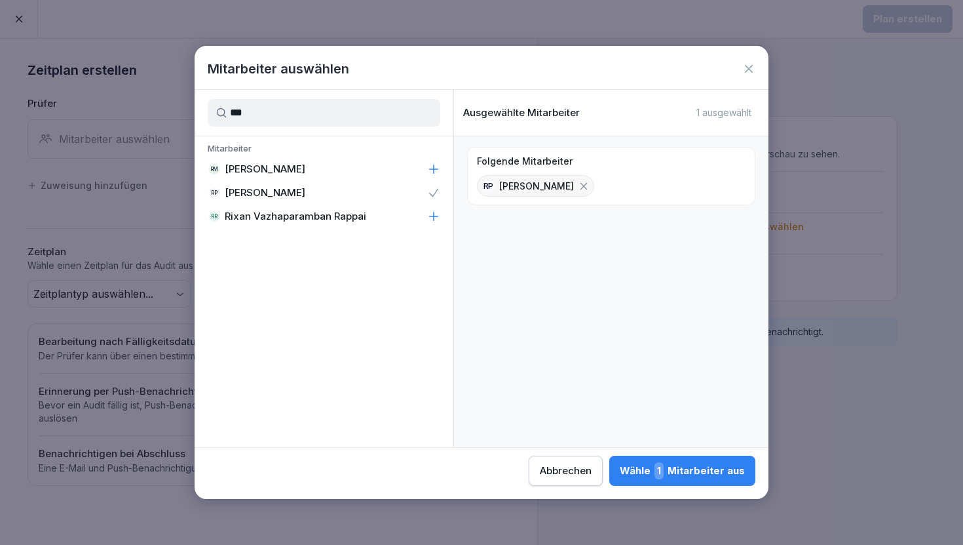
click at [636, 474] on div "Wähle 1 Mitarbeiter aus" at bounding box center [682, 470] width 125 height 17
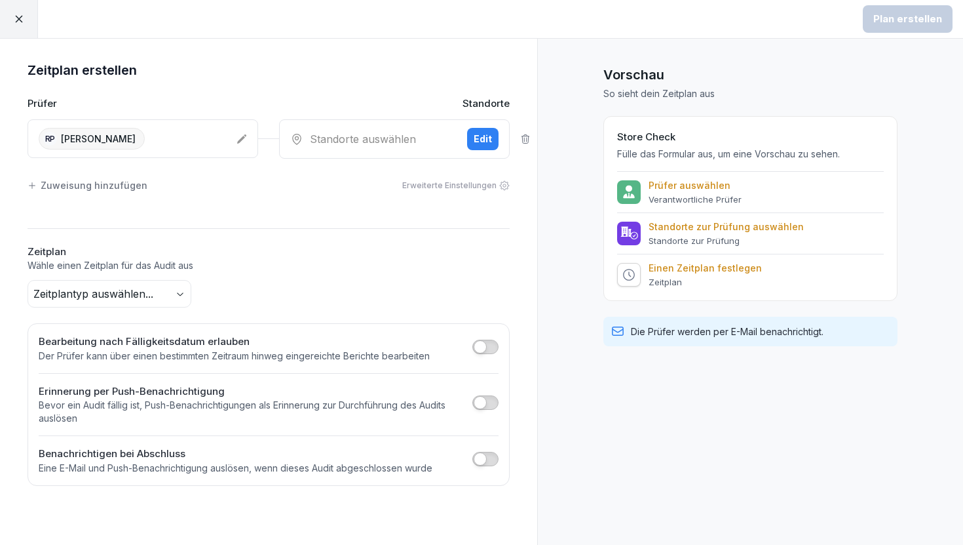
click at [375, 140] on div "Standorte auswählen" at bounding box center [373, 139] width 166 height 16
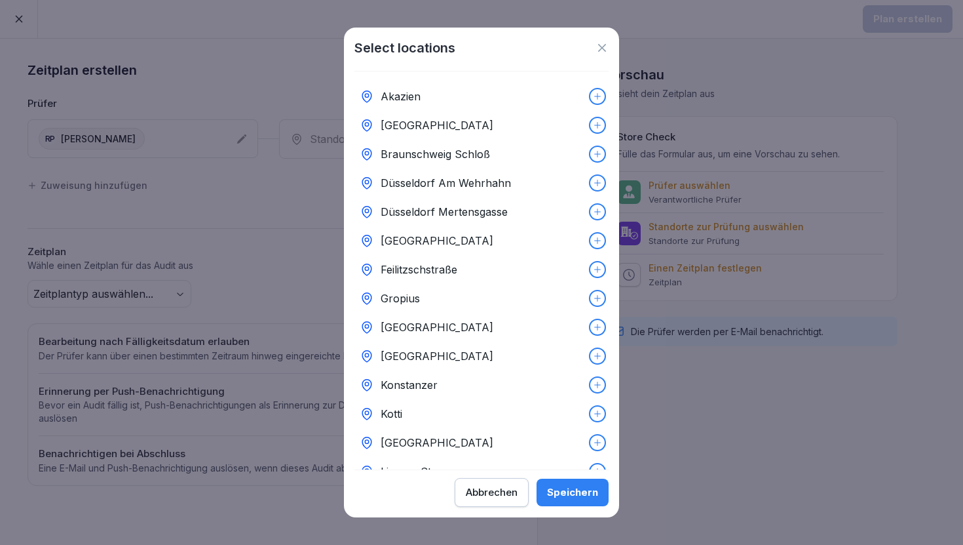
click at [592, 100] on div at bounding box center [597, 96] width 14 height 14
click at [601, 129] on icon at bounding box center [597, 125] width 9 height 9
click at [598, 156] on icon at bounding box center [597, 153] width 9 height 9
click at [562, 486] on div "Speichern" at bounding box center [572, 492] width 51 height 14
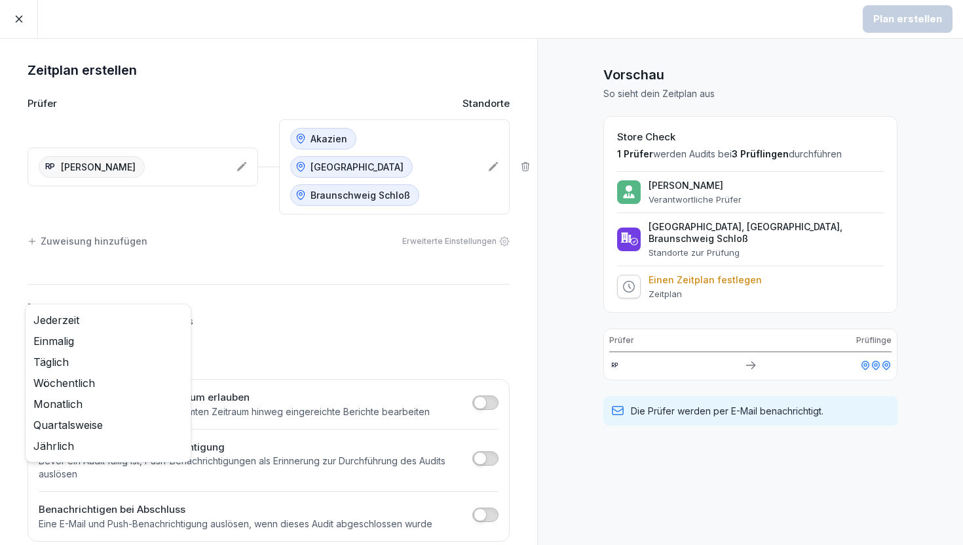
click at [131, 316] on body "Plan erstellen Zeitplan erstellen Prüfer Standorte RP [PERSON_NAME] Akazien [GE…" at bounding box center [481, 272] width 963 height 545
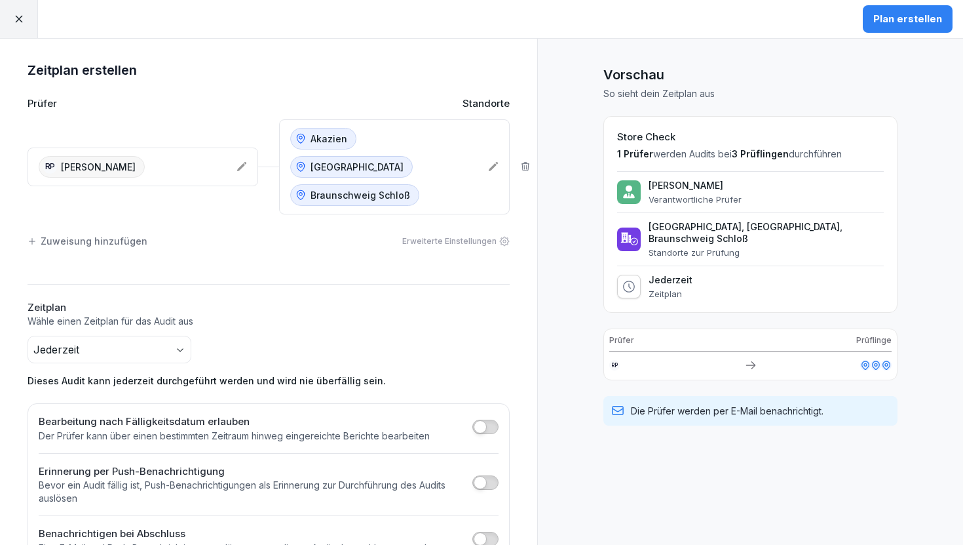
click at [497, 162] on icon at bounding box center [493, 166] width 9 height 9
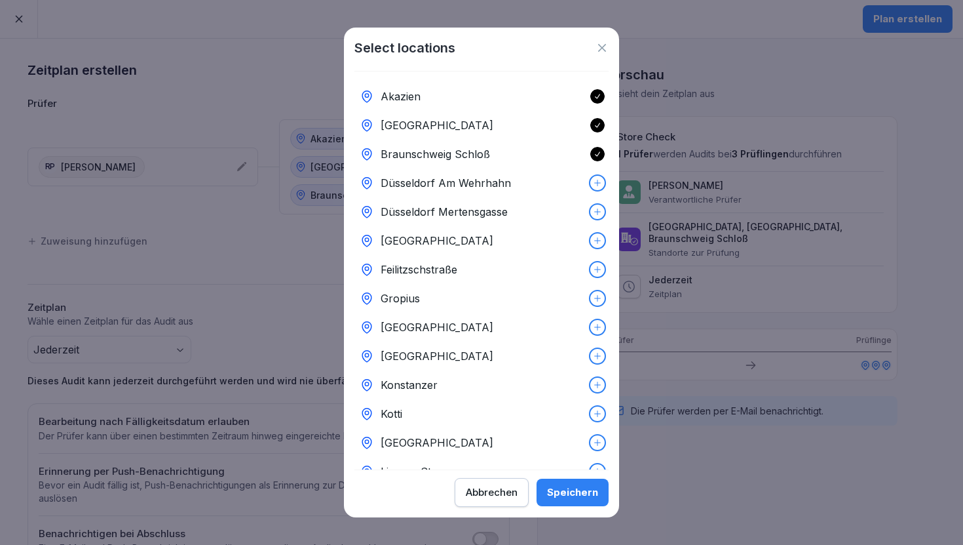
click at [598, 184] on icon at bounding box center [597, 182] width 9 height 9
click at [598, 209] on icon at bounding box center [597, 211] width 9 height 9
click at [598, 236] on icon at bounding box center [597, 240] width 9 height 9
click at [597, 275] on div at bounding box center [597, 269] width 14 height 14
click at [595, 301] on icon at bounding box center [597, 298] width 9 height 9
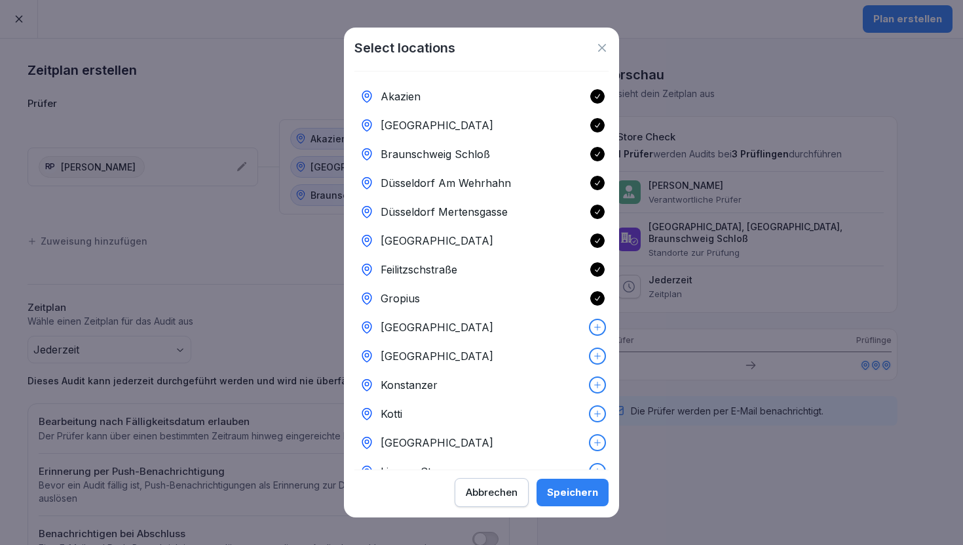
click at [600, 334] on div "[GEOGRAPHIC_DATA]" at bounding box center [481, 327] width 254 height 29
click at [597, 358] on icon at bounding box center [597, 355] width 9 height 9
click at [598, 387] on icon at bounding box center [597, 384] width 7 height 7
click at [598, 413] on icon at bounding box center [597, 413] width 9 height 9
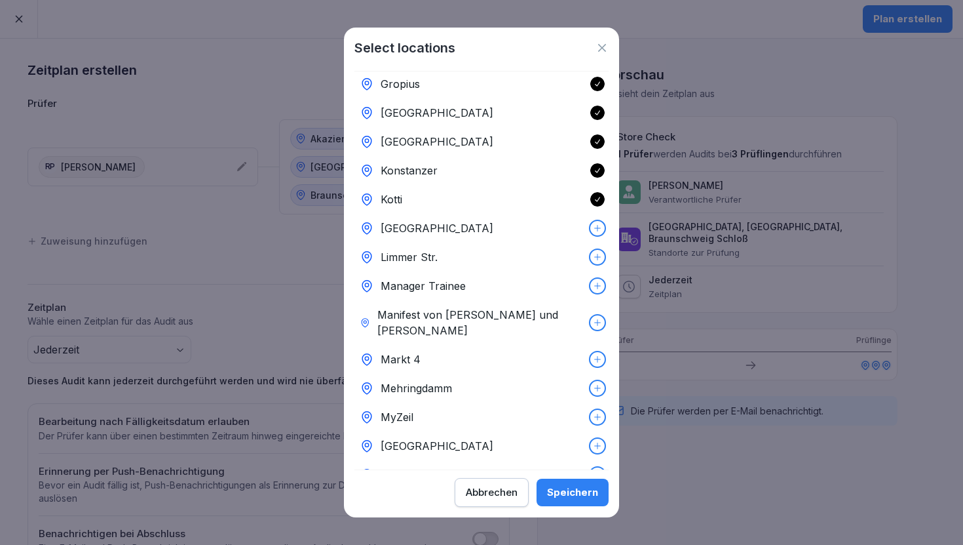
scroll to position [210, 0]
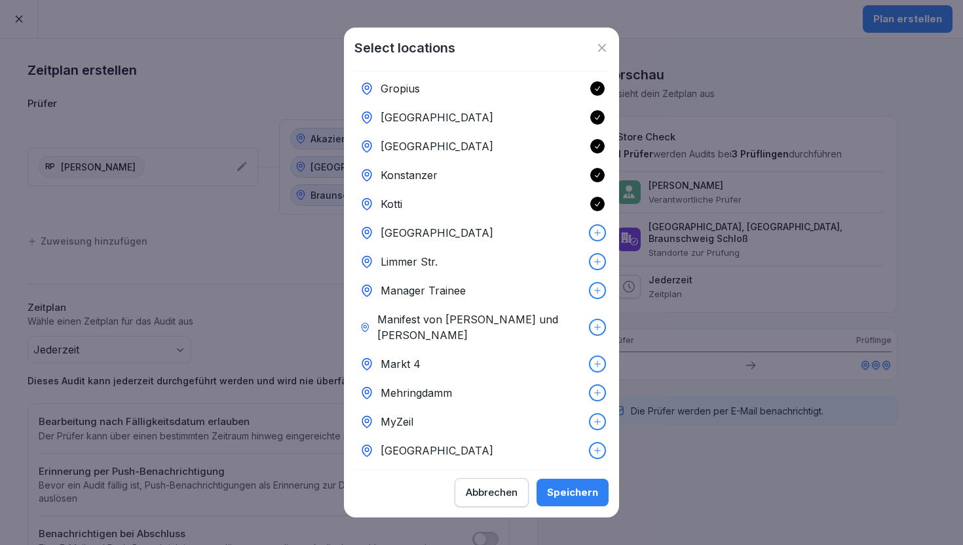
click at [597, 239] on div at bounding box center [597, 232] width 14 height 14
click at [597, 259] on icon at bounding box center [597, 261] width 9 height 9
click at [598, 291] on icon at bounding box center [597, 290] width 7 height 7
click at [596, 322] on icon at bounding box center [597, 326] width 9 height 9
click at [599, 360] on icon at bounding box center [597, 363] width 7 height 7
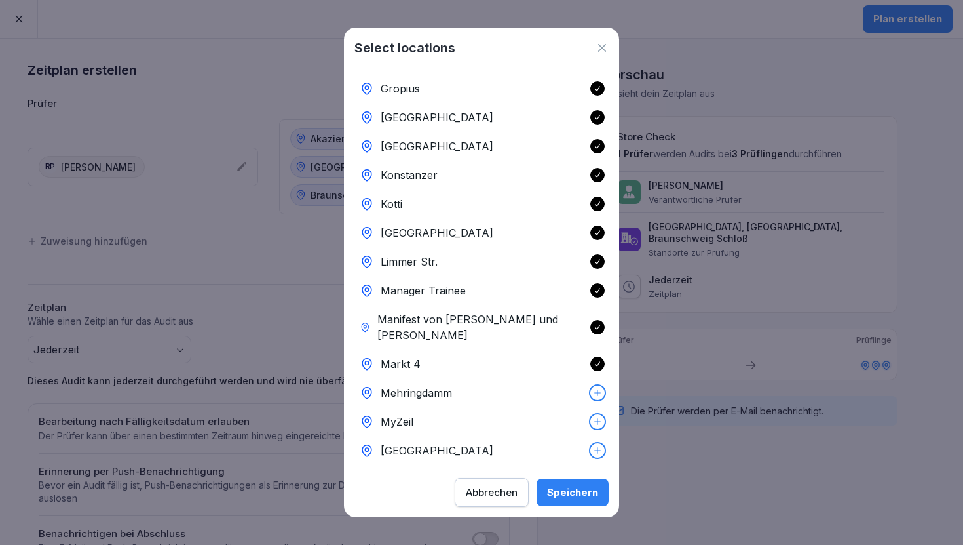
click at [600, 388] on icon at bounding box center [597, 392] width 9 height 9
click at [599, 417] on icon at bounding box center [597, 421] width 9 height 9
click at [596, 446] on icon at bounding box center [597, 450] width 9 height 9
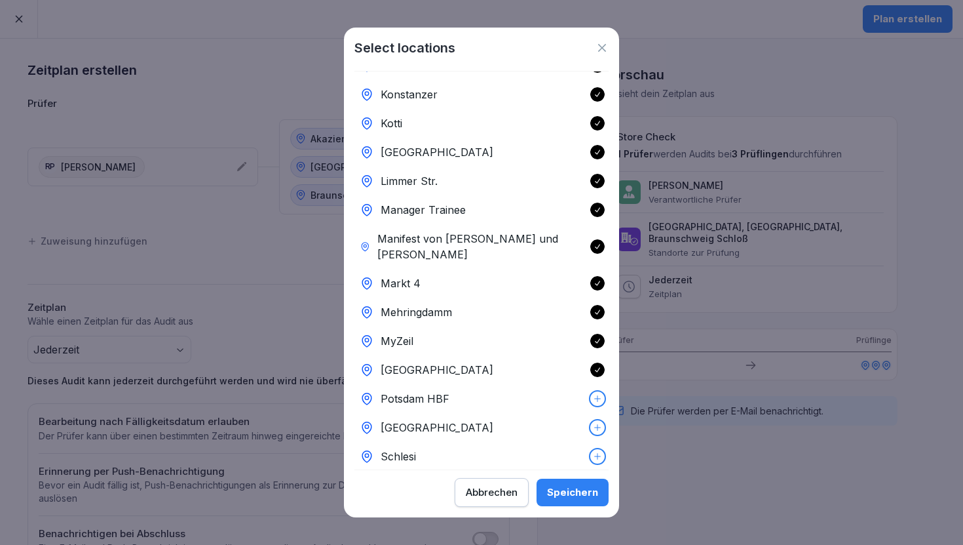
scroll to position [297, 0]
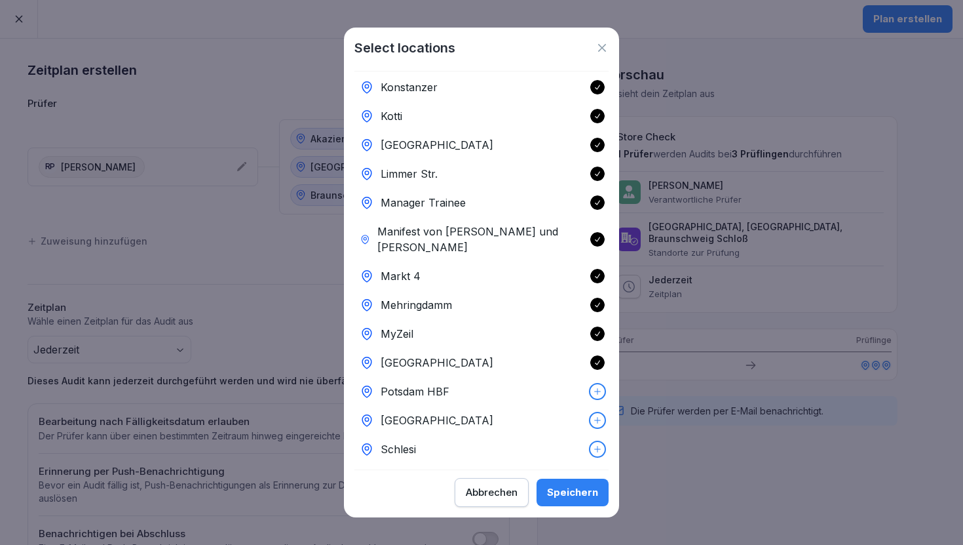
click at [593, 387] on icon at bounding box center [597, 391] width 9 height 9
click at [595, 415] on icon at bounding box center [597, 419] width 9 height 9
click at [595, 444] on icon at bounding box center [597, 448] width 9 height 9
click at [595, 473] on icon at bounding box center [597, 477] width 9 height 9
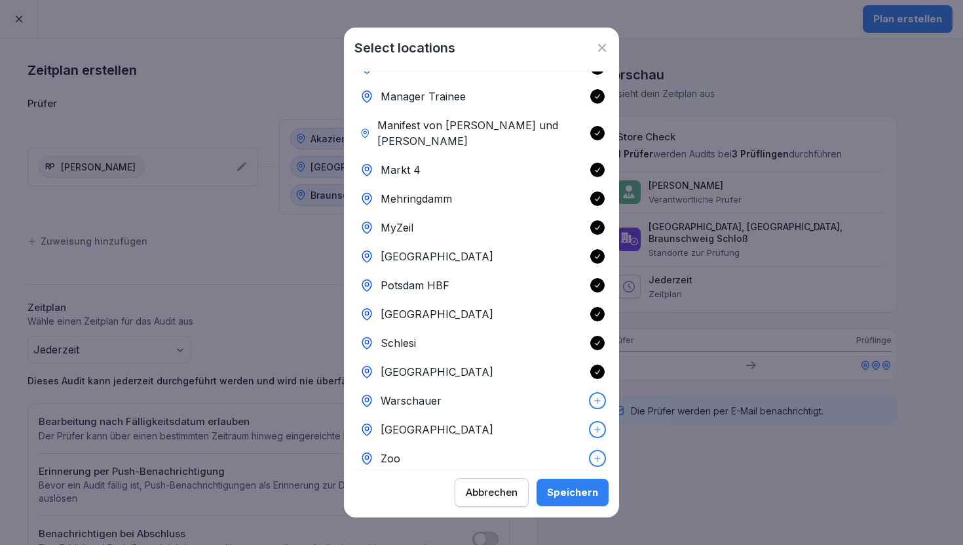
click at [594, 396] on icon at bounding box center [597, 400] width 9 height 9
click at [594, 421] on div "[GEOGRAPHIC_DATA]" at bounding box center [481, 429] width 254 height 29
click at [596, 453] on icon at bounding box center [597, 457] width 9 height 9
click at [583, 495] on div "Speichern" at bounding box center [572, 492] width 51 height 14
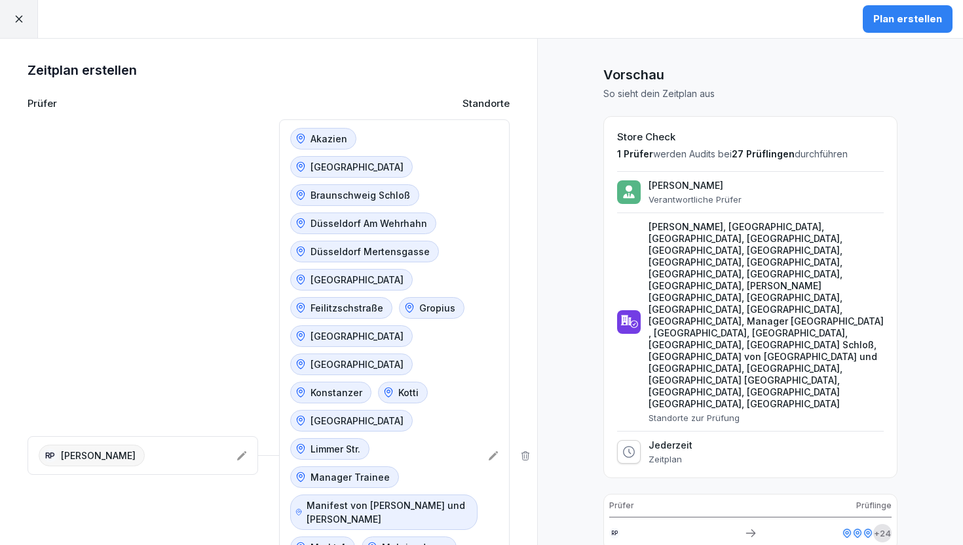
click at [922, 22] on div "Plan erstellen" at bounding box center [907, 19] width 69 height 14
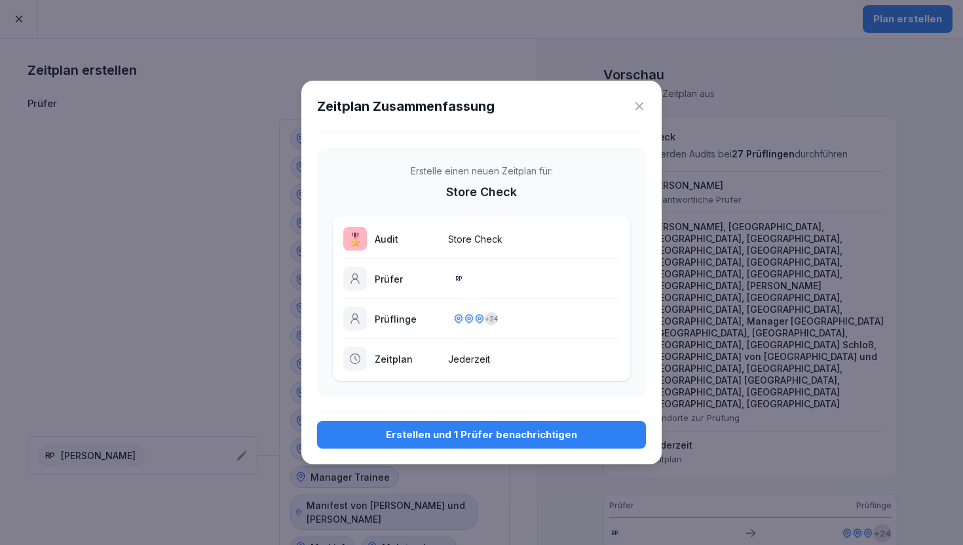
click at [489, 435] on div "Erstellen und 1 Prüfer benachrichtigen" at bounding box center [482, 434] width 308 height 14
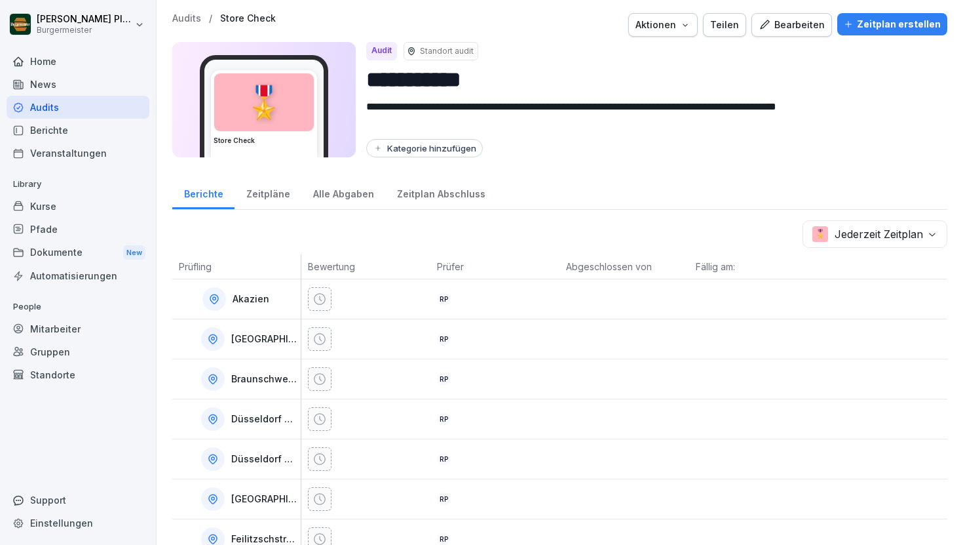
click at [261, 192] on div "Zeitpläne" at bounding box center [268, 192] width 67 height 33
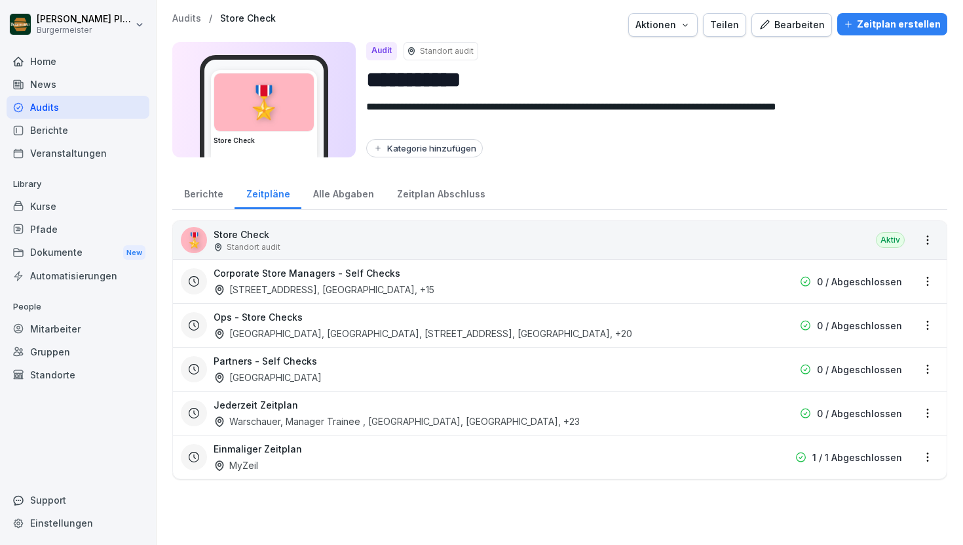
click at [210, 195] on div "Berichte" at bounding box center [203, 192] width 62 height 33
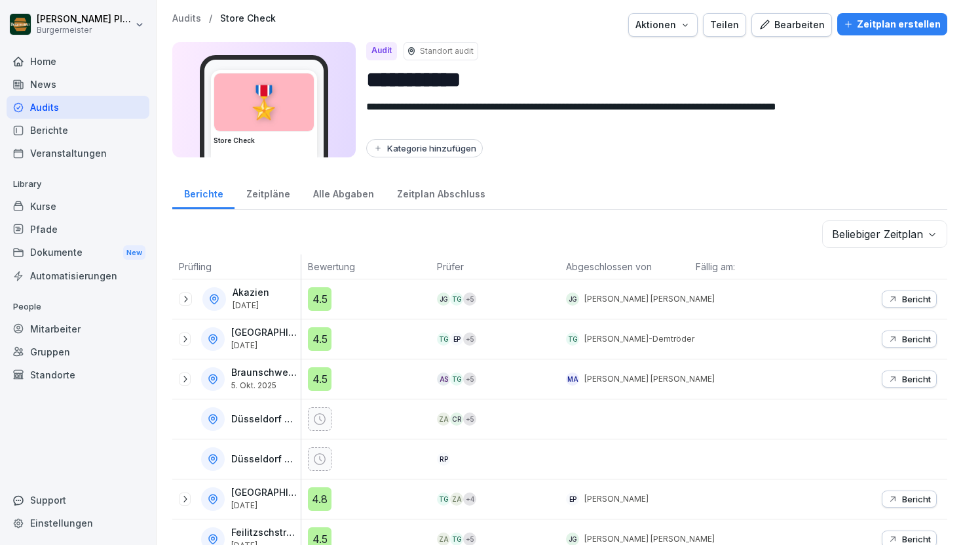
click at [251, 196] on div "Zeitpläne" at bounding box center [268, 192] width 67 height 33
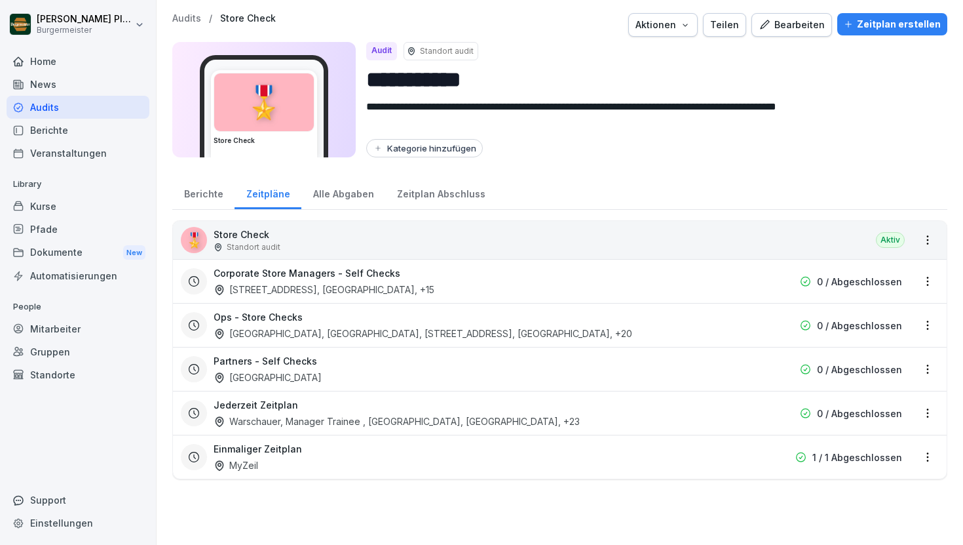
click at [83, 133] on div "Berichte" at bounding box center [78, 130] width 143 height 23
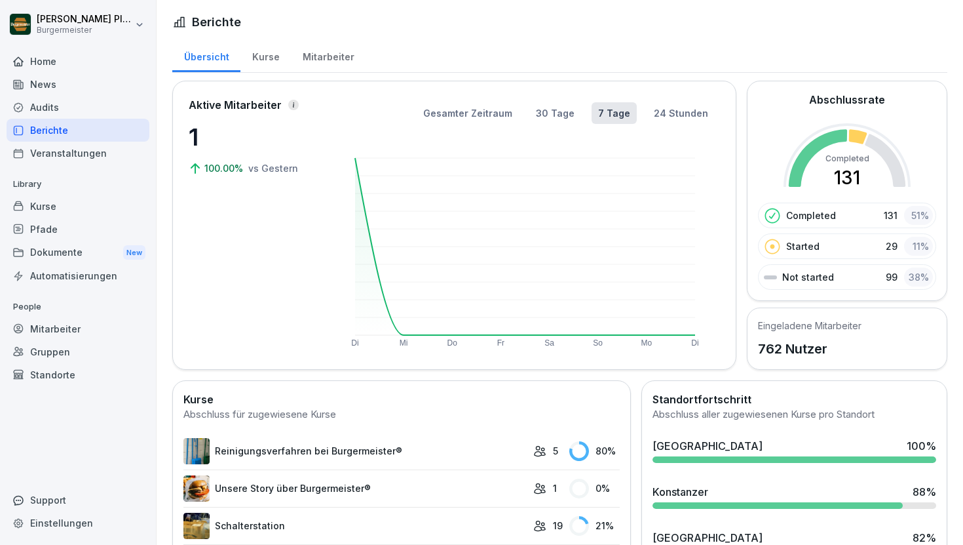
click at [73, 79] on div "News" at bounding box center [78, 84] width 143 height 23
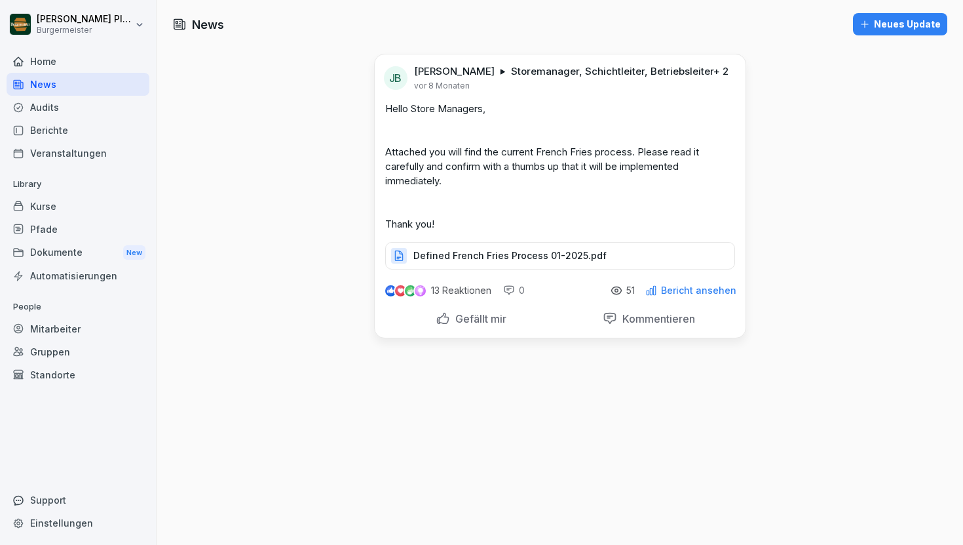
click at [65, 227] on div "Pfade" at bounding box center [78, 229] width 143 height 23
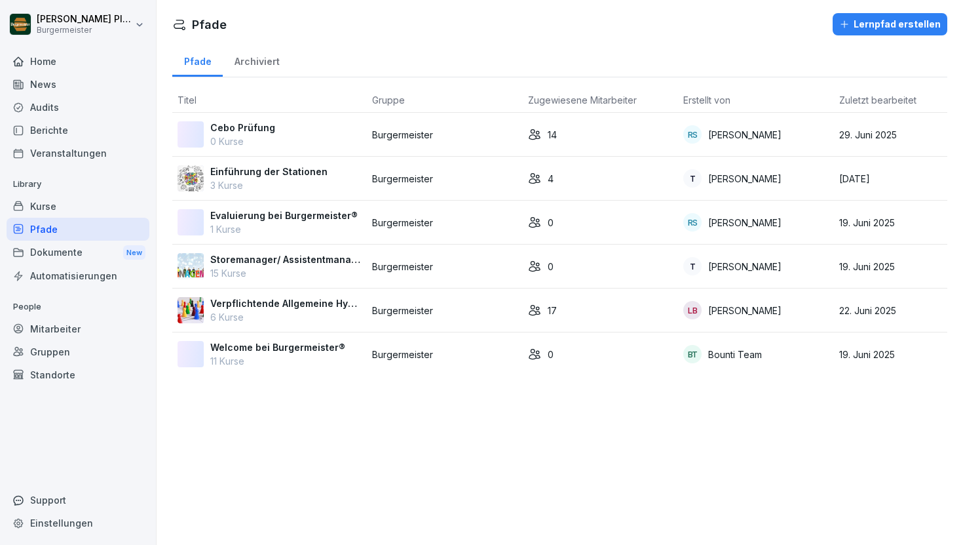
click at [62, 250] on div "Dokumente New" at bounding box center [78, 252] width 143 height 24
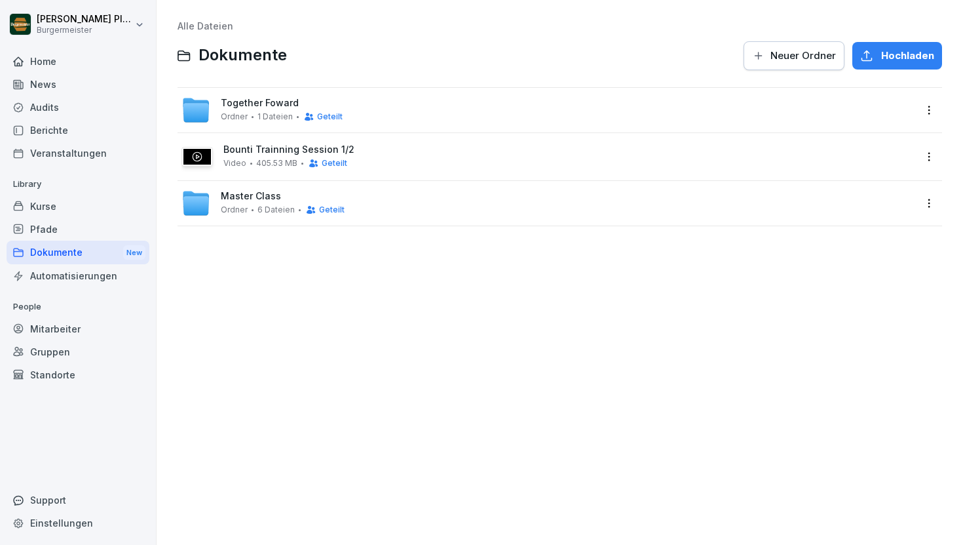
click at [273, 97] on div "Together Foward [PERSON_NAME] 1 Dateien Geteilt" at bounding box center [548, 110] width 733 height 29
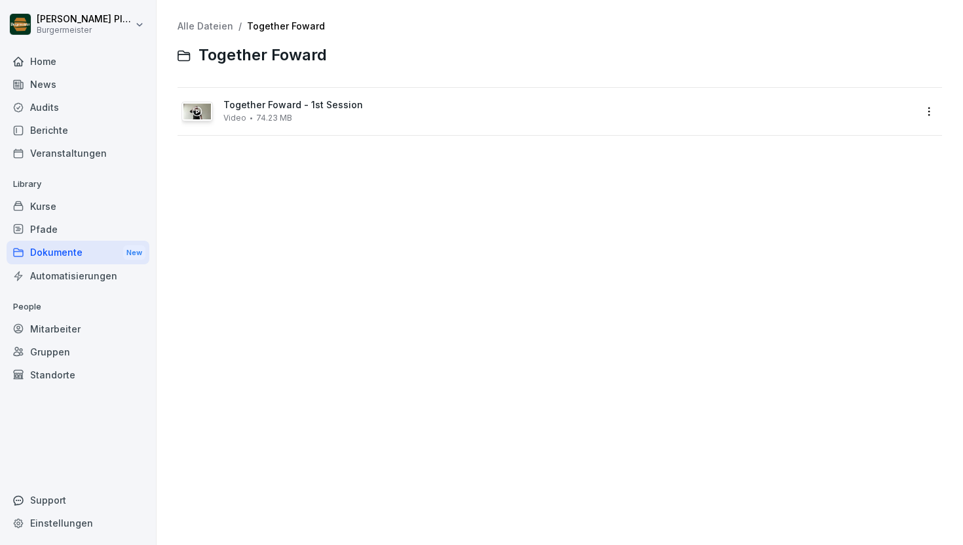
click at [211, 29] on link "Alle Dateien" at bounding box center [206, 25] width 56 height 11
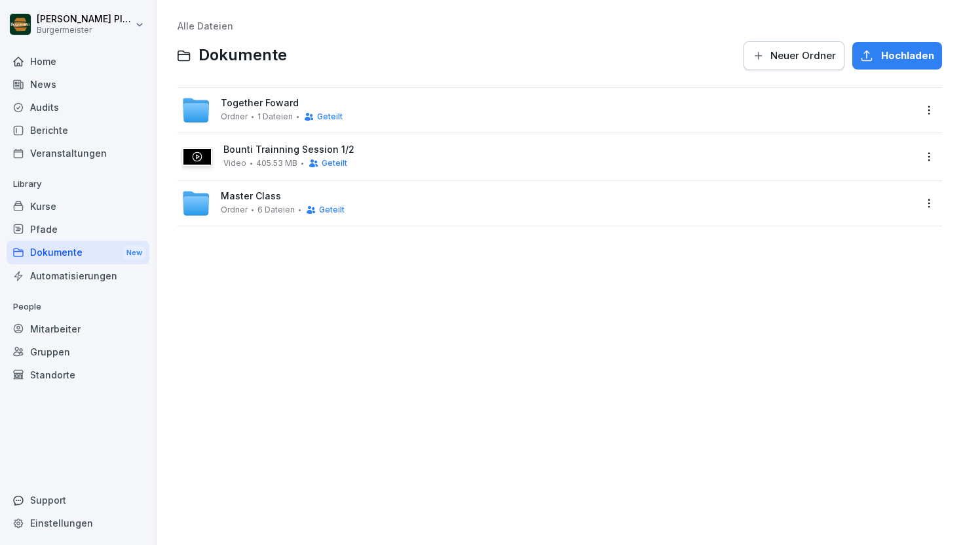
click at [246, 193] on span "Master Class" at bounding box center [251, 196] width 60 height 11
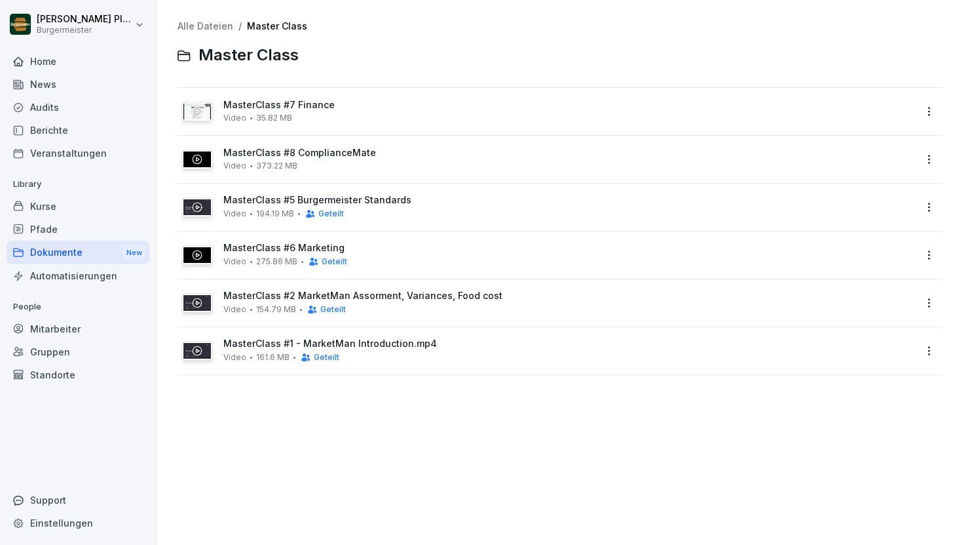
click at [254, 344] on span "MasterClass #1 - MarketMan Introduction.mp4" at bounding box center [568, 343] width 691 height 11
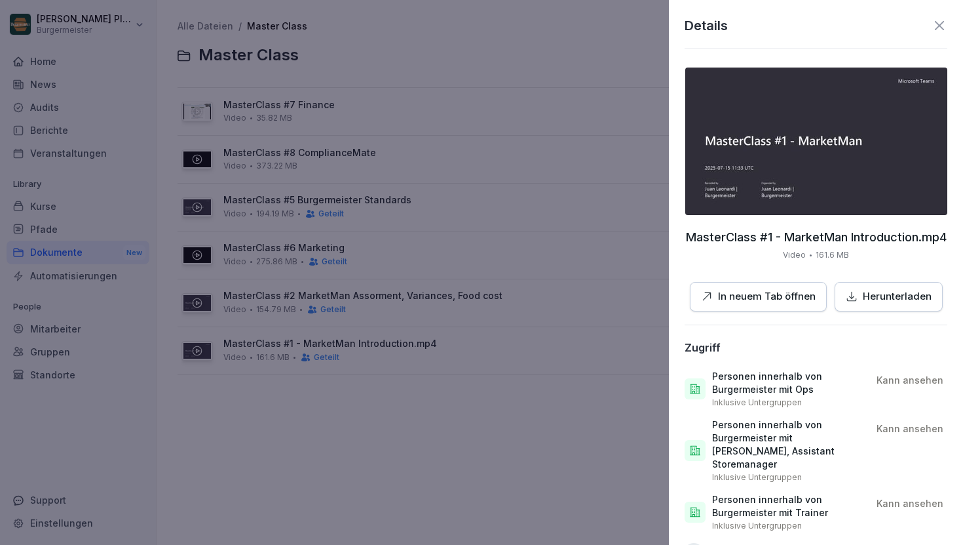
click at [775, 145] on img at bounding box center [816, 140] width 262 height 147
